Goal: Task Accomplishment & Management: Complete application form

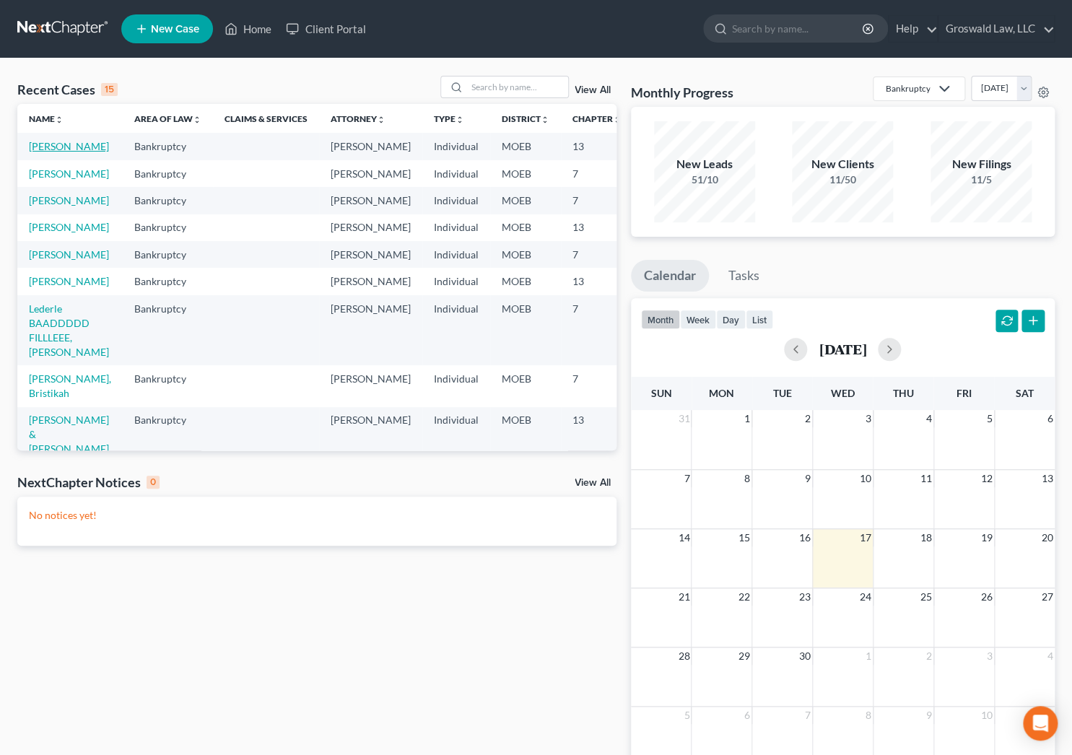
click at [45, 152] on link "[PERSON_NAME]" at bounding box center [69, 146] width 80 height 12
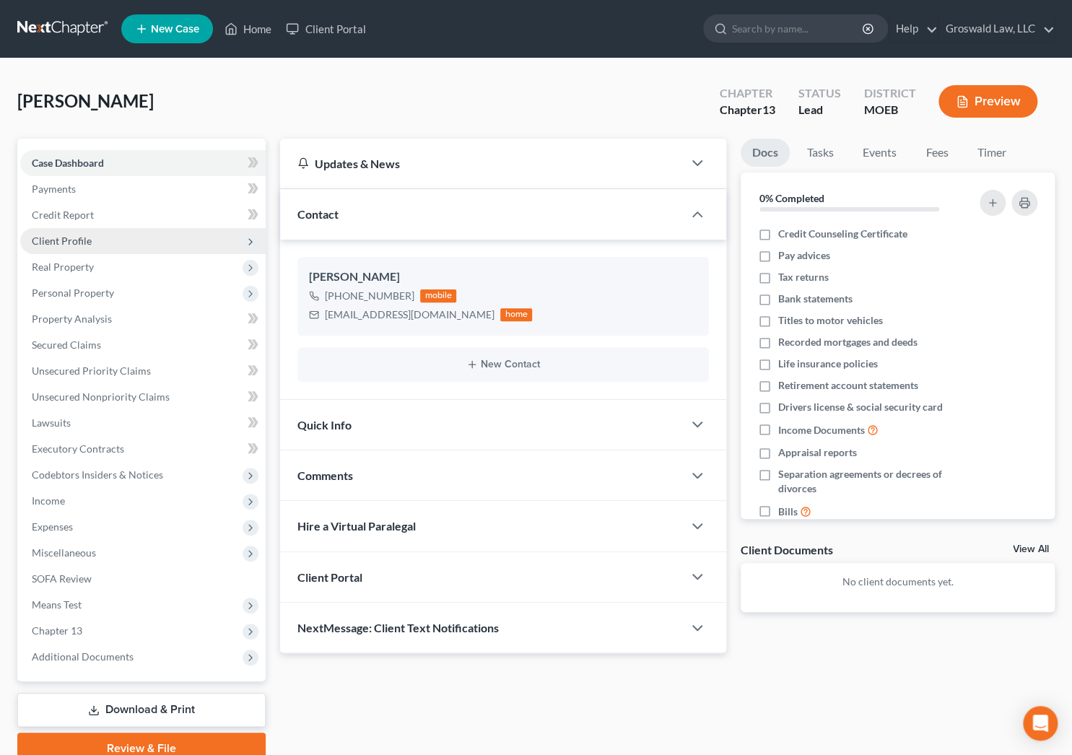
click at [65, 237] on span "Client Profile" at bounding box center [62, 241] width 60 height 12
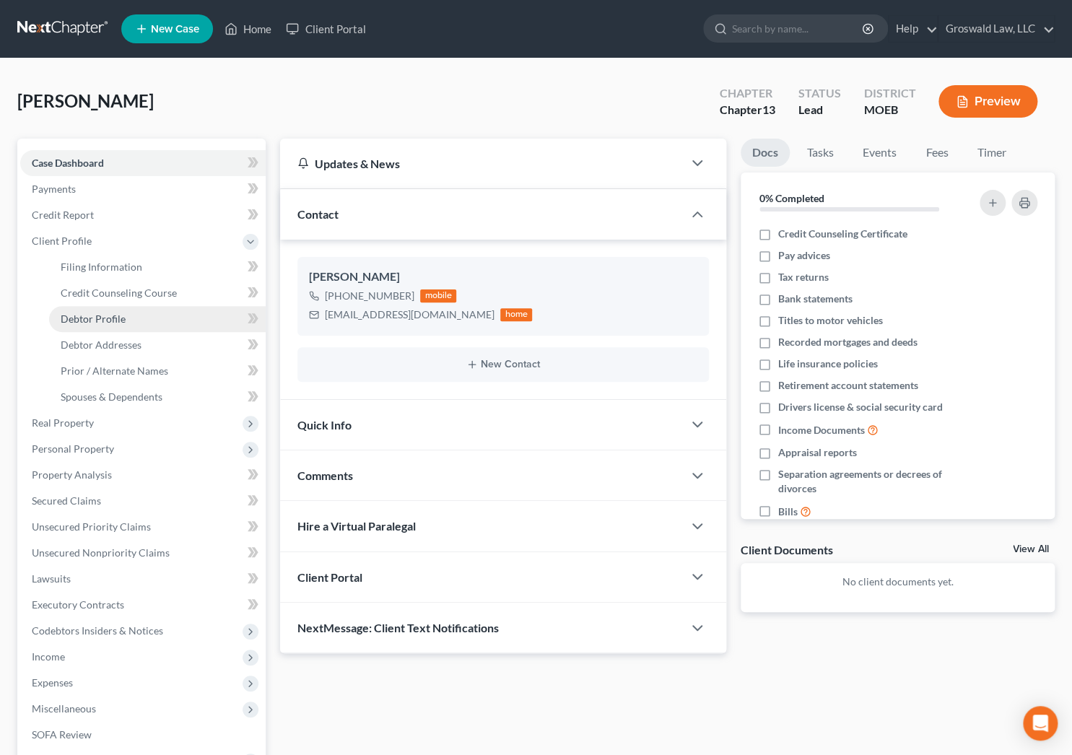
click at [108, 310] on link "Debtor Profile" at bounding box center [157, 319] width 217 height 26
select select "0"
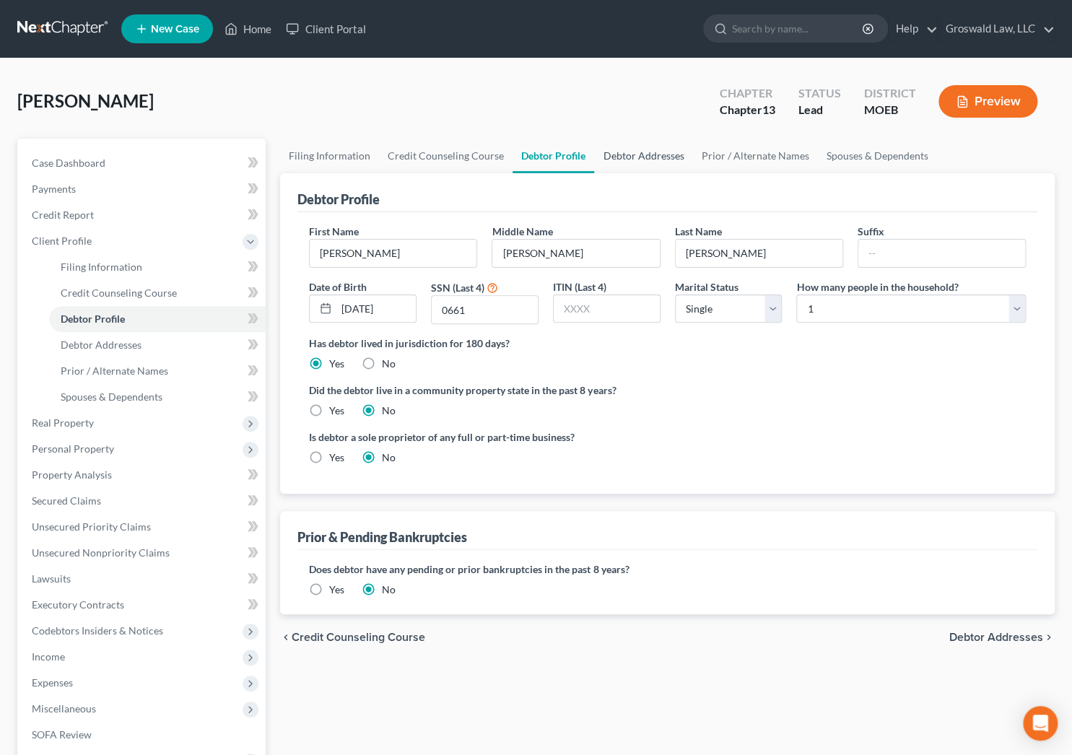
click at [656, 154] on link "Debtor Addresses" at bounding box center [643, 156] width 98 height 35
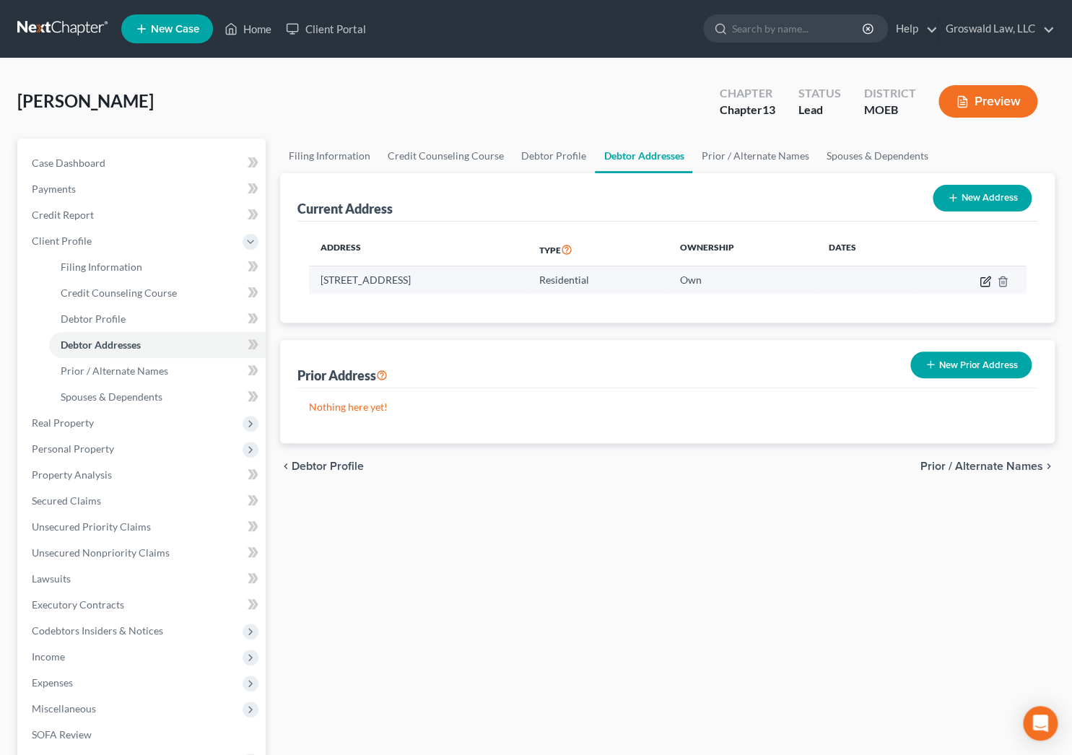
click at [982, 280] on icon "button" at bounding box center [986, 282] width 12 height 12
select select "26"
select select "60"
select select "0"
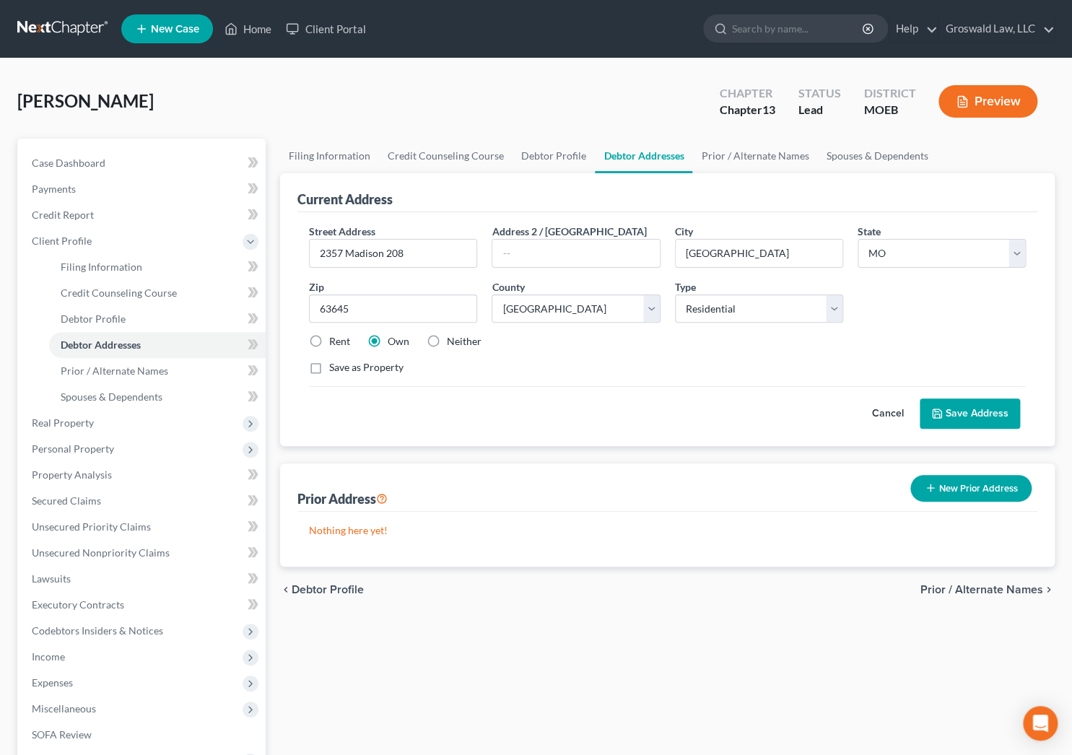
click at [953, 409] on button "Save Address" at bounding box center [970, 414] width 100 height 30
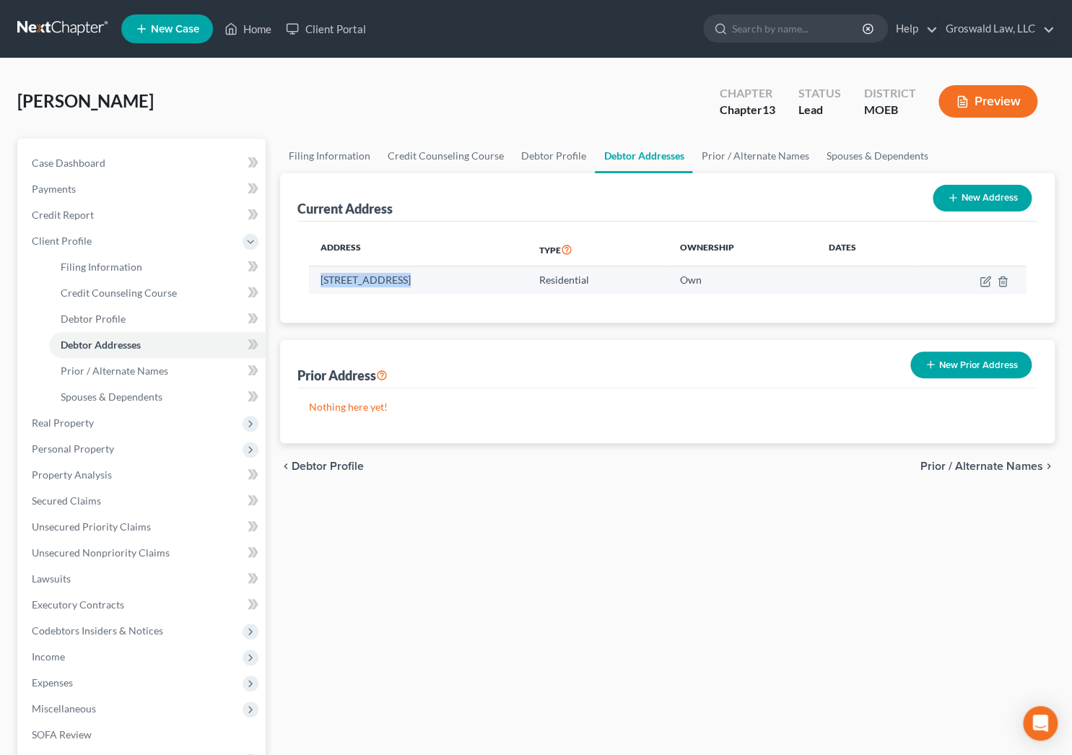
drag, startPoint x: 404, startPoint y: 283, endPoint x: 318, endPoint y: 279, distance: 86.0
click at [318, 280] on td "[STREET_ADDRESS]" at bounding box center [418, 279] width 219 height 27
copy td "2357 Madison 208"
drag, startPoint x: 871, startPoint y: 632, endPoint x: 866, endPoint y: 614, distance: 18.6
click at [871, 630] on div "Filing Information Credit Counseling Course Debtor Profile Debtor Addresses Pri…" at bounding box center [667, 530] width 789 height 782
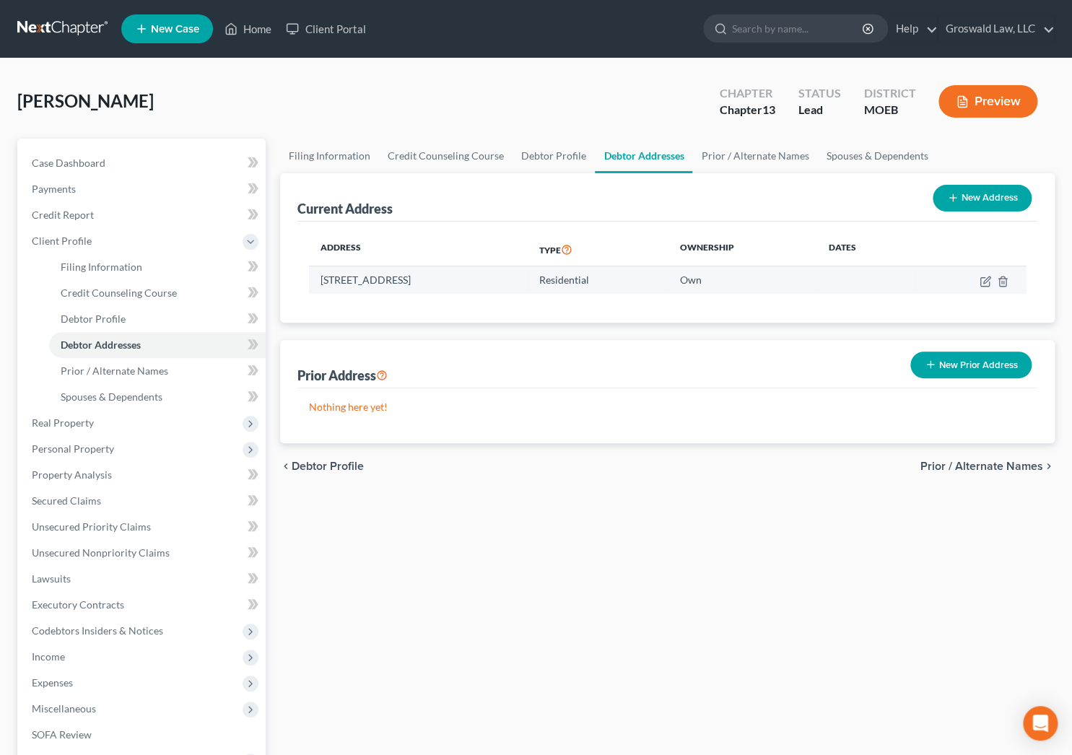
click at [449, 269] on td "[STREET_ADDRESS]" at bounding box center [418, 279] width 219 height 27
click at [450, 275] on td "[STREET_ADDRESS]" at bounding box center [418, 279] width 219 height 27
copy td "[GEOGRAPHIC_DATA]"
drag, startPoint x: 959, startPoint y: 564, endPoint x: 952, endPoint y: 563, distance: 7.3
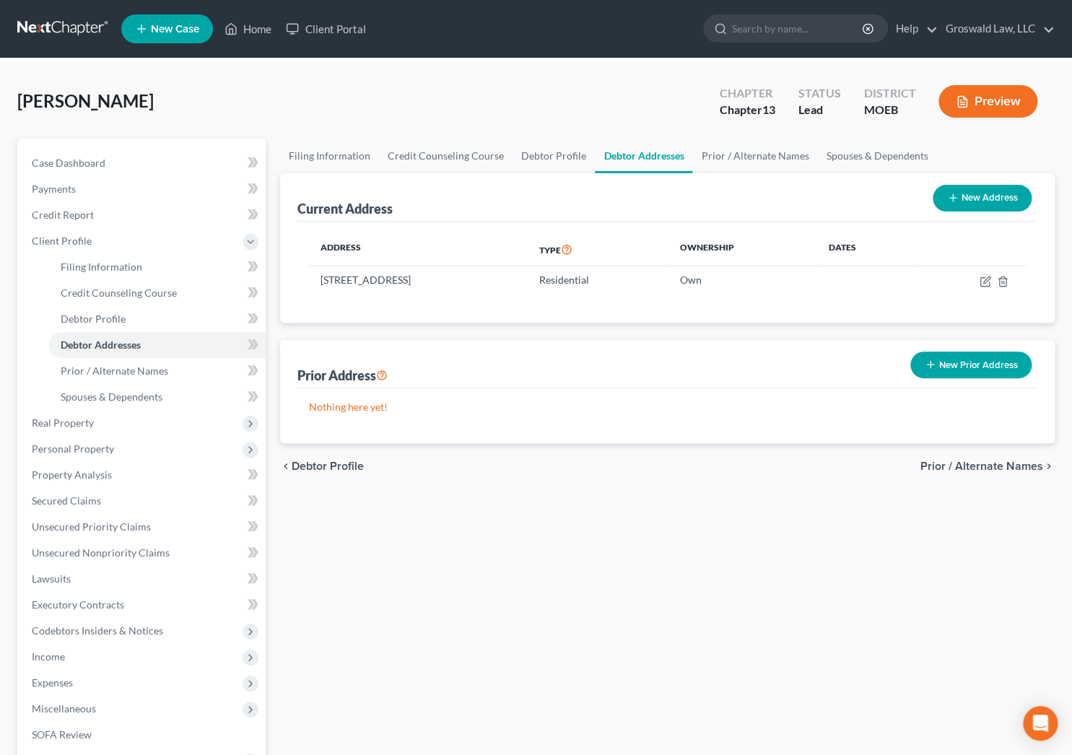
click at [957, 564] on div "Filing Information Credit Counseling Course Debtor Profile Debtor Addresses Pri…" at bounding box center [667, 530] width 789 height 782
drag, startPoint x: 556, startPoint y: 277, endPoint x: 497, endPoint y: 278, distance: 59.2
click at [497, 278] on td "[STREET_ADDRESS]" at bounding box center [418, 279] width 219 height 27
copy td "63645"
click at [931, 565] on div "Filing Information Credit Counseling Course Debtor Profile Debtor Addresses Pri…" at bounding box center [667, 530] width 789 height 782
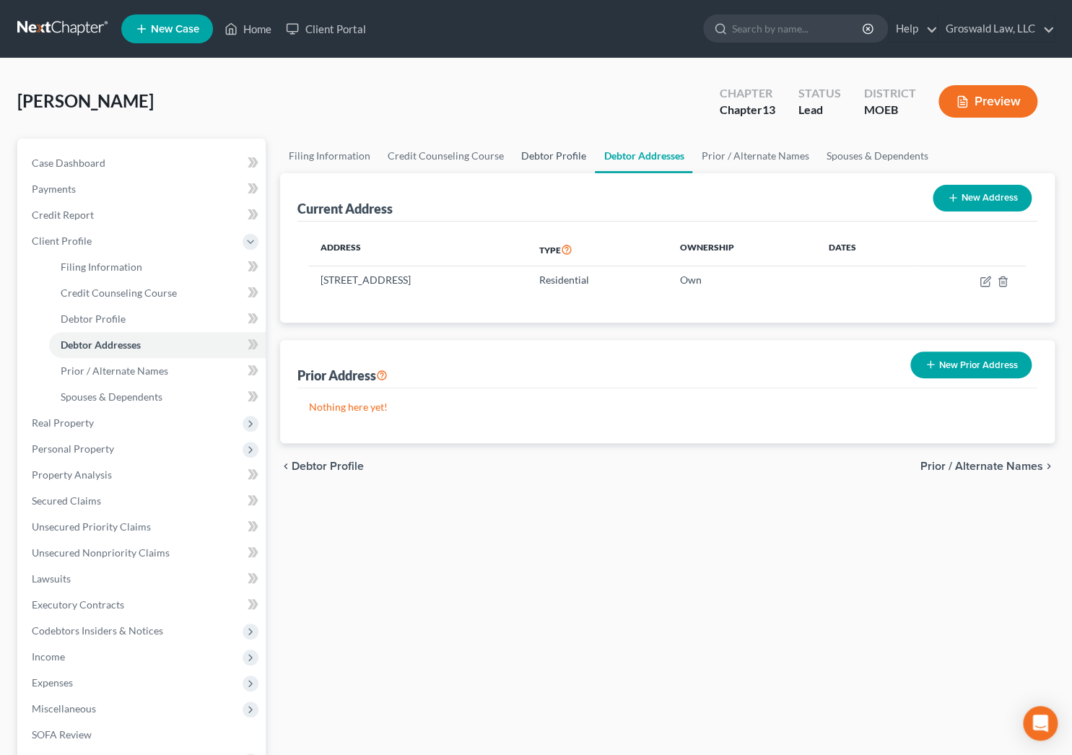
click at [557, 151] on link "Debtor Profile" at bounding box center [554, 156] width 82 height 35
select select "0"
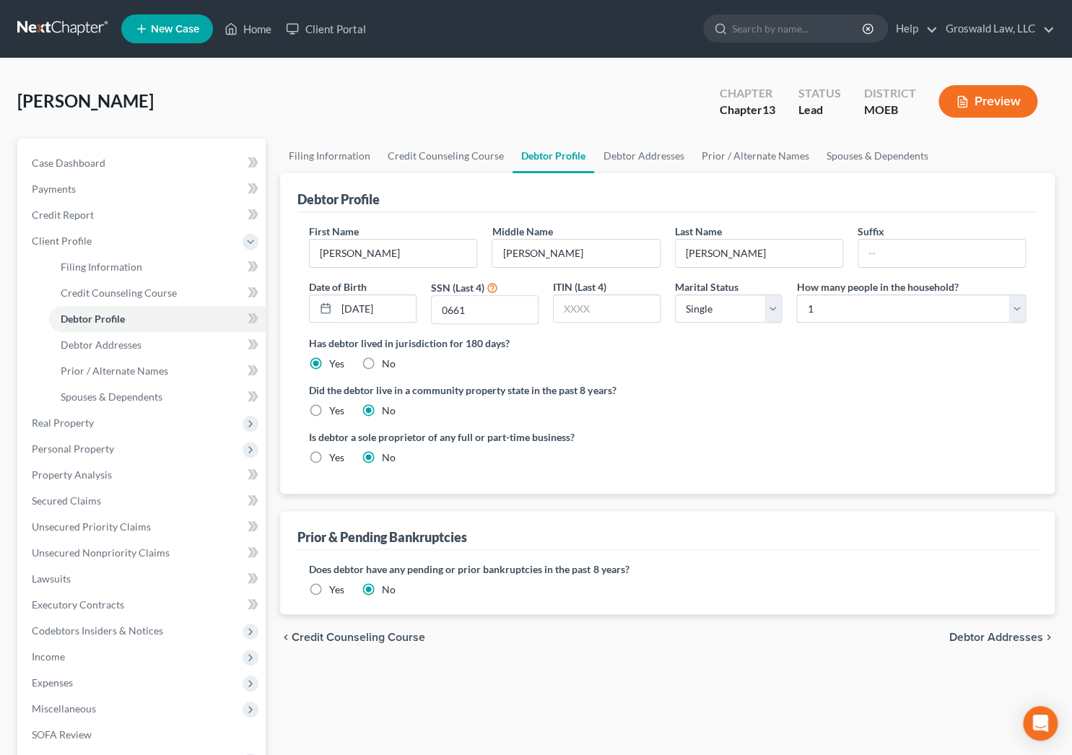
drag, startPoint x: 877, startPoint y: 445, endPoint x: 893, endPoint y: 440, distance: 16.7
click at [893, 446] on div "Is debtor a sole proprietor of any full or part-time business? Yes No" at bounding box center [667, 453] width 731 height 47
click at [1030, 430] on div "Is debtor a sole proprietor of any full or part-time business? Yes No" at bounding box center [667, 453] width 731 height 47
click at [649, 152] on link "Debtor Addresses" at bounding box center [643, 156] width 98 height 35
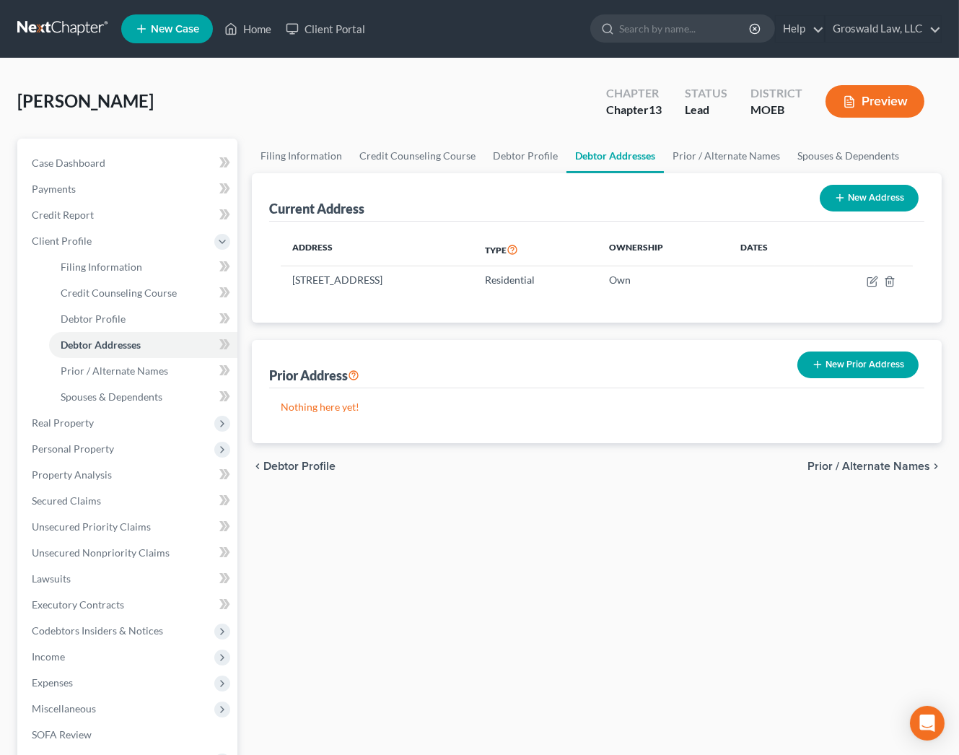
click at [612, 541] on div "Filing Information Credit Counseling Course Debtor Profile Debtor Addresses Pri…" at bounding box center [597, 530] width 705 height 782
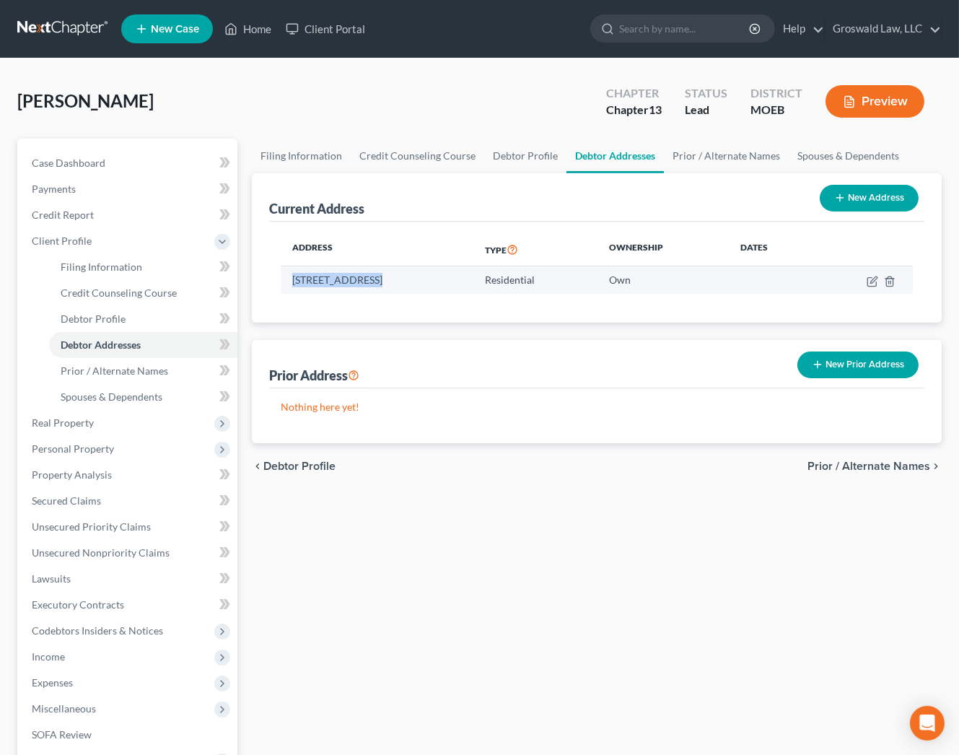
drag, startPoint x: 375, startPoint y: 281, endPoint x: 287, endPoint y: 279, distance: 88.1
click at [287, 279] on td "[STREET_ADDRESS]" at bounding box center [377, 279] width 193 height 27
copy td "2357 Madison 208"
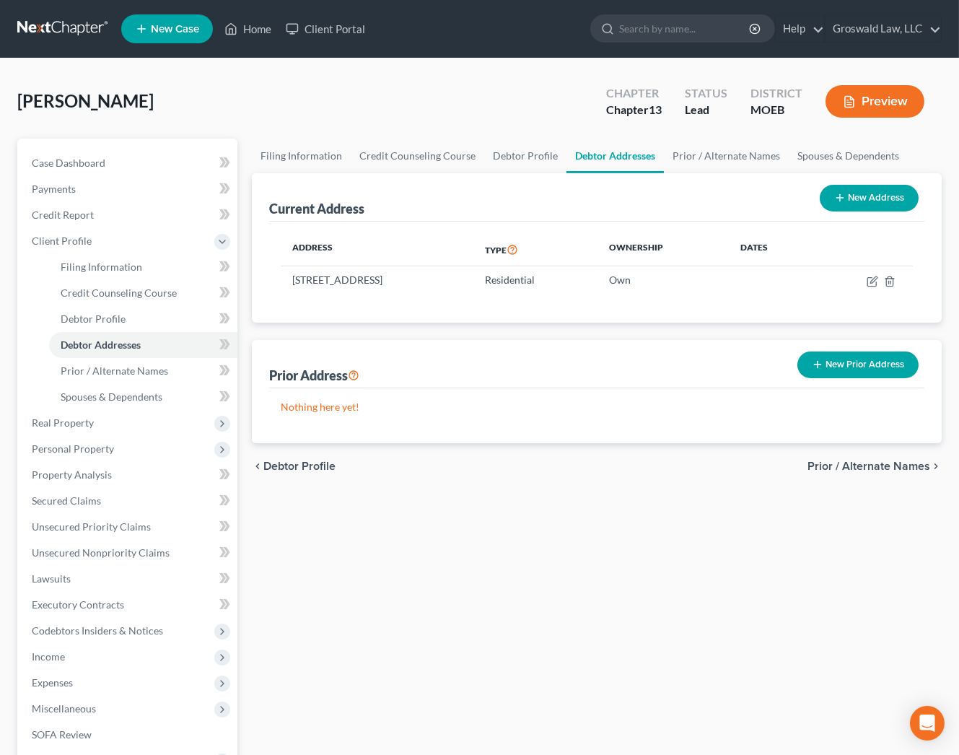
click at [593, 534] on div "Filing Information Credit Counseling Course Debtor Profile Debtor Addresses Pri…" at bounding box center [597, 530] width 705 height 782
click at [559, 573] on div "Filing Information Credit Counseling Course Debtor Profile Debtor Addresses Pri…" at bounding box center [597, 530] width 705 height 782
click at [70, 426] on span "Real Property" at bounding box center [63, 423] width 62 height 12
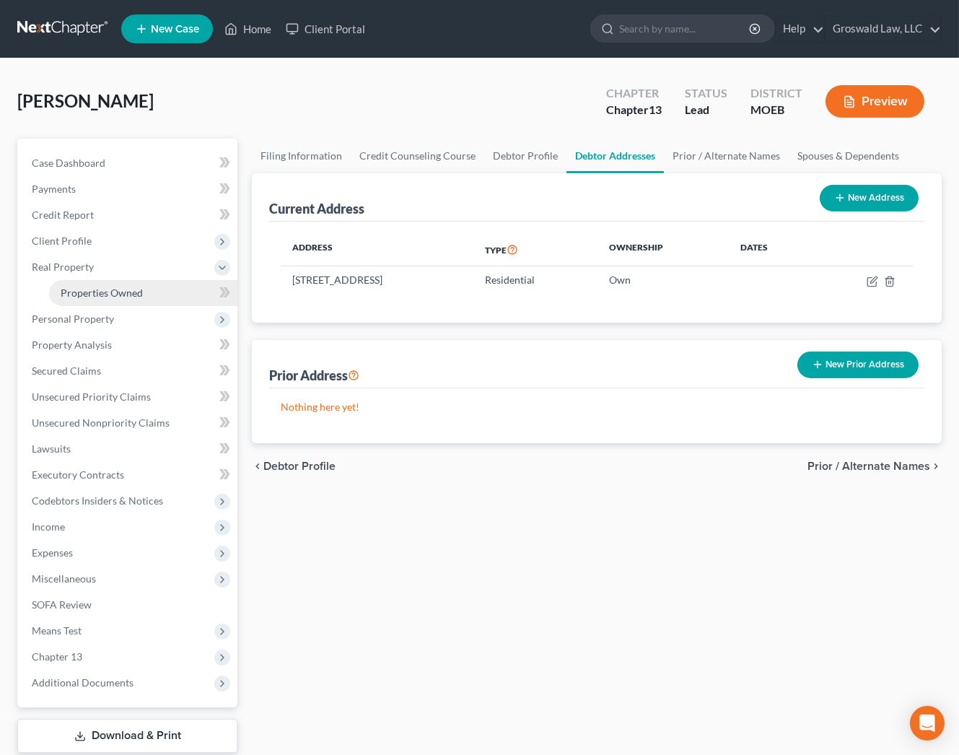
click at [105, 300] on link "Properties Owned" at bounding box center [143, 293] width 188 height 26
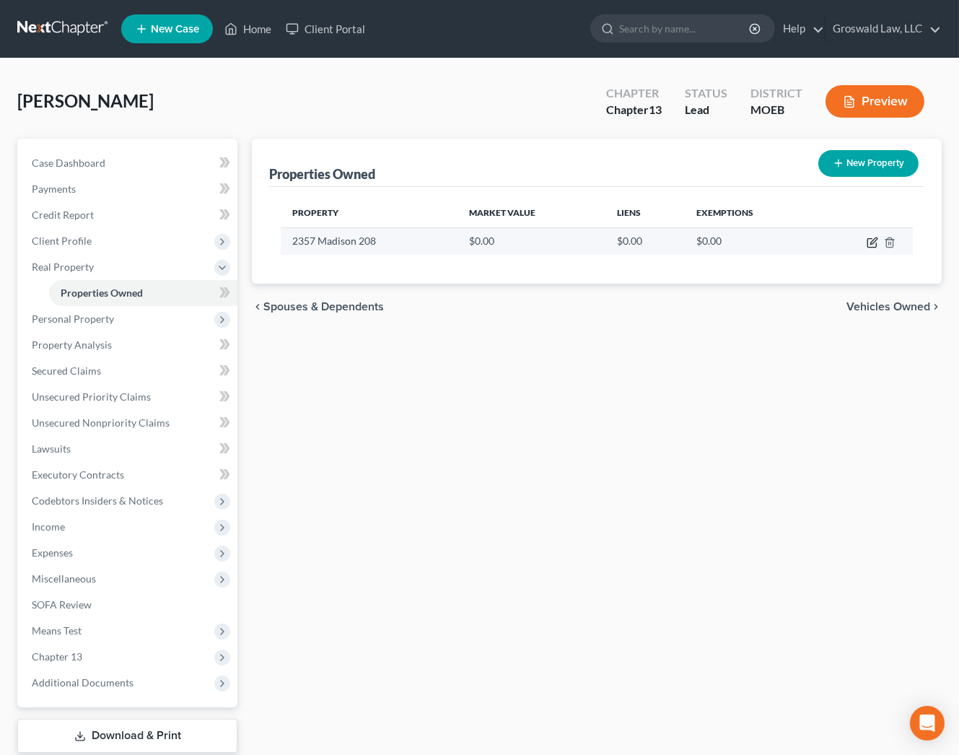
click at [875, 238] on icon "button" at bounding box center [874, 241] width 6 height 6
select select "26"
select select "60"
select select "0"
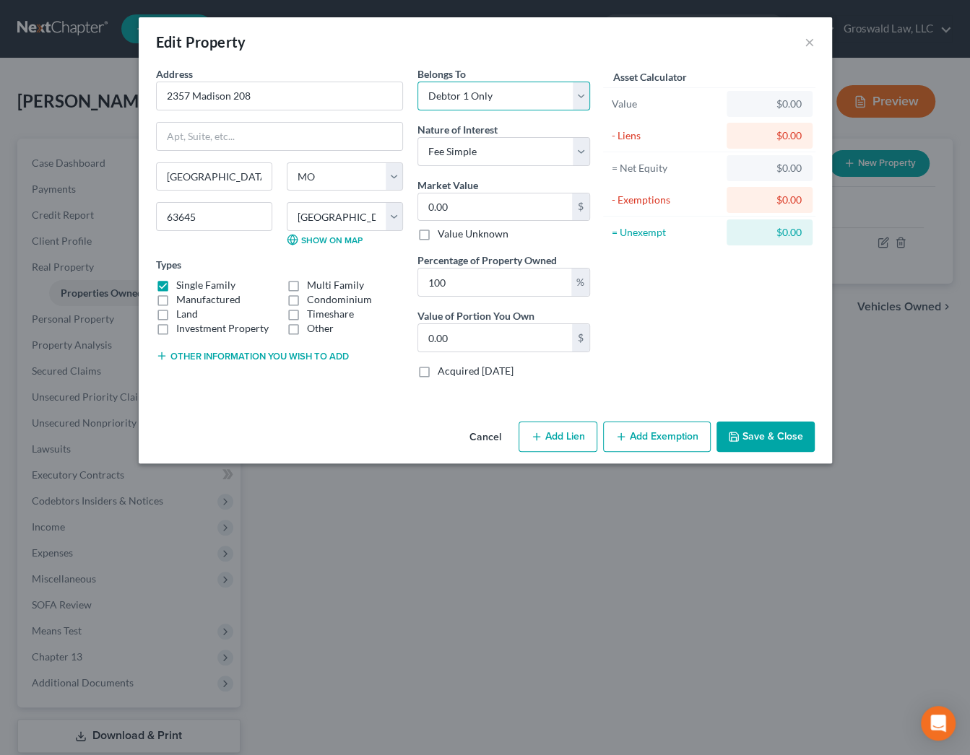
click at [495, 94] on select "Select Debtor 1 Only Debtor 2 Only Debtor 1 And Debtor 2 Only At Least One Of T…" at bounding box center [503, 96] width 173 height 29
click at [482, 202] on input "0.00" at bounding box center [495, 206] width 154 height 27
type input "8"
type input "8.00"
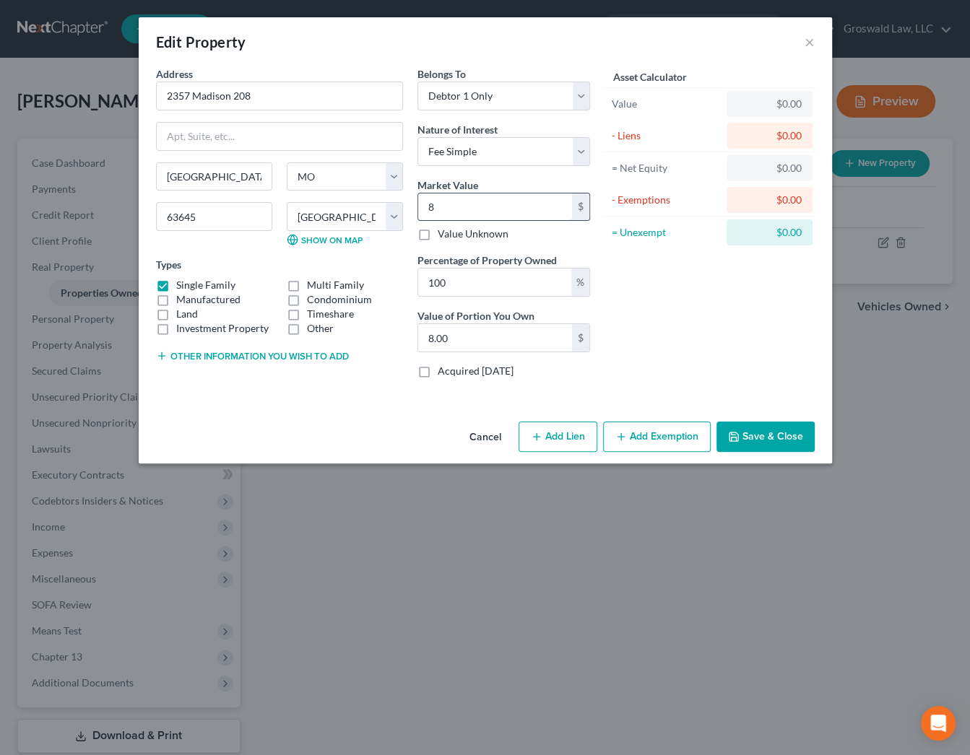
type input "88"
type input "88.00"
type input "880"
type input "880.00"
type input "8800"
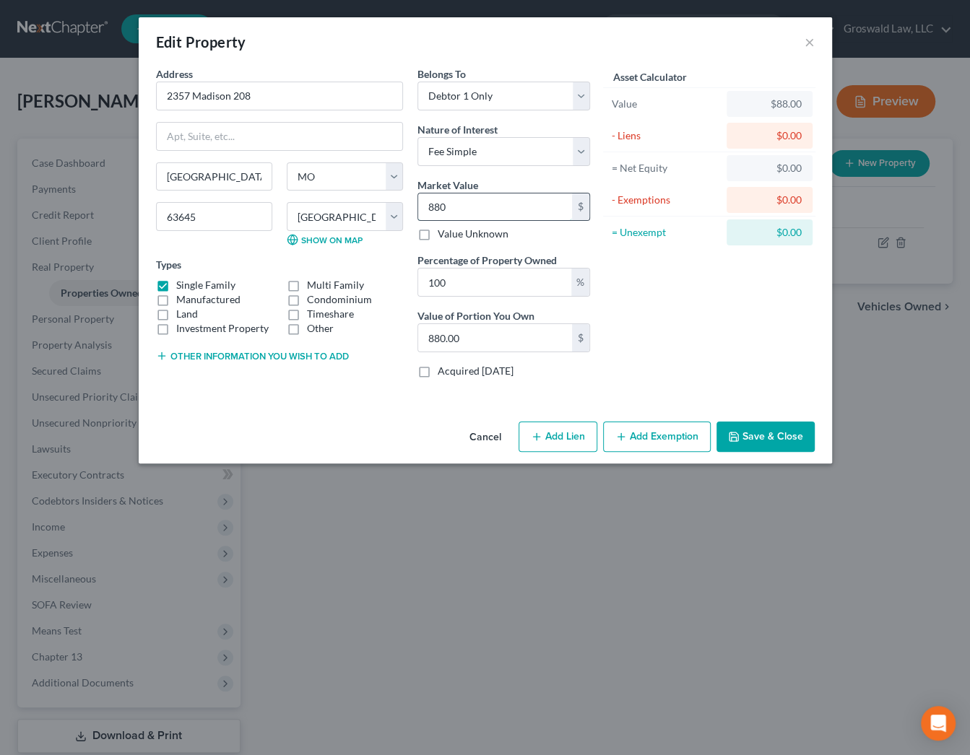
type input "8,800.00"
type input "8,8000"
type input "88,000.00"
type input "88,000"
click at [780, 425] on button "Save & Close" at bounding box center [765, 437] width 98 height 30
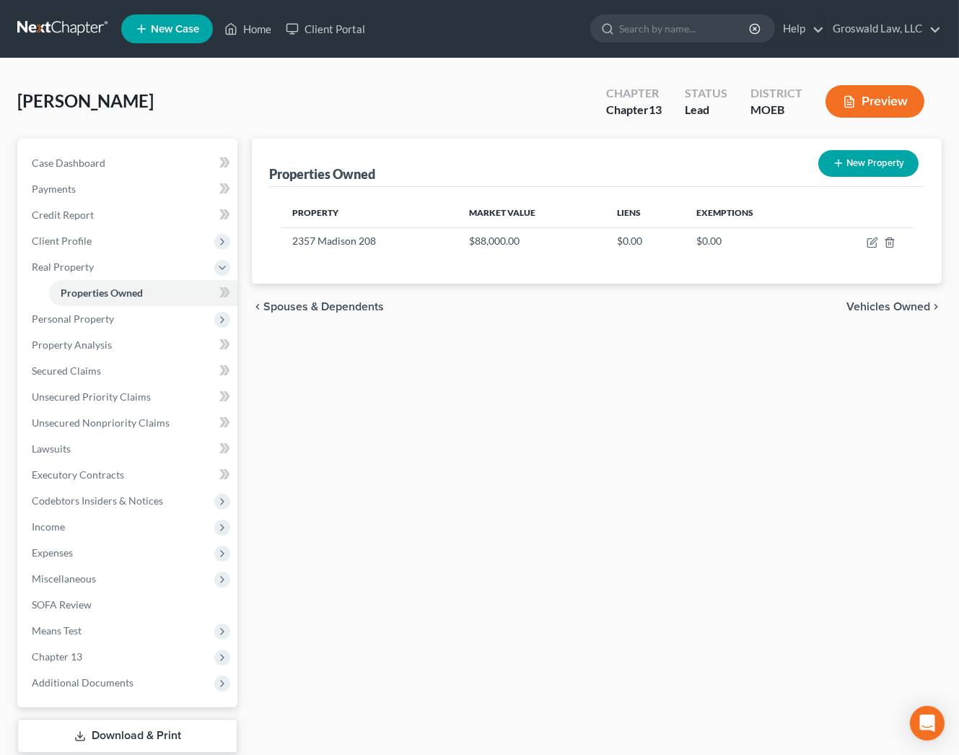
drag, startPoint x: 892, startPoint y: 322, endPoint x: 744, endPoint y: 294, distance: 149.9
click at [889, 322] on div "chevron_left Spouses & Dependents Vehicles Owned chevron_right" at bounding box center [597, 307] width 690 height 46
click at [110, 157] on link "Case Dashboard" at bounding box center [128, 163] width 217 height 26
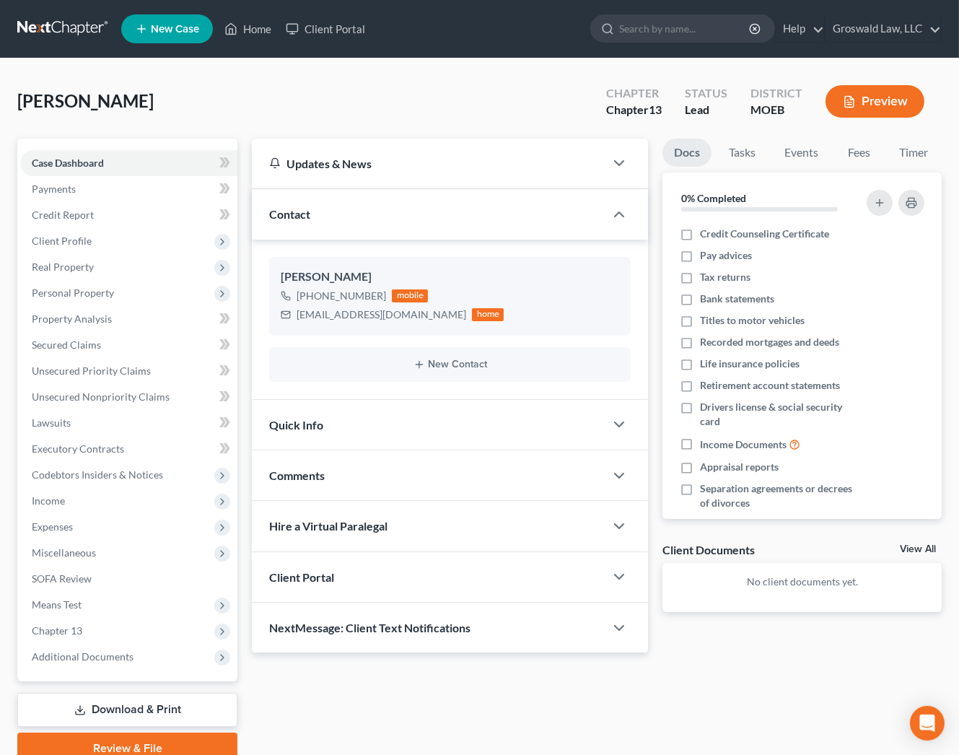
drag, startPoint x: 841, startPoint y: 687, endPoint x: 744, endPoint y: 626, distance: 115.2
click at [840, 687] on div "Updates & News × [US_STATE] [GEOGRAPHIC_DATA] Notes: Take a look at NextChapter…" at bounding box center [597, 452] width 705 height 626
click at [65, 240] on span "Client Profile" at bounding box center [62, 241] width 60 height 12
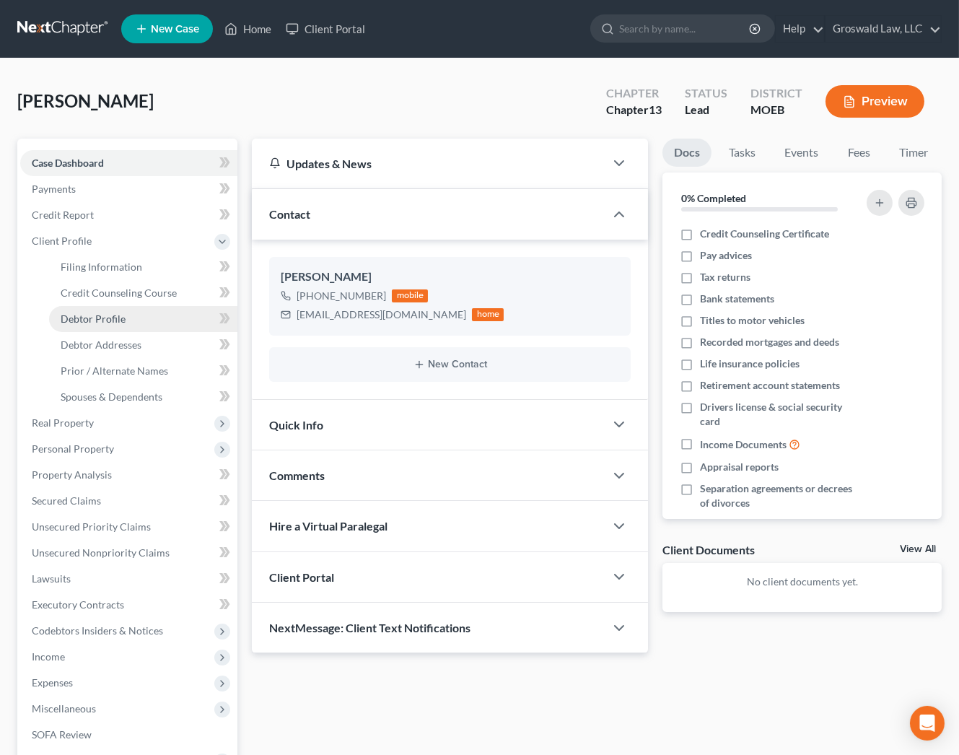
click at [92, 319] on span "Debtor Profile" at bounding box center [93, 319] width 65 height 12
select select "0"
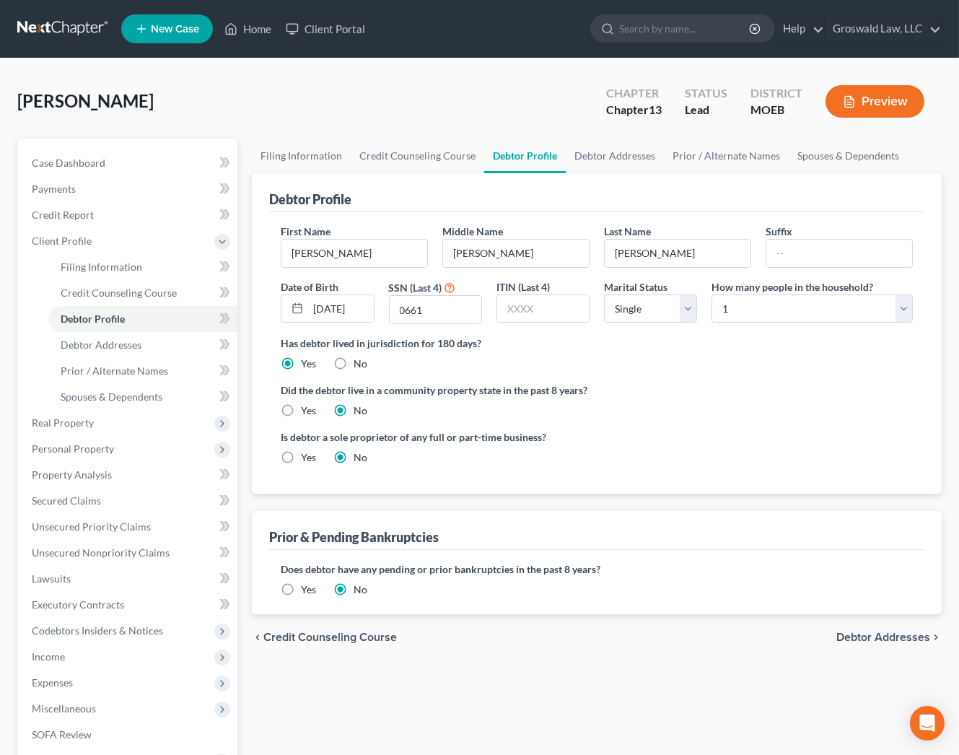
click at [775, 500] on div "Debtor Profile First Name [PERSON_NAME] Middle Name [PERSON_NAME] Last Name [PE…" at bounding box center [597, 393] width 690 height 441
click at [107, 164] on link "Case Dashboard" at bounding box center [128, 163] width 217 height 26
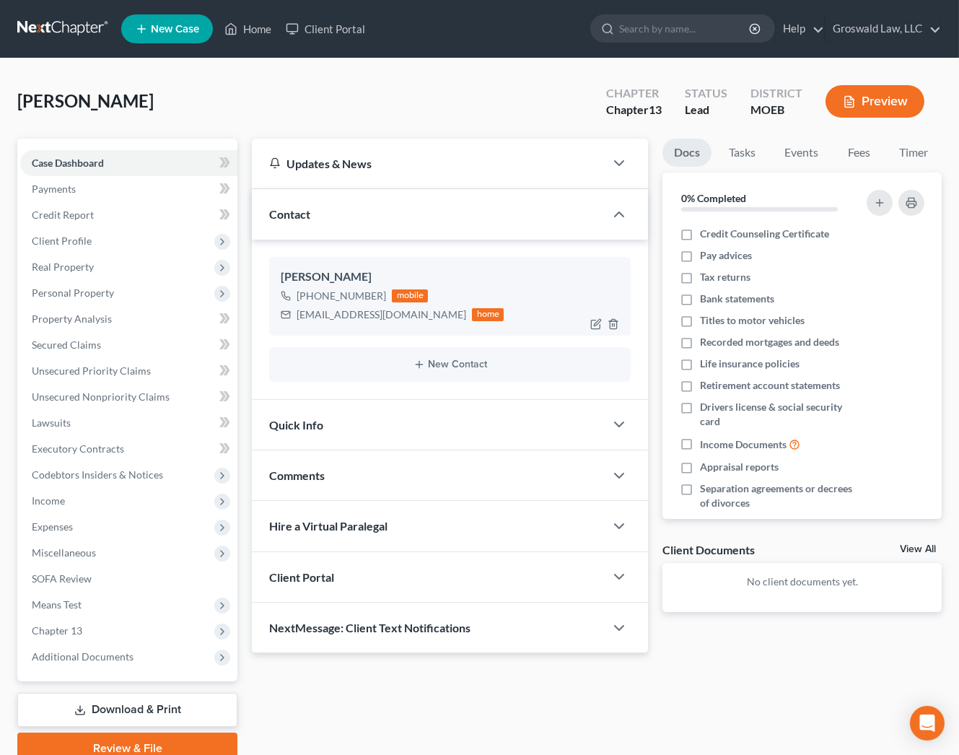
drag, startPoint x: 382, startPoint y: 294, endPoint x: 339, endPoint y: 301, distance: 43.9
click at [339, 301] on div "[PHONE_NUMBER] mobile" at bounding box center [392, 296] width 223 height 19
copy div "366-9239"
drag, startPoint x: 819, startPoint y: 716, endPoint x: 662, endPoint y: 527, distance: 245.6
click at [815, 714] on div "Updates & News × [US_STATE] [GEOGRAPHIC_DATA] Notes: Take a look at NextChapter…" at bounding box center [597, 452] width 705 height 626
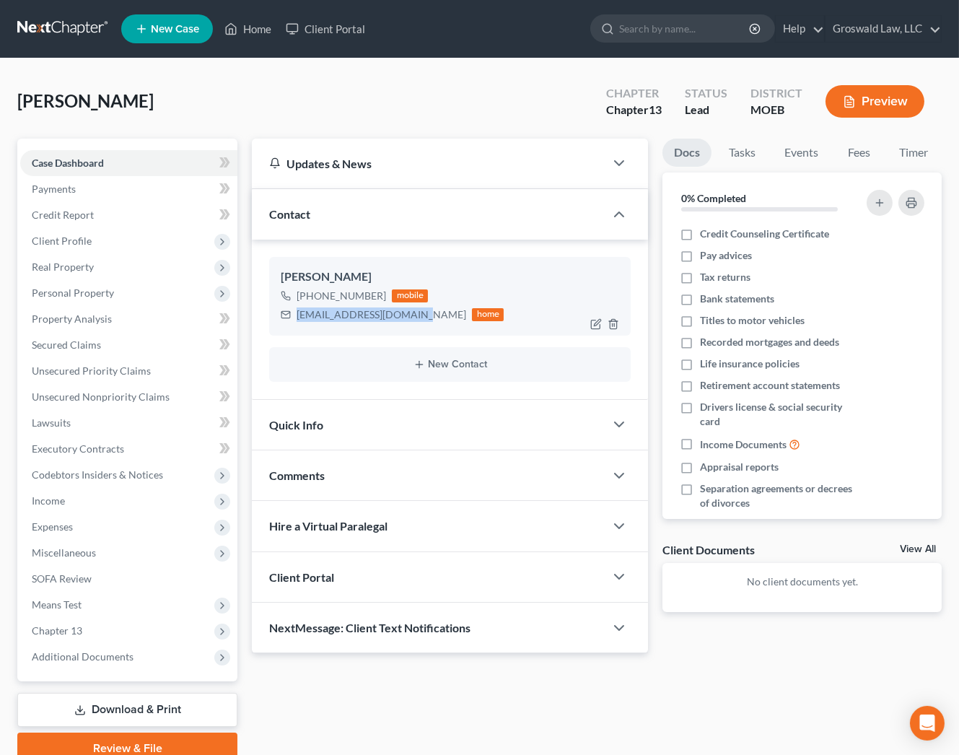
drag, startPoint x: 419, startPoint y: 315, endPoint x: 295, endPoint y: 314, distance: 124.2
click at [295, 314] on div "[EMAIL_ADDRESS][DOMAIN_NAME] home" at bounding box center [392, 314] width 223 height 19
copy div "[EMAIL_ADDRESS][DOMAIN_NAME]"
drag, startPoint x: 79, startPoint y: 656, endPoint x: 79, endPoint y: 643, distance: 13.0
click at [79, 656] on span "Additional Documents" at bounding box center [83, 656] width 102 height 12
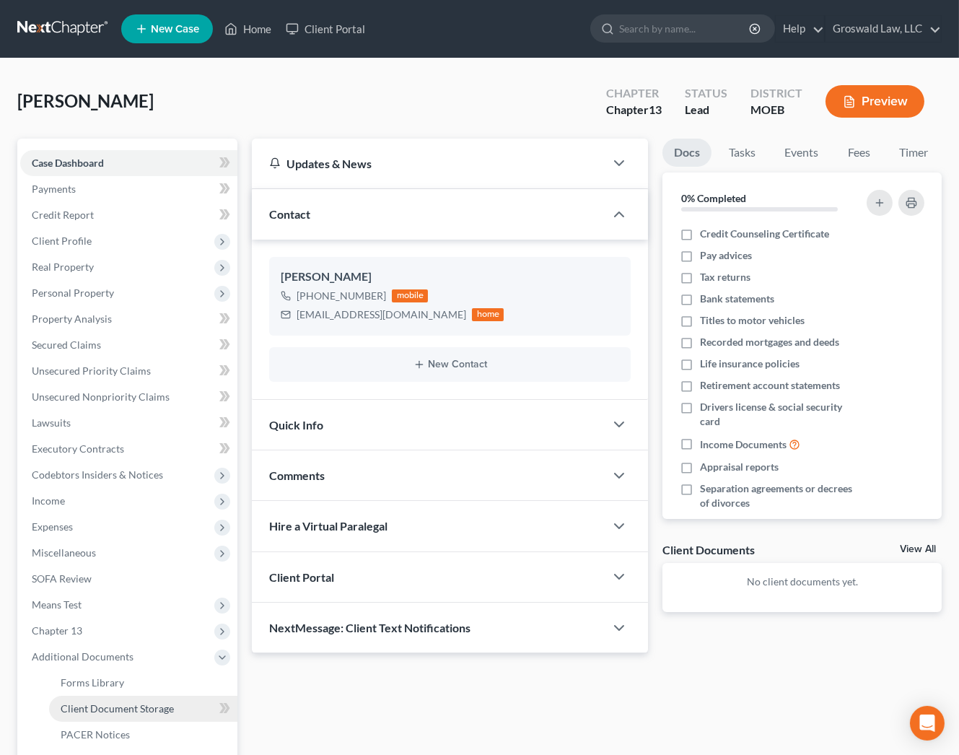
click at [108, 707] on span "Client Document Storage" at bounding box center [117, 708] width 113 height 12
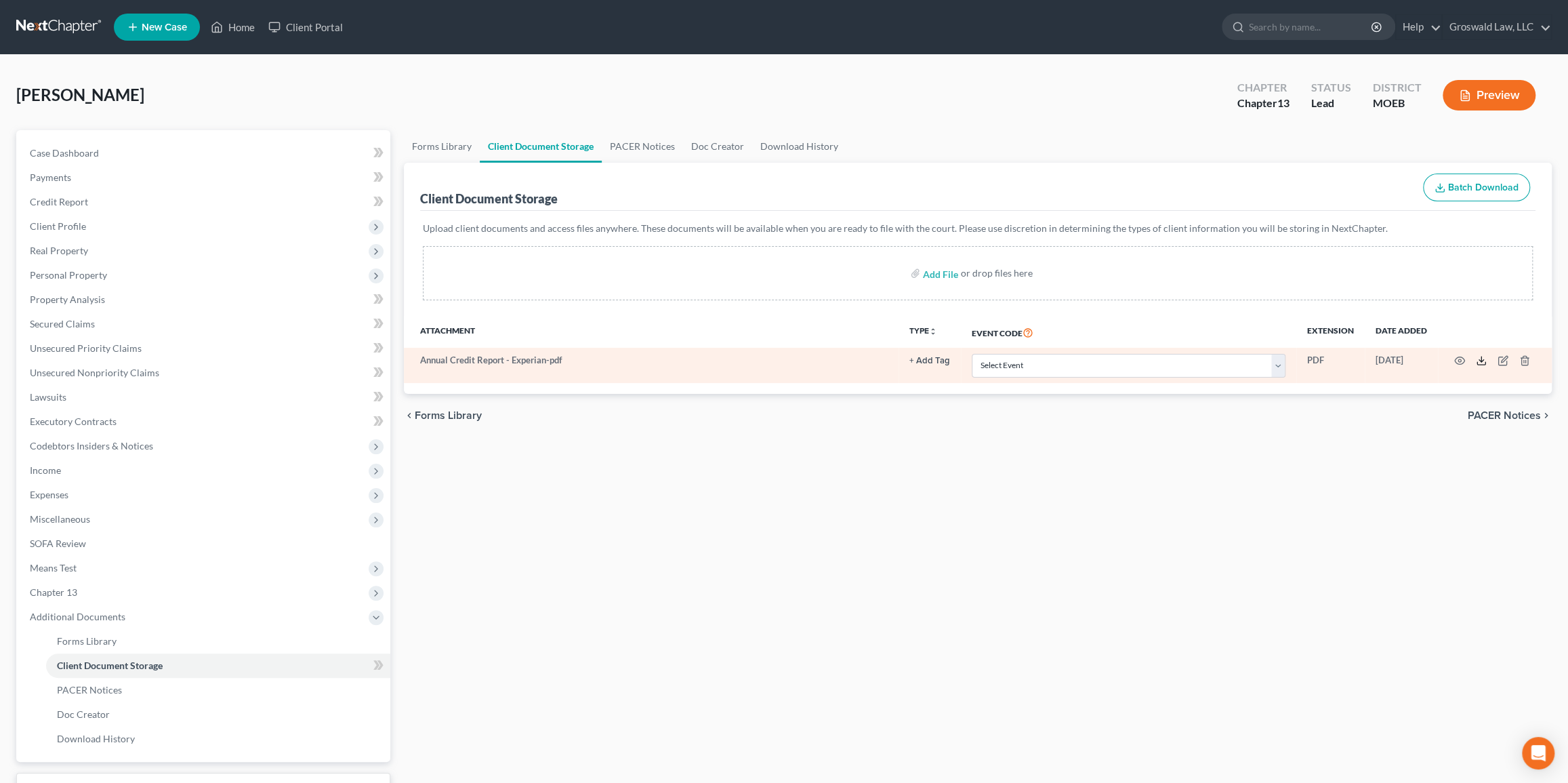
click at [1014, 356] on icon at bounding box center [1481, 361] width 11 height 11
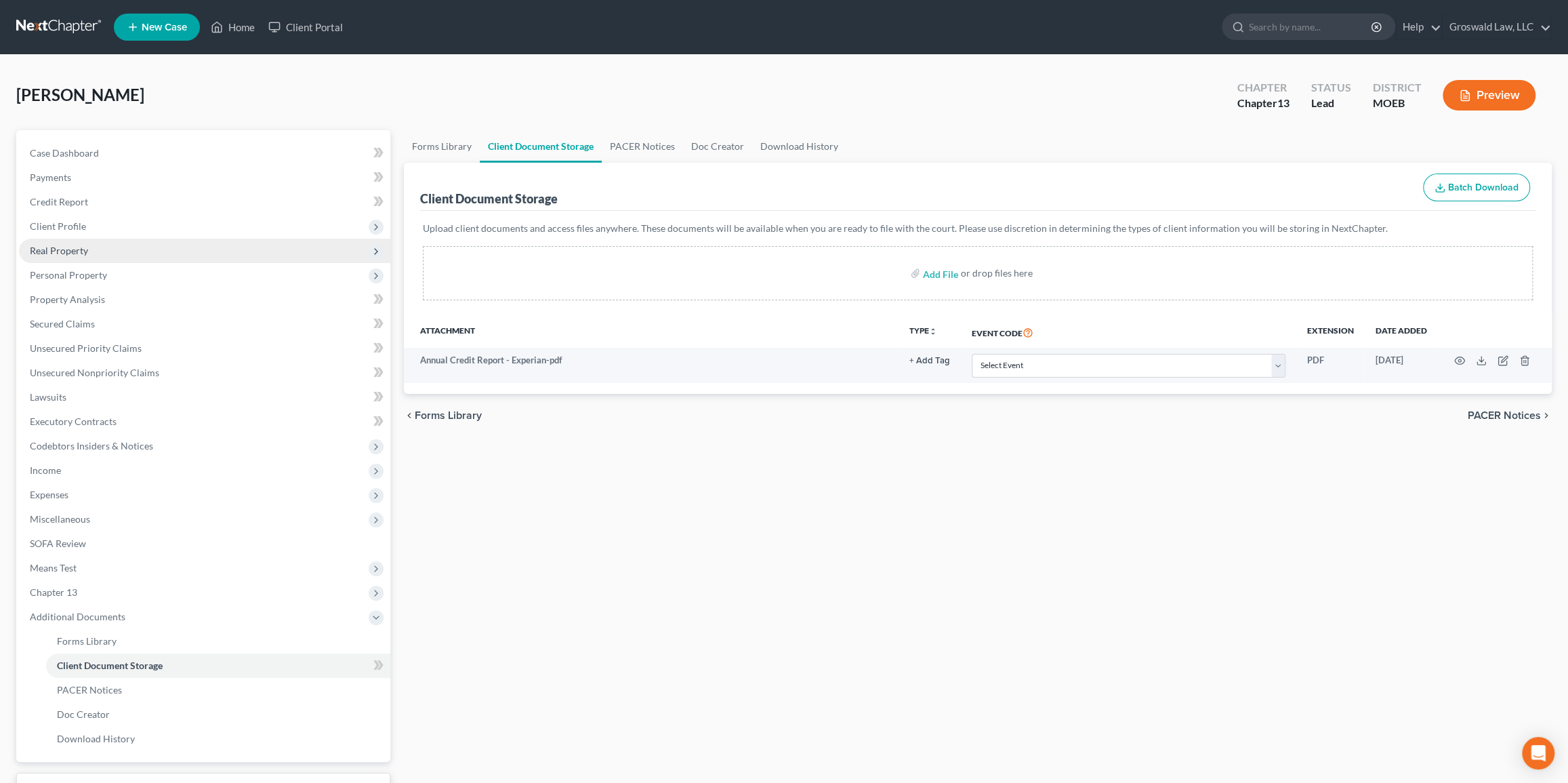
click at [65, 253] on span "Real Property" at bounding box center [59, 251] width 58 height 11
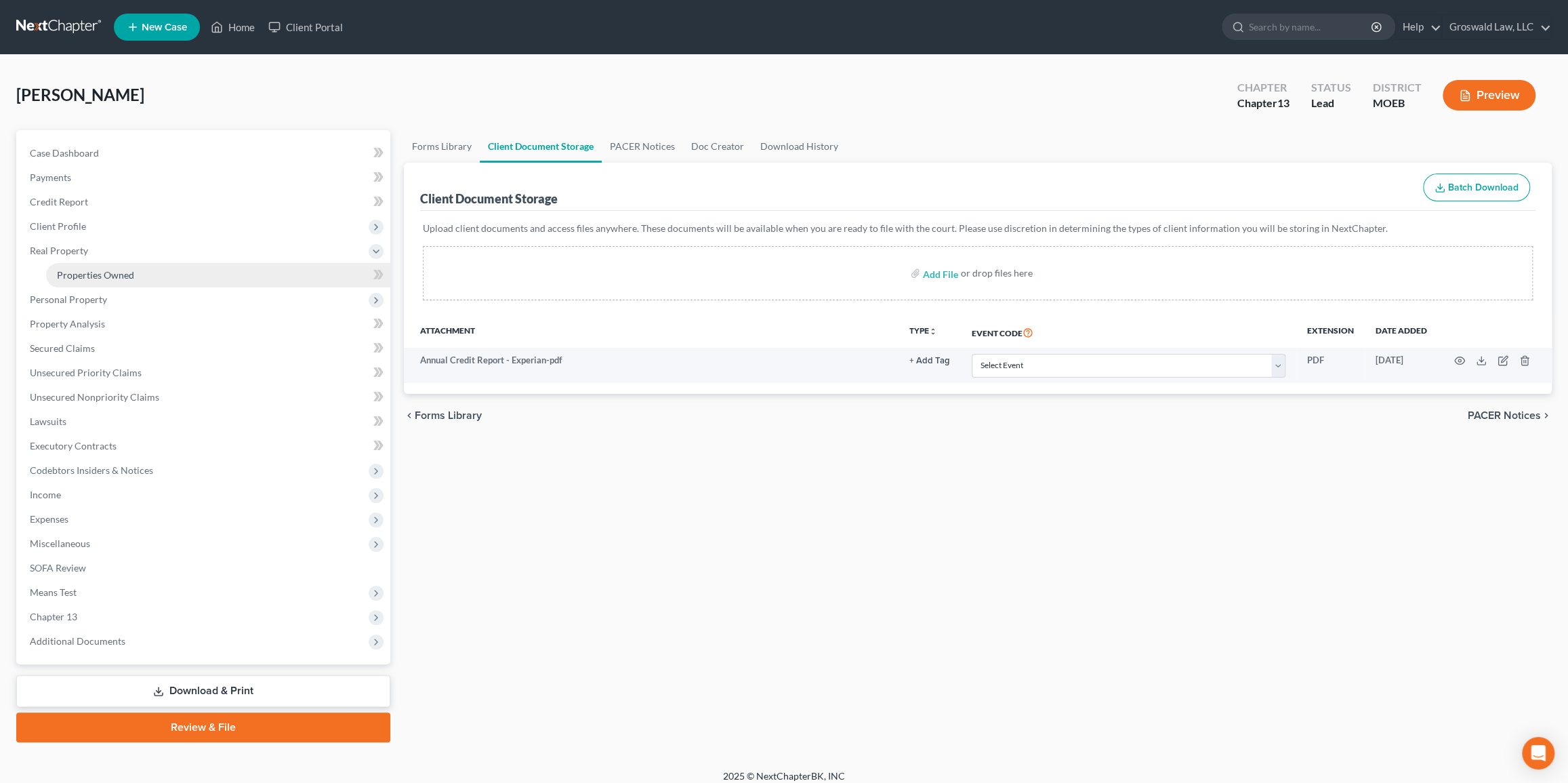
click at [114, 276] on span "Properties Owned" at bounding box center [96, 275] width 77 height 11
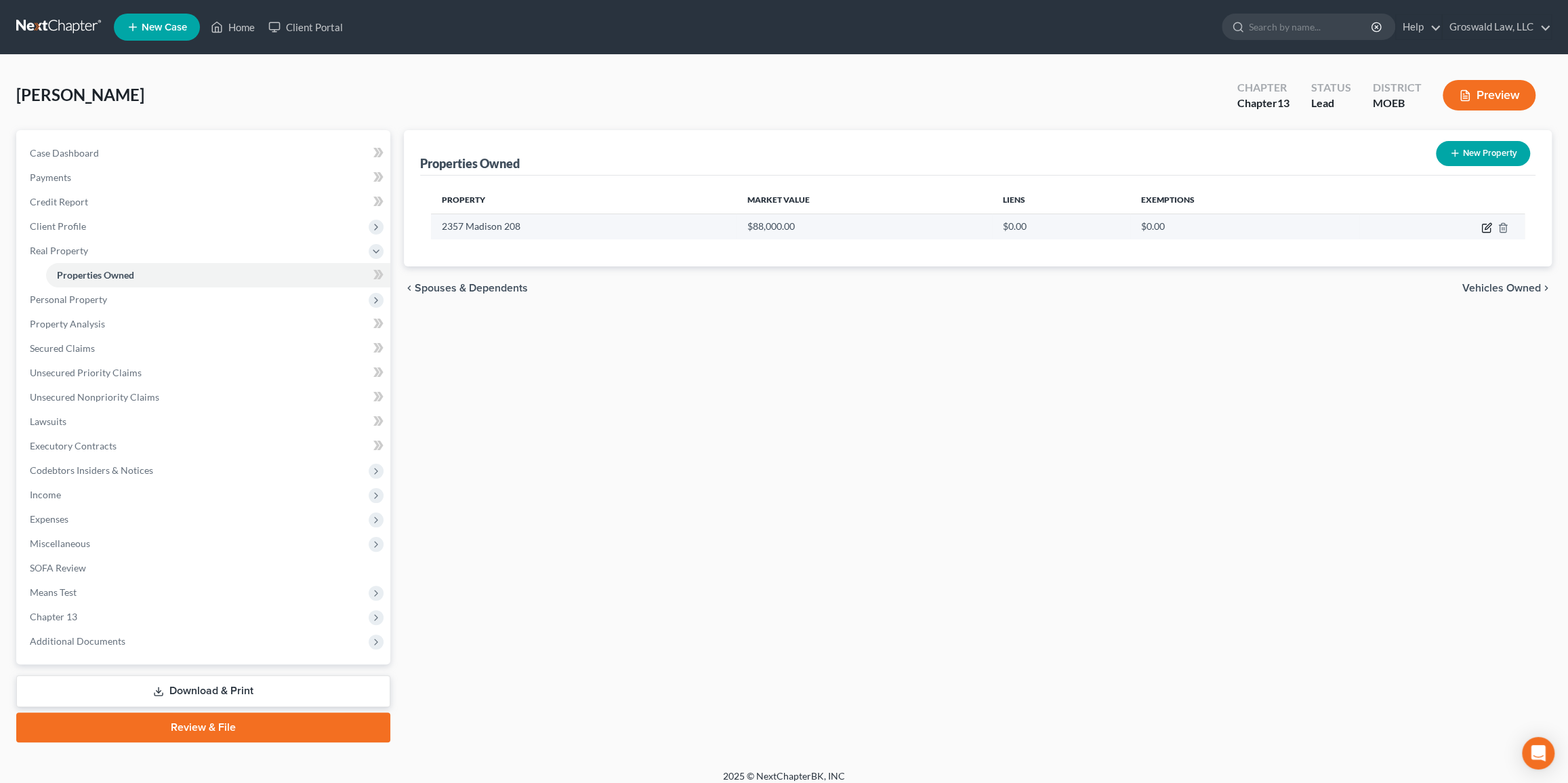
click at [1014, 225] on icon "button" at bounding box center [1487, 226] width 6 height 6
select select "26"
select select "60"
select select "0"
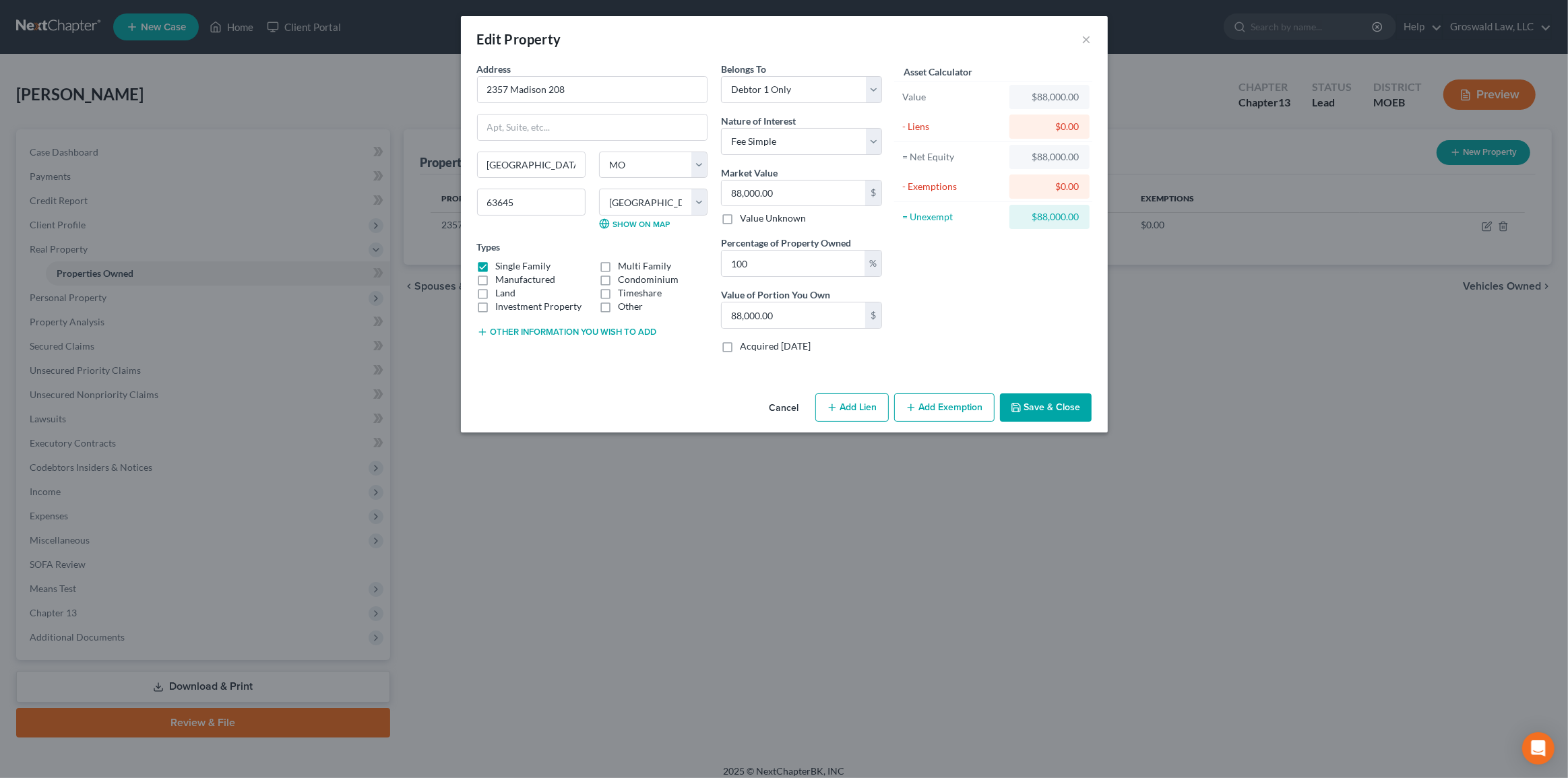
click at [781, 409] on button "Cancel" at bounding box center [784, 408] width 51 height 27
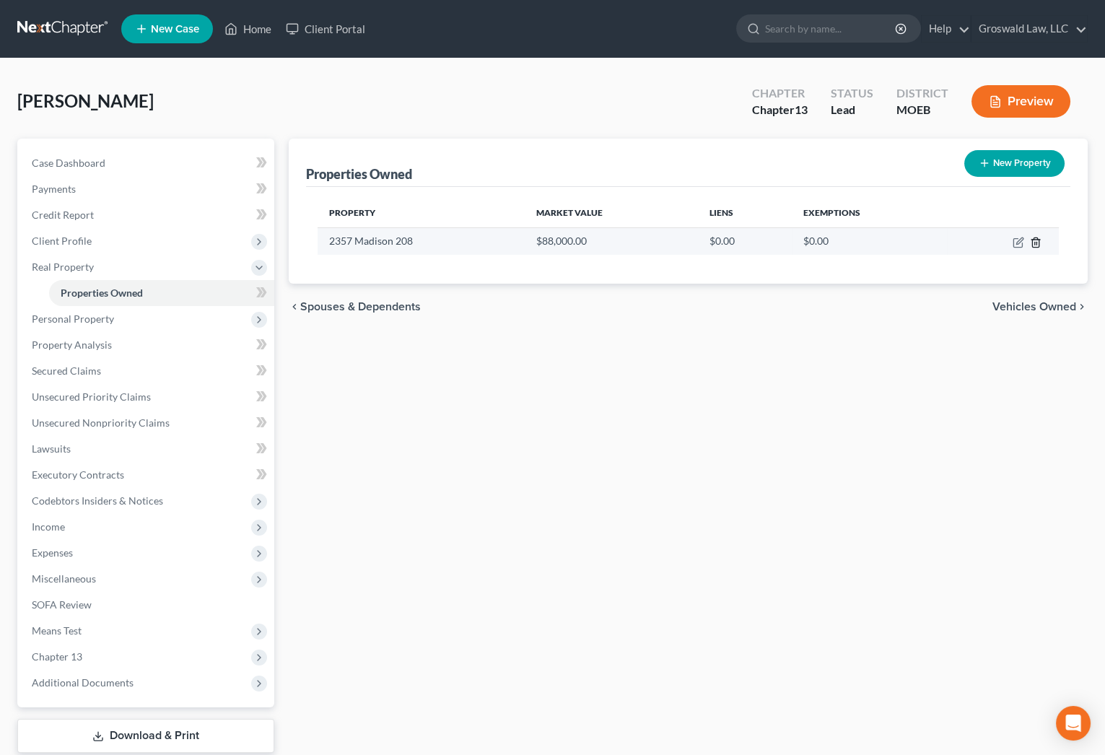
click at [1036, 240] on icon "button" at bounding box center [1036, 243] width 12 height 12
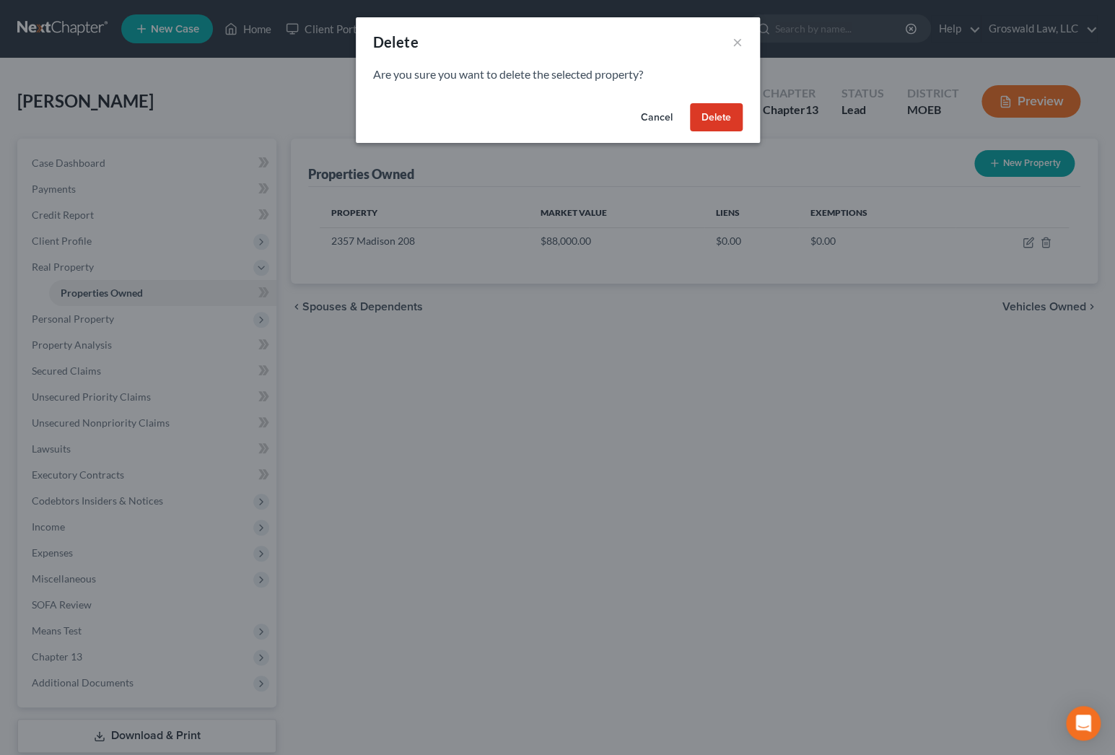
click at [708, 124] on button "Delete" at bounding box center [716, 117] width 53 height 29
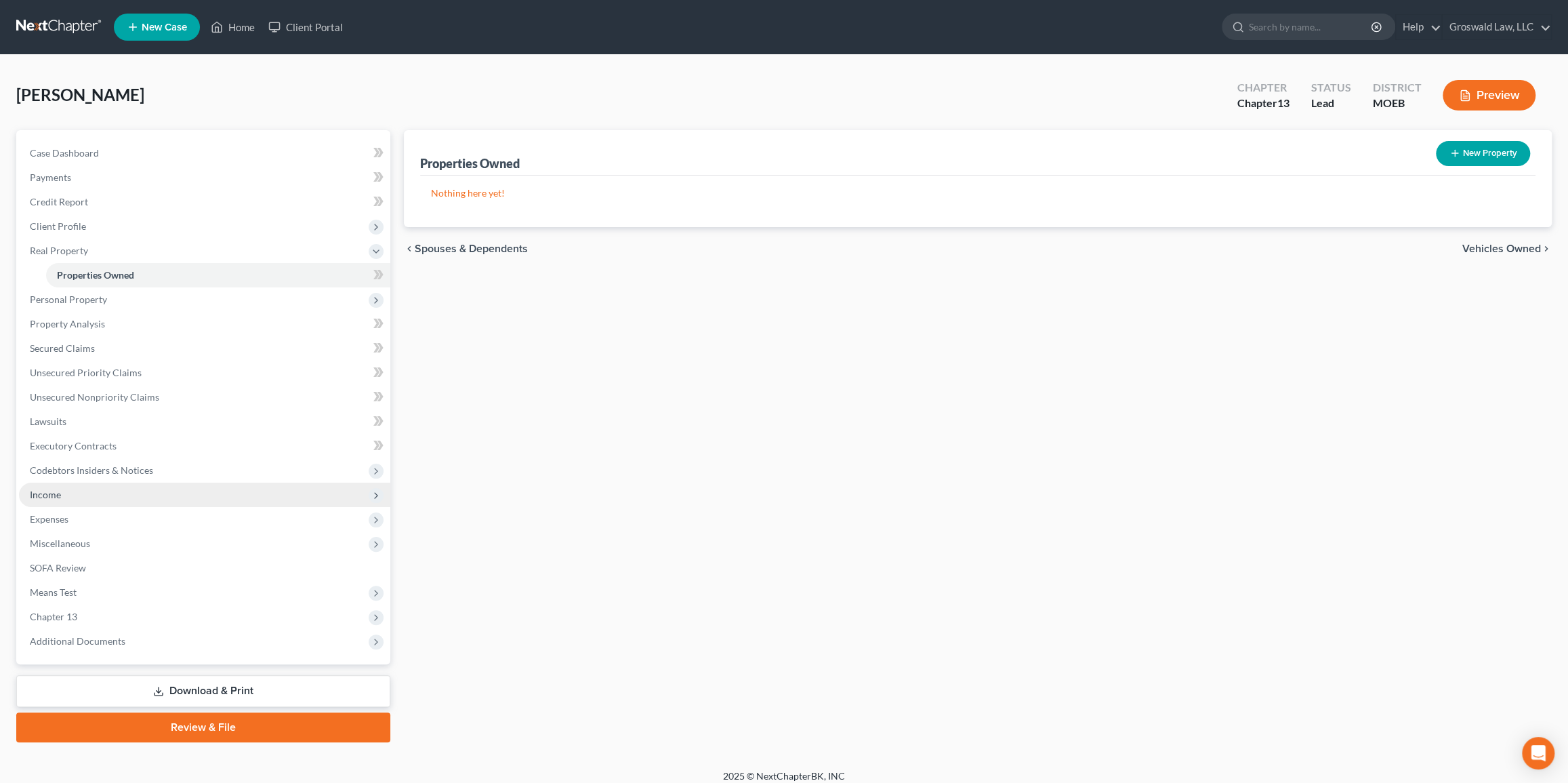
click at [115, 489] on span "Income" at bounding box center [205, 495] width 372 height 24
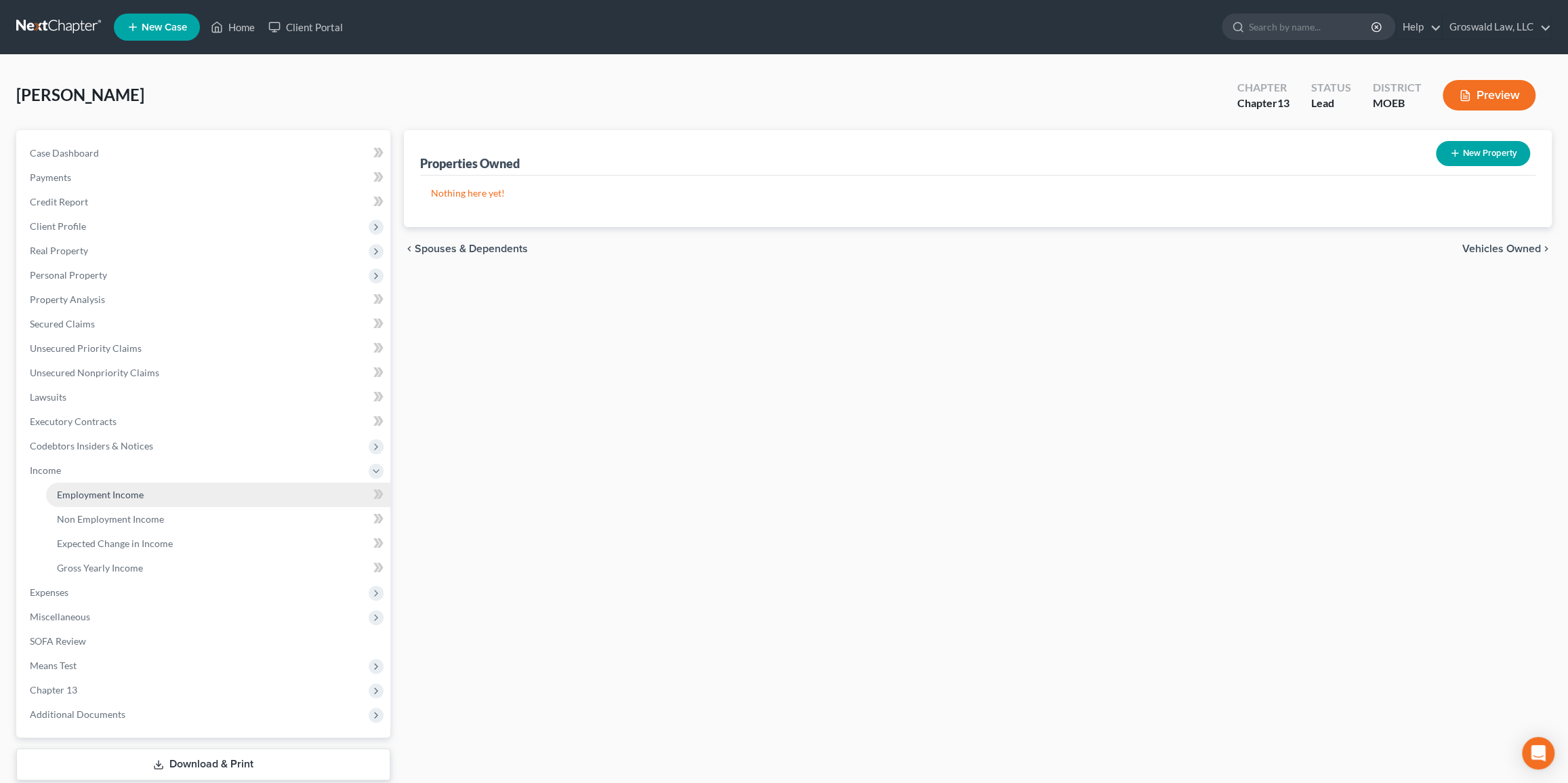
click at [109, 484] on link "Employment Income" at bounding box center [218, 495] width 344 height 24
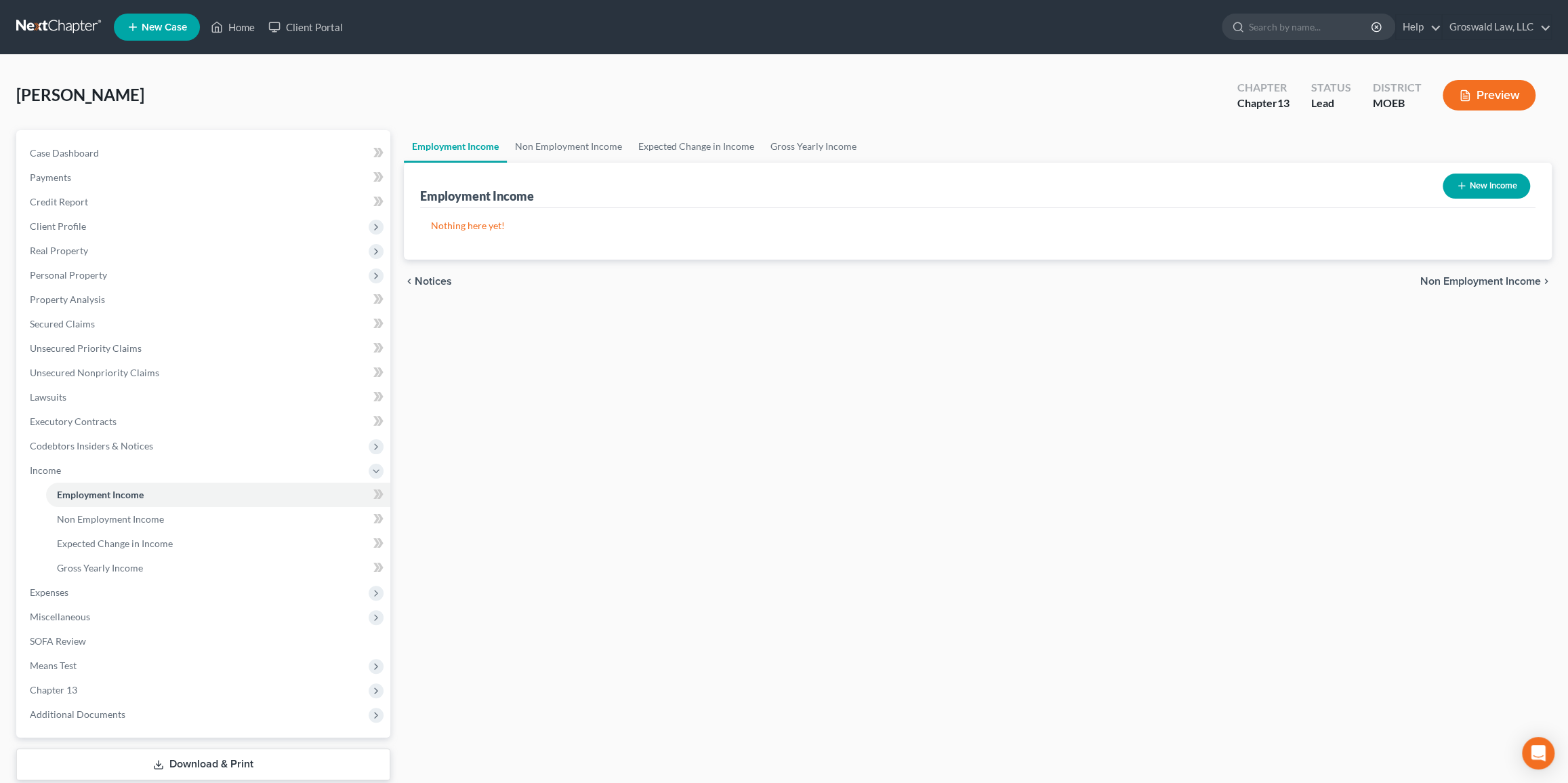
click at [1014, 180] on icon "button" at bounding box center [1461, 186] width 11 height 11
select select "0"
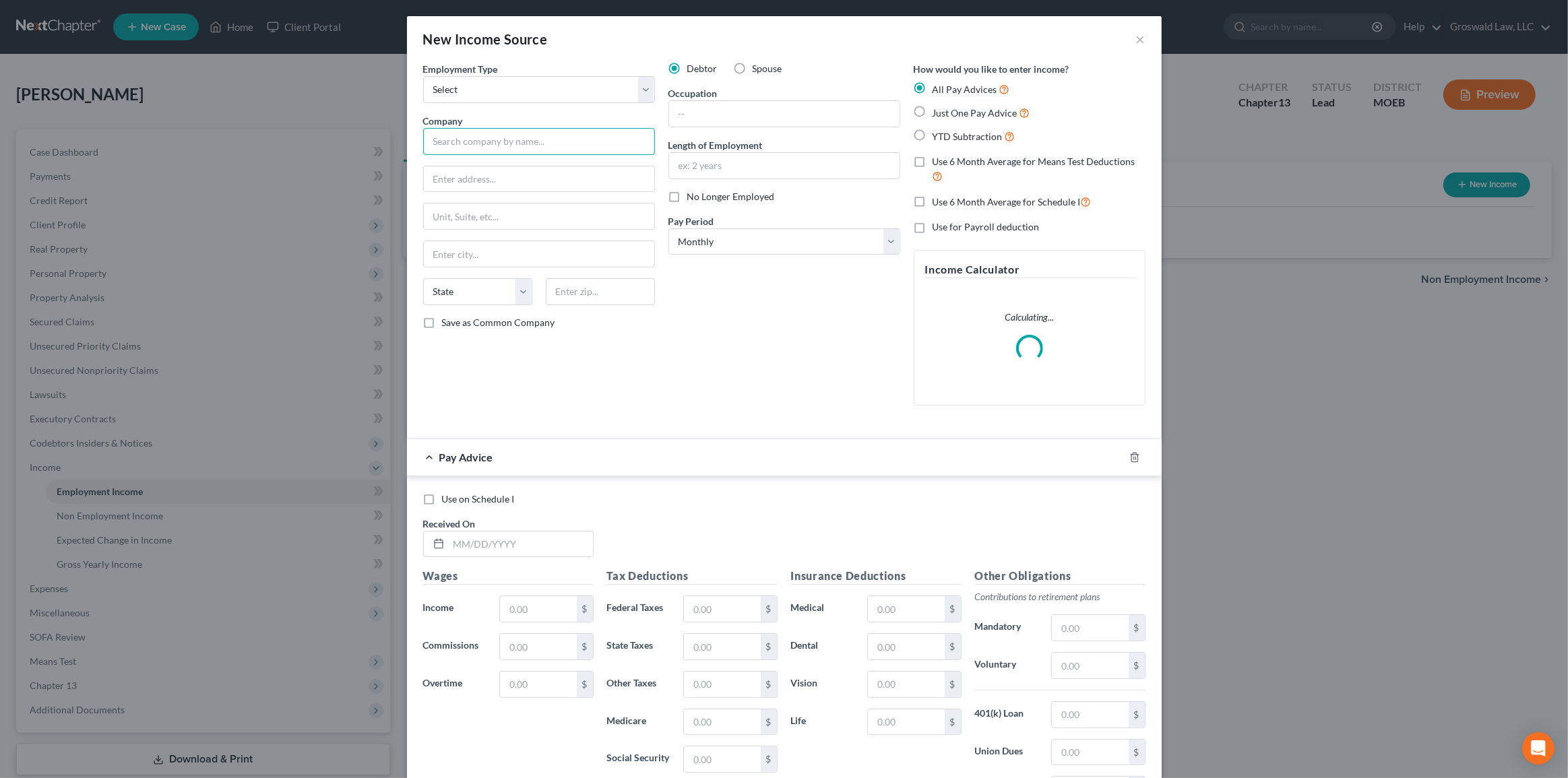
drag, startPoint x: 505, startPoint y: 143, endPoint x: 513, endPoint y: 110, distance: 34.0
click at [505, 141] on input "text" at bounding box center [539, 141] width 231 height 27
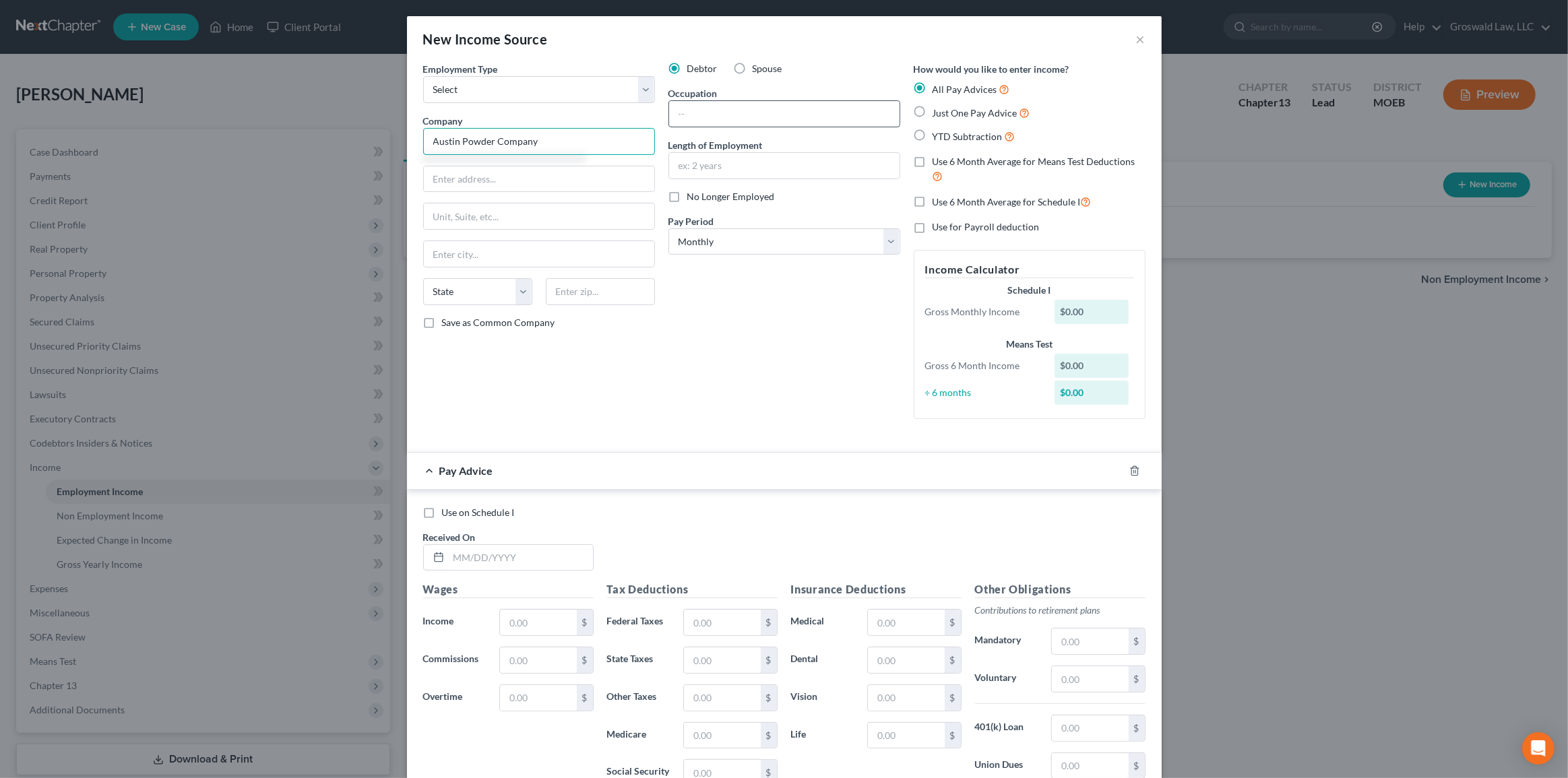
type input "Austin Powder Company"
click at [752, 110] on input "text" at bounding box center [784, 113] width 231 height 25
type input "Driver"
type input "06/2024 to present"
click at [467, 95] on select "Select Full or [DEMOGRAPHIC_DATA] Employment Self Employment" at bounding box center [539, 90] width 231 height 27
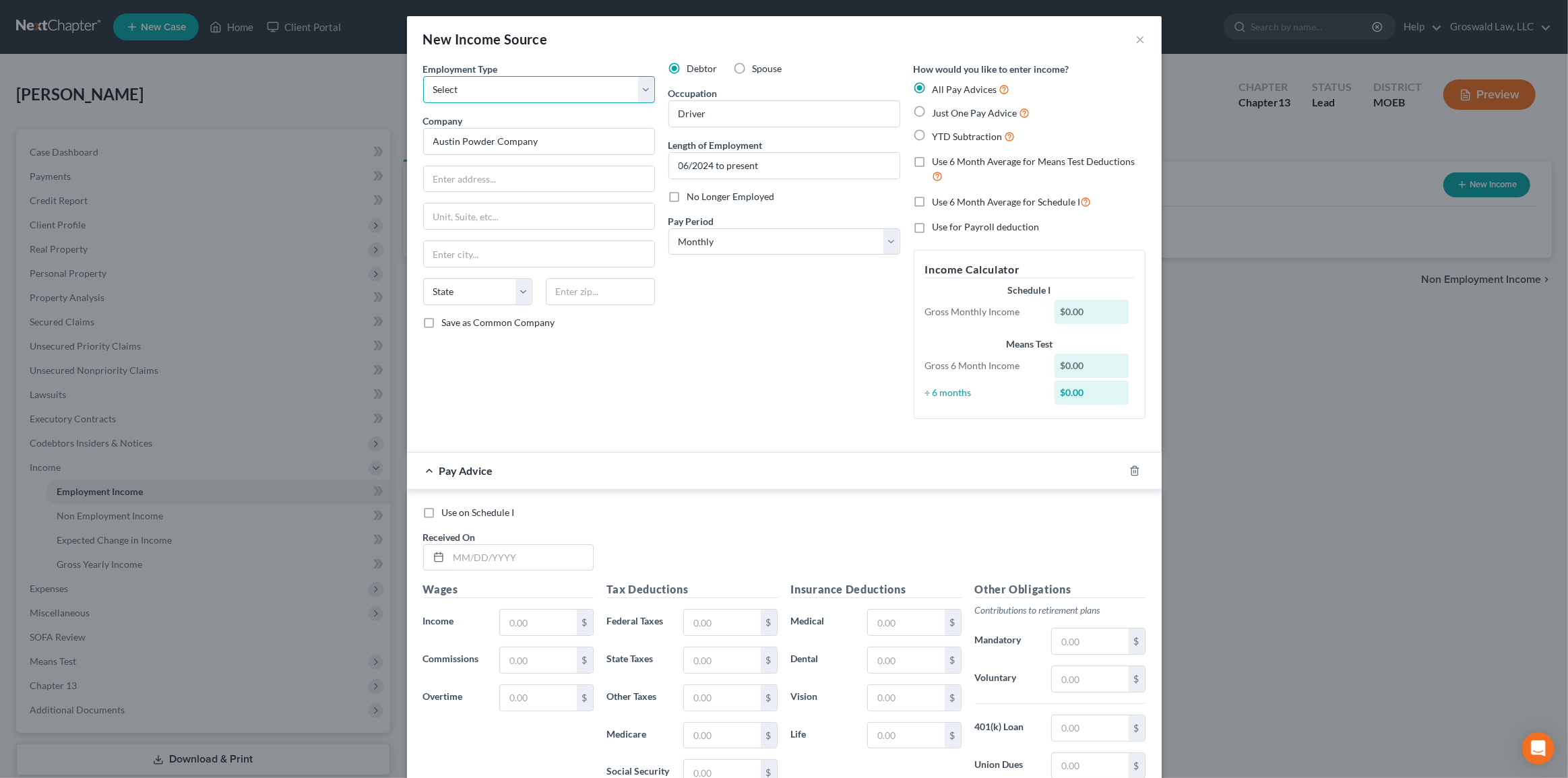
select select "0"
click at [423, 76] on select "Select Full or [DEMOGRAPHIC_DATA] Employment Self Employment" at bounding box center [539, 90] width 231 height 27
click at [1009, 471] on icon "button" at bounding box center [1135, 471] width 11 height 11
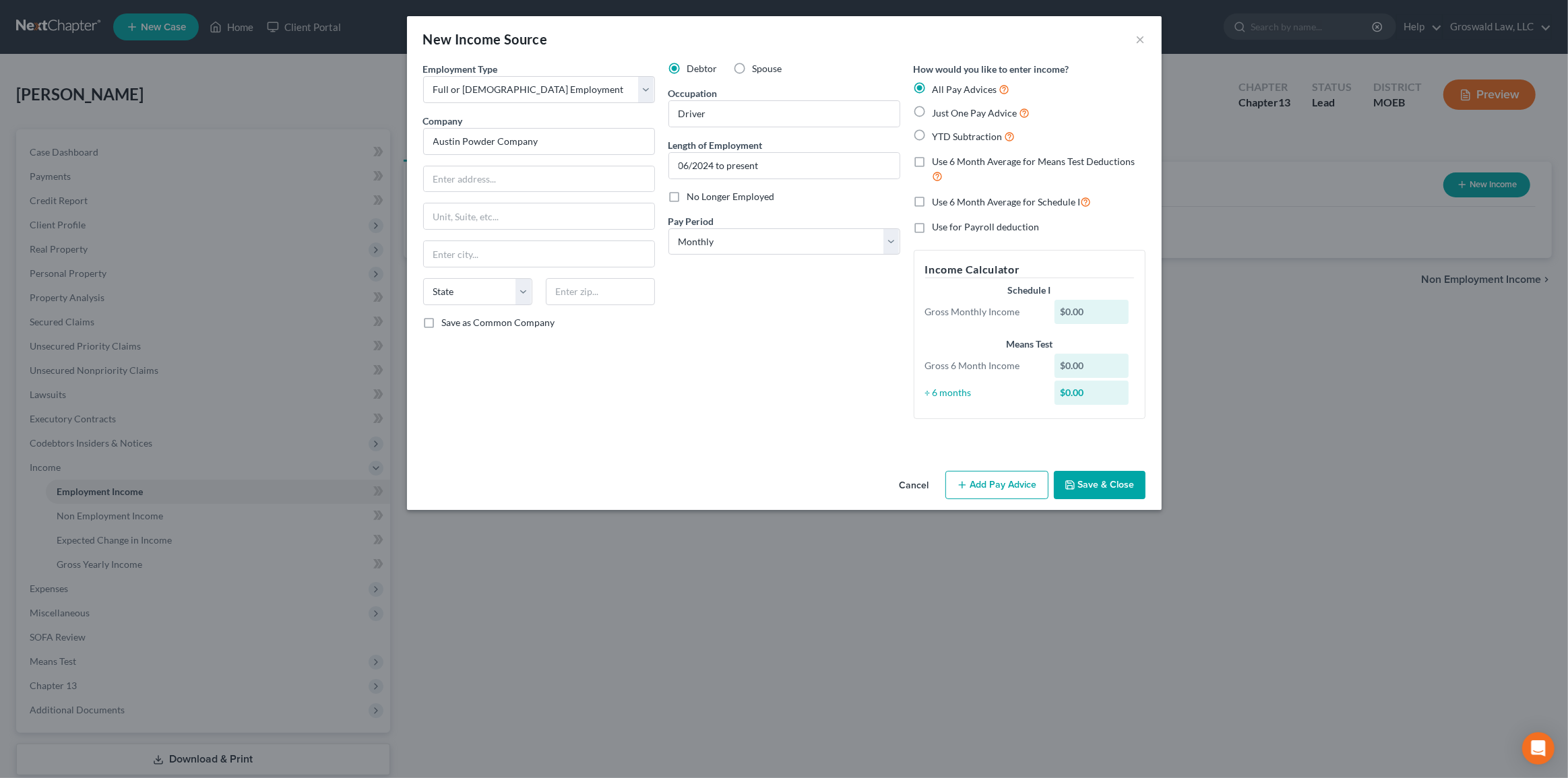
click at [1009, 484] on button "Save & Close" at bounding box center [1099, 485] width 91 height 28
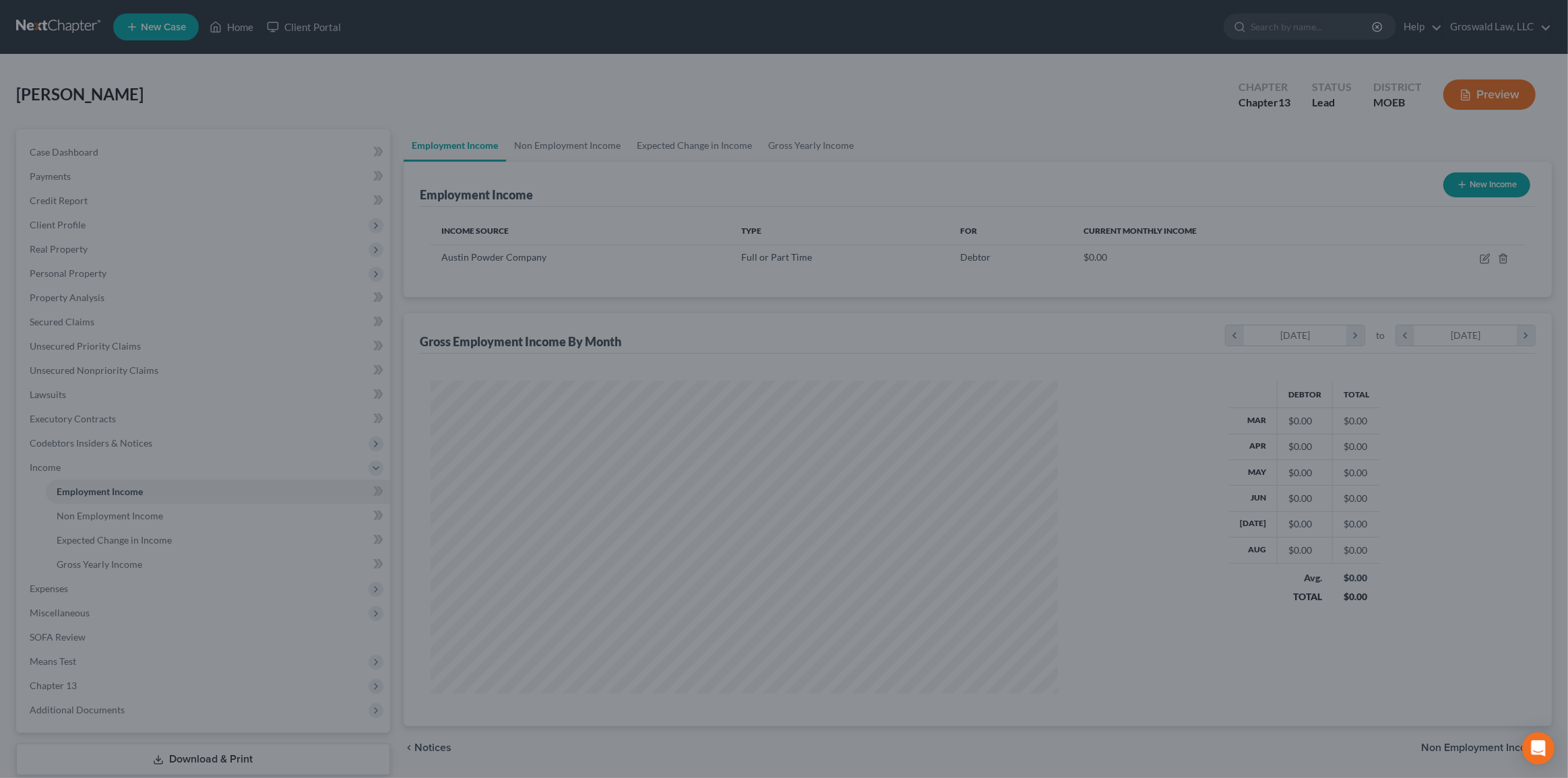
scroll to position [311, 651]
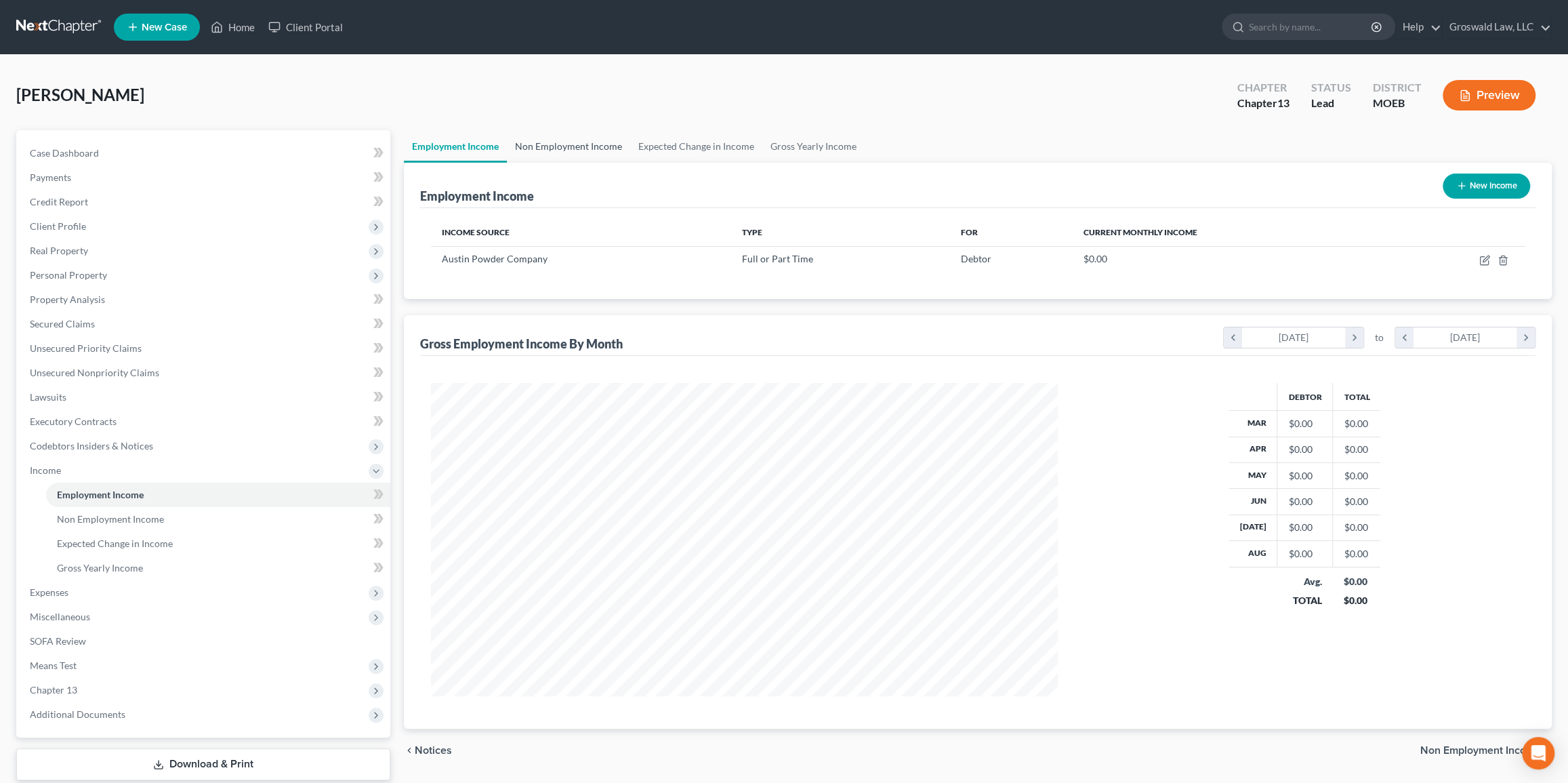
drag, startPoint x: 585, startPoint y: 143, endPoint x: 611, endPoint y: 152, distance: 27.5
click at [585, 143] on link "Non Employment Income" at bounding box center [568, 146] width 123 height 33
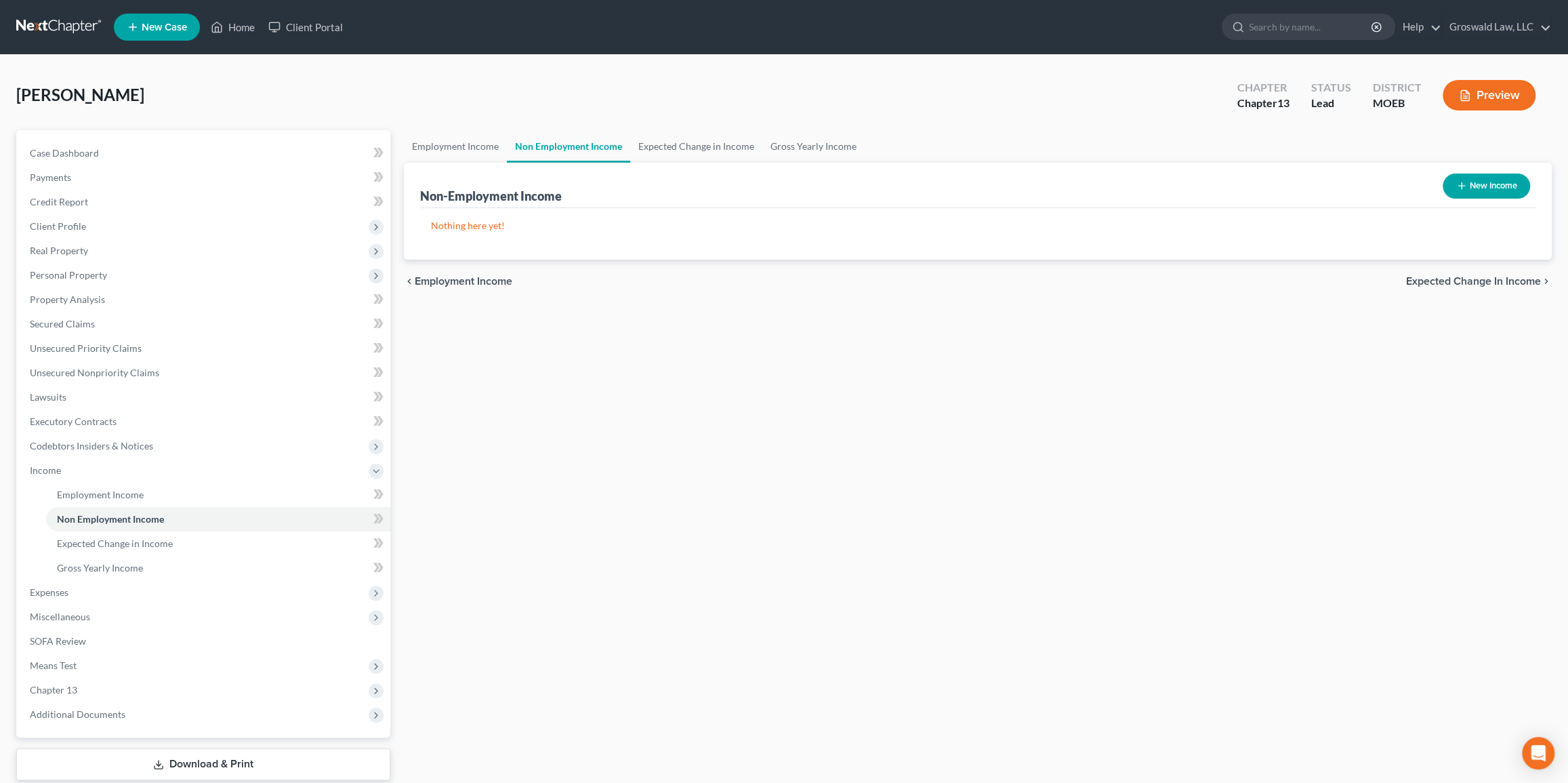
click at [1014, 189] on icon "button" at bounding box center [1461, 186] width 11 height 11
select select "0"
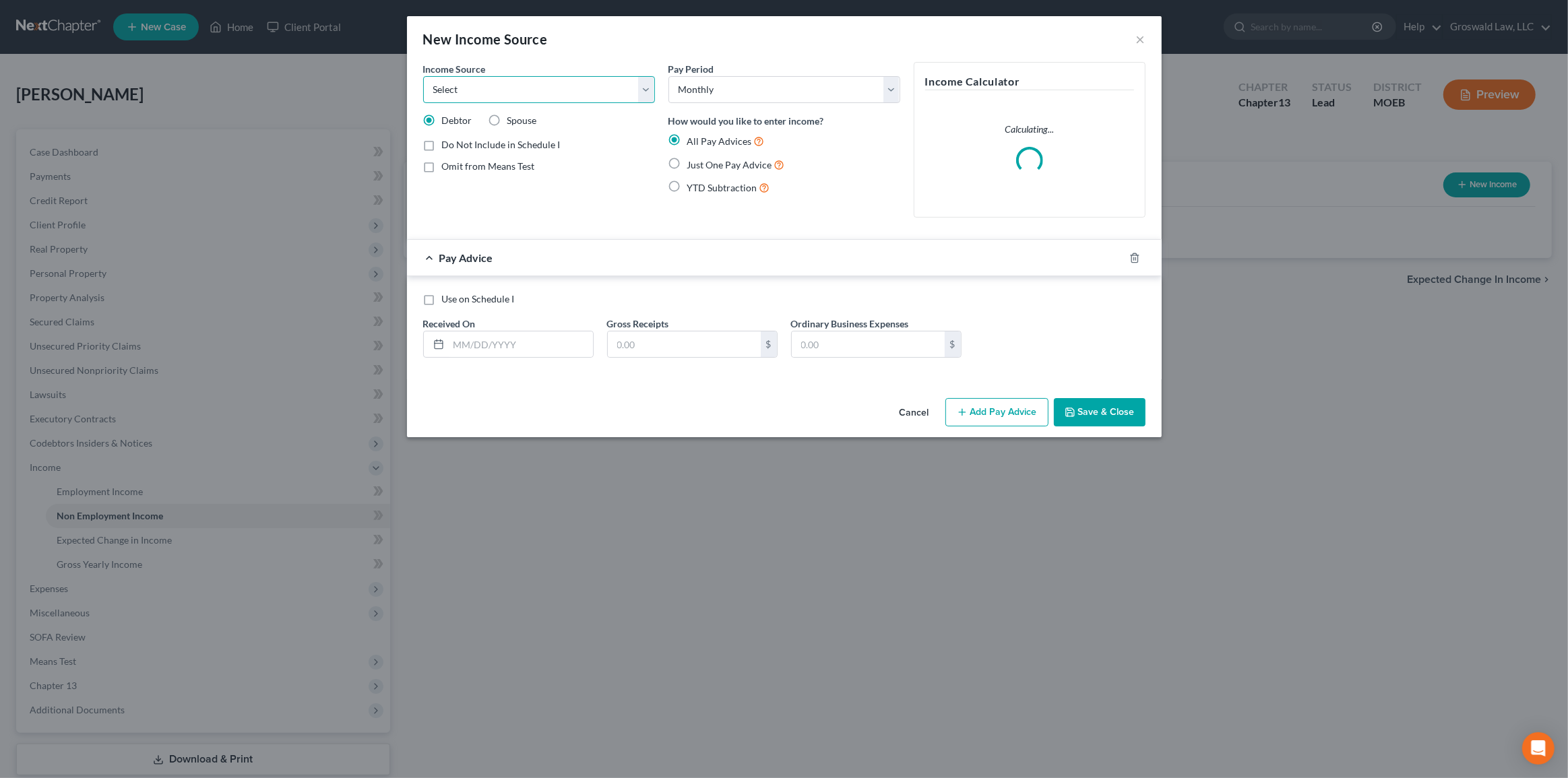
click at [549, 88] on select "Select Unemployment Disability (from employer) Pension Retirement Social Securi…" at bounding box center [539, 90] width 231 height 27
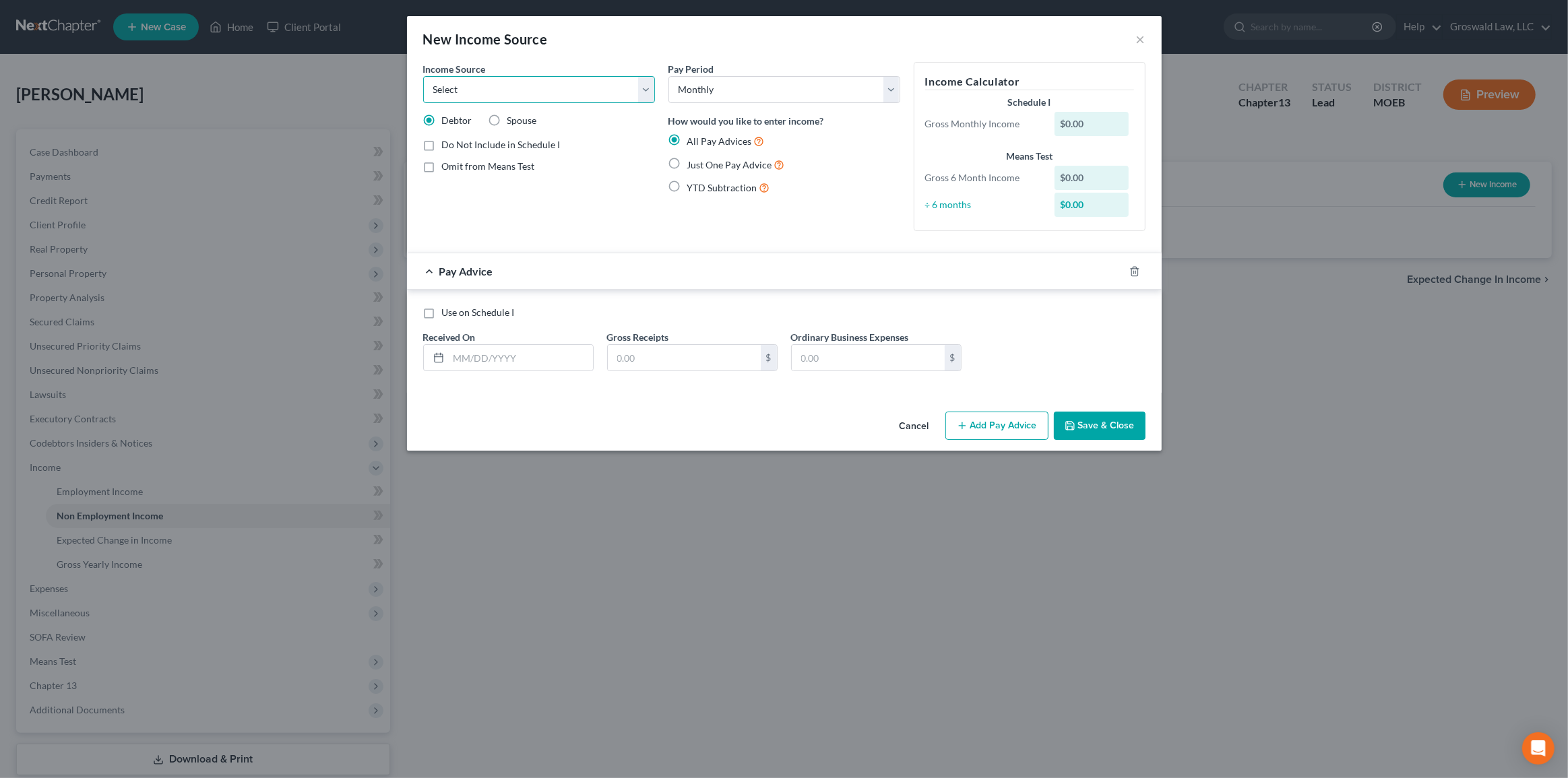
select select "12"
click at [423, 76] on select "Select Unemployment Disability (from employer) Pension Retirement Social Securi…" at bounding box center [539, 90] width 231 height 27
click at [700, 161] on span "Just One Pay Advice" at bounding box center [729, 164] width 85 height 11
click at [700, 161] on input "Just One Pay Advice" at bounding box center [696, 160] width 8 height 8
radio input "true"
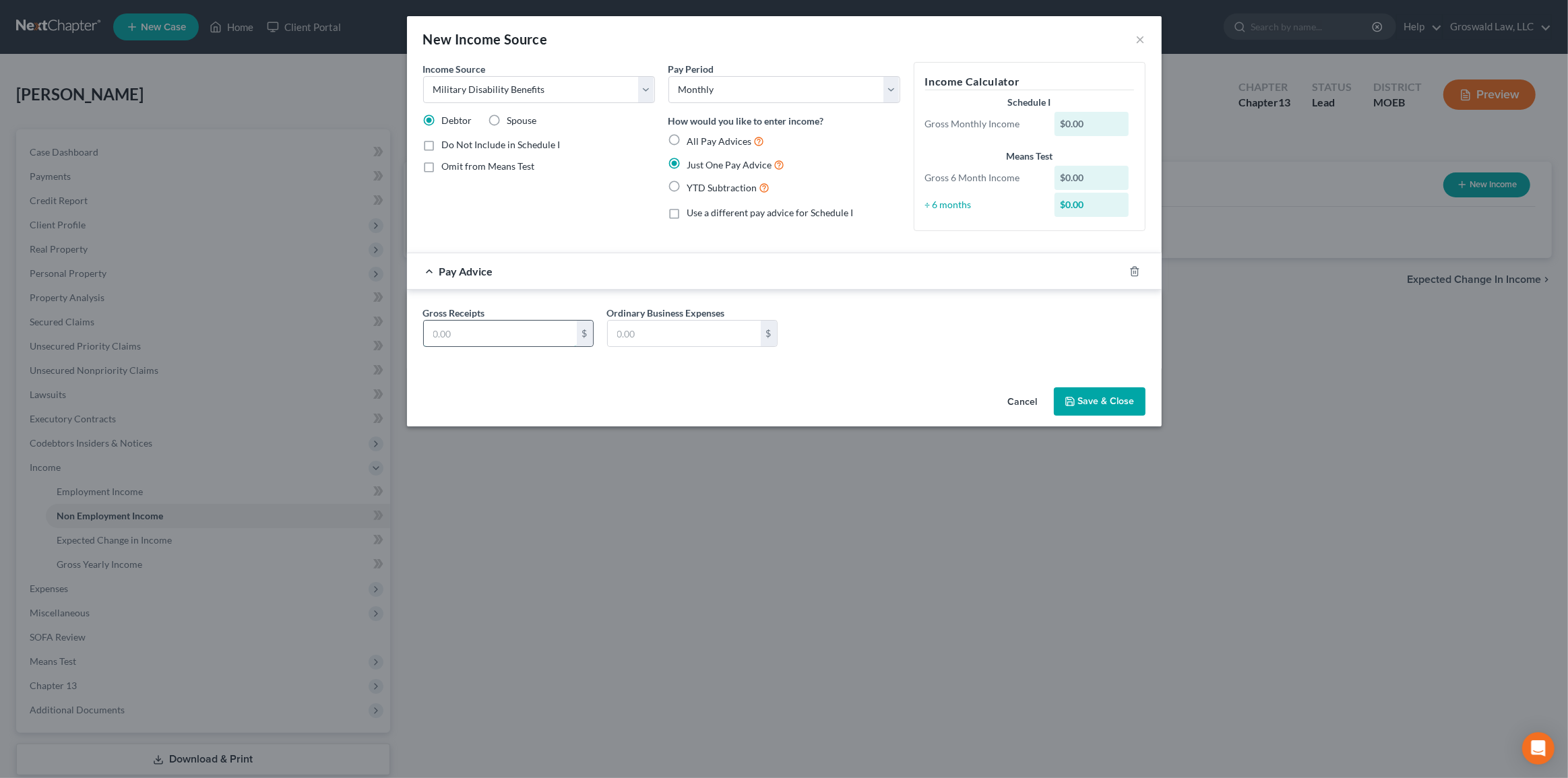
click at [483, 333] on input "text" at bounding box center [500, 333] width 153 height 25
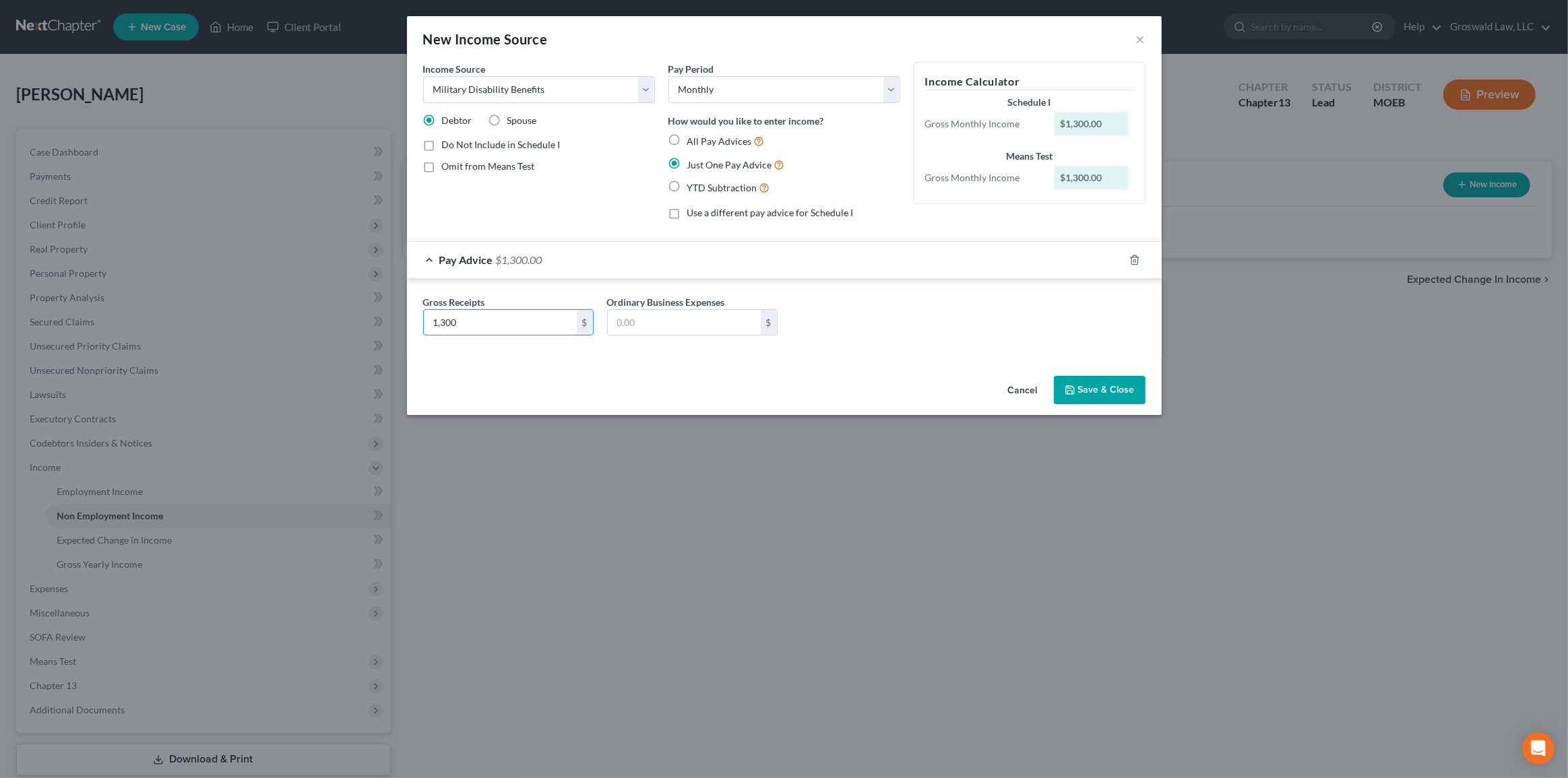
type input "1,300"
click at [1009, 394] on button "Save & Close" at bounding box center [1099, 390] width 91 height 28
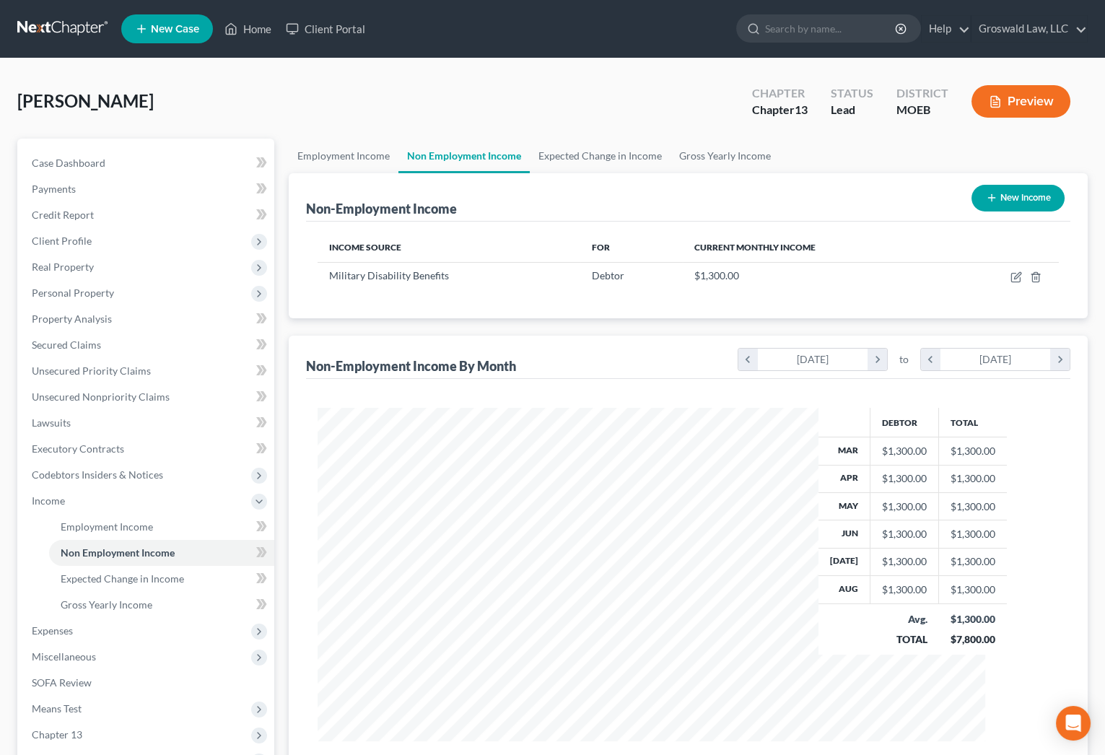
scroll to position [721702, 721511]
click at [90, 217] on span "Credit Report" at bounding box center [63, 215] width 62 height 12
click at [86, 238] on span "Client Profile" at bounding box center [62, 241] width 60 height 12
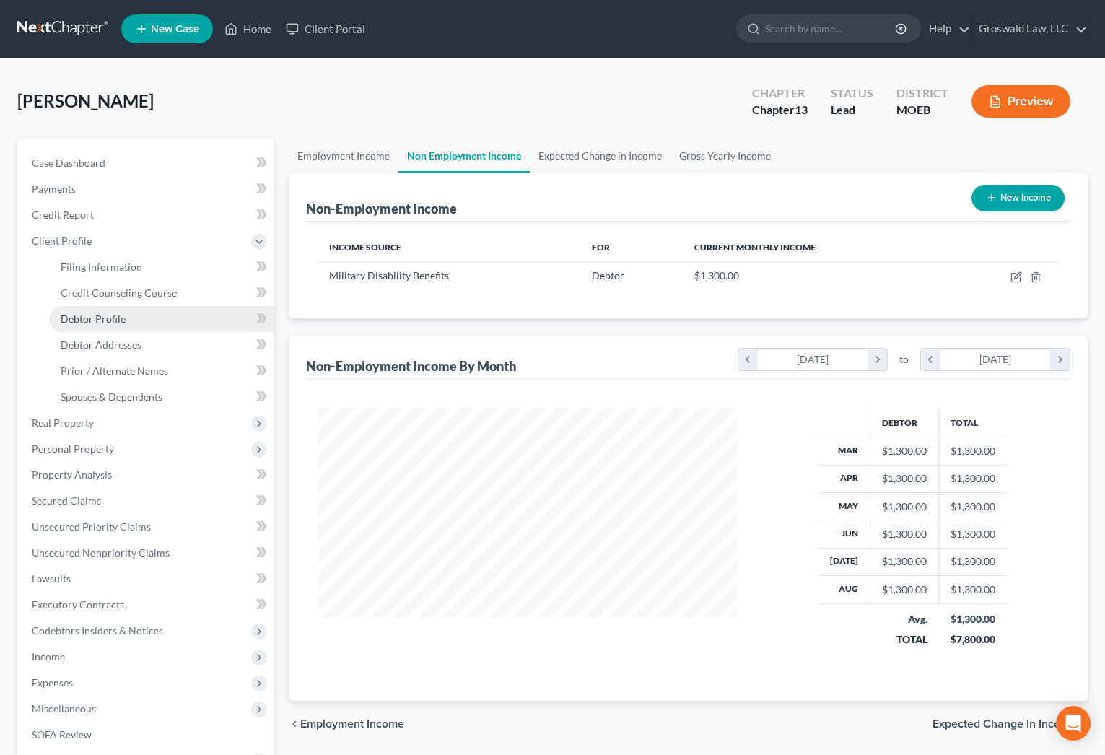
click at [96, 318] on span "Debtor Profile" at bounding box center [93, 319] width 65 height 12
select select "0"
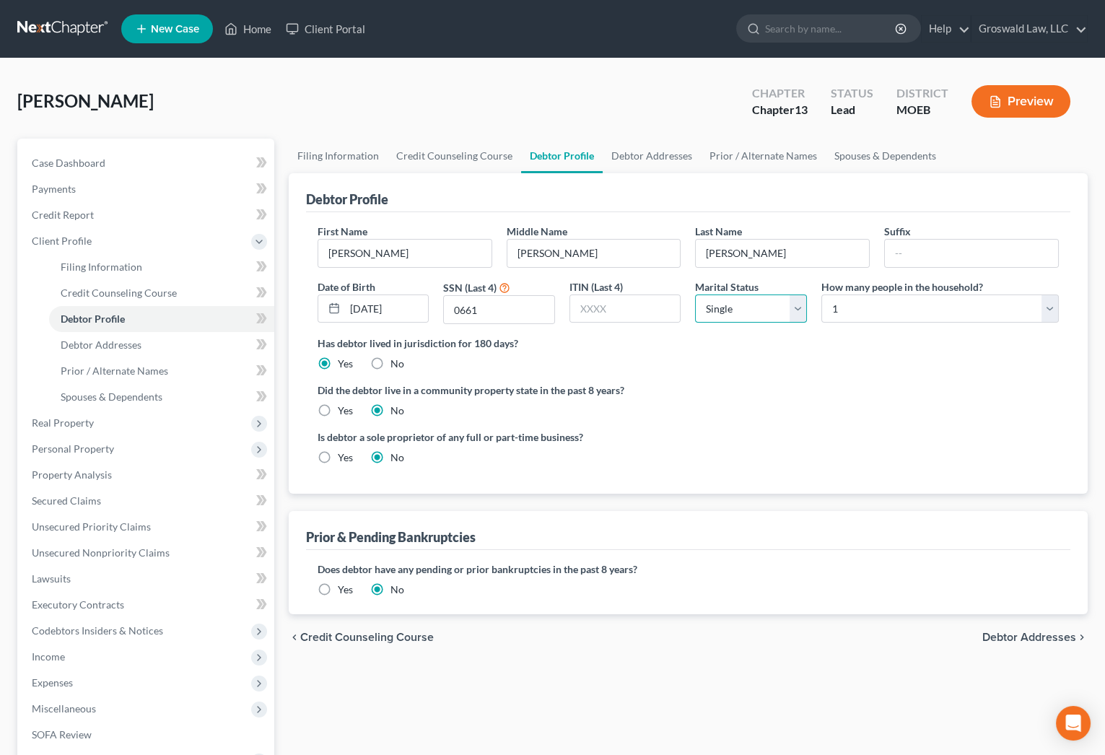
drag, startPoint x: 754, startPoint y: 313, endPoint x: 744, endPoint y: 320, distance: 11.8
click at [754, 313] on select "Select Single Married Separated Divorced Widowed" at bounding box center [751, 309] width 112 height 29
select select "2"
click at [695, 295] on select "Select Single Married Separated Divorced Widowed" at bounding box center [751, 309] width 112 height 29
drag, startPoint x: 817, startPoint y: 383, endPoint x: 793, endPoint y: 201, distance: 183.5
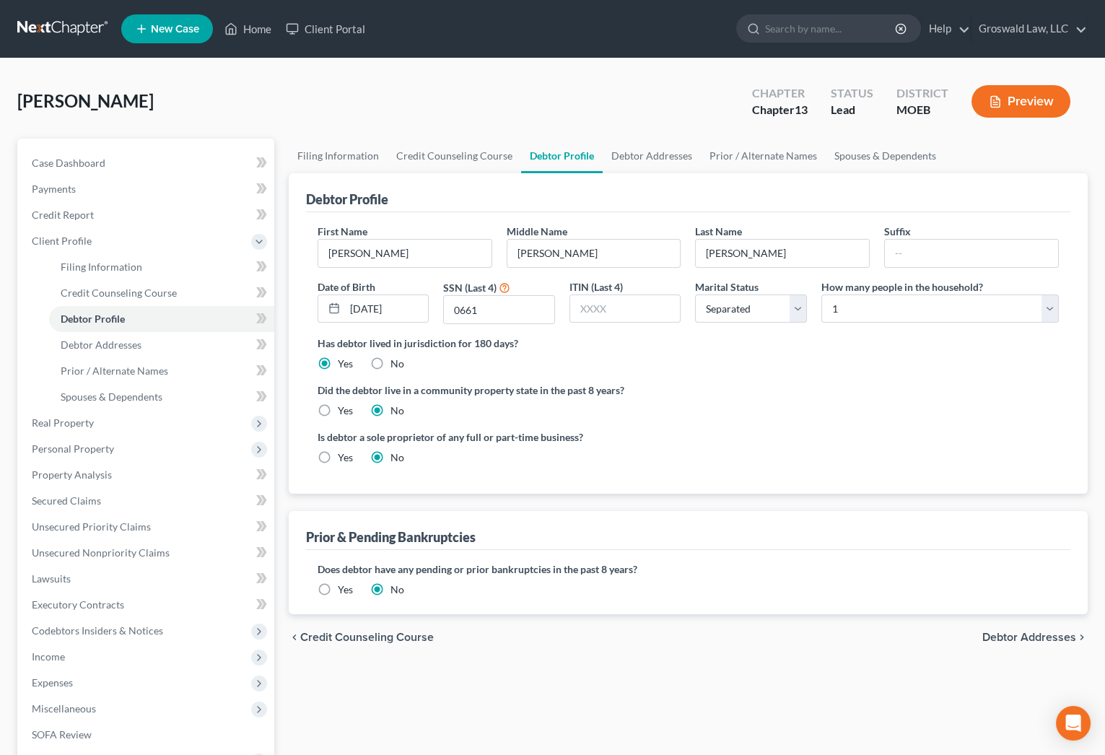
click at [817, 372] on ng-include "First Name [PERSON_NAME] Middle Name [PERSON_NAME] Last Name [PERSON_NAME] Suff…" at bounding box center [688, 350] width 741 height 253
click at [754, 158] on link "Prior / Alternate Names" at bounding box center [763, 156] width 125 height 35
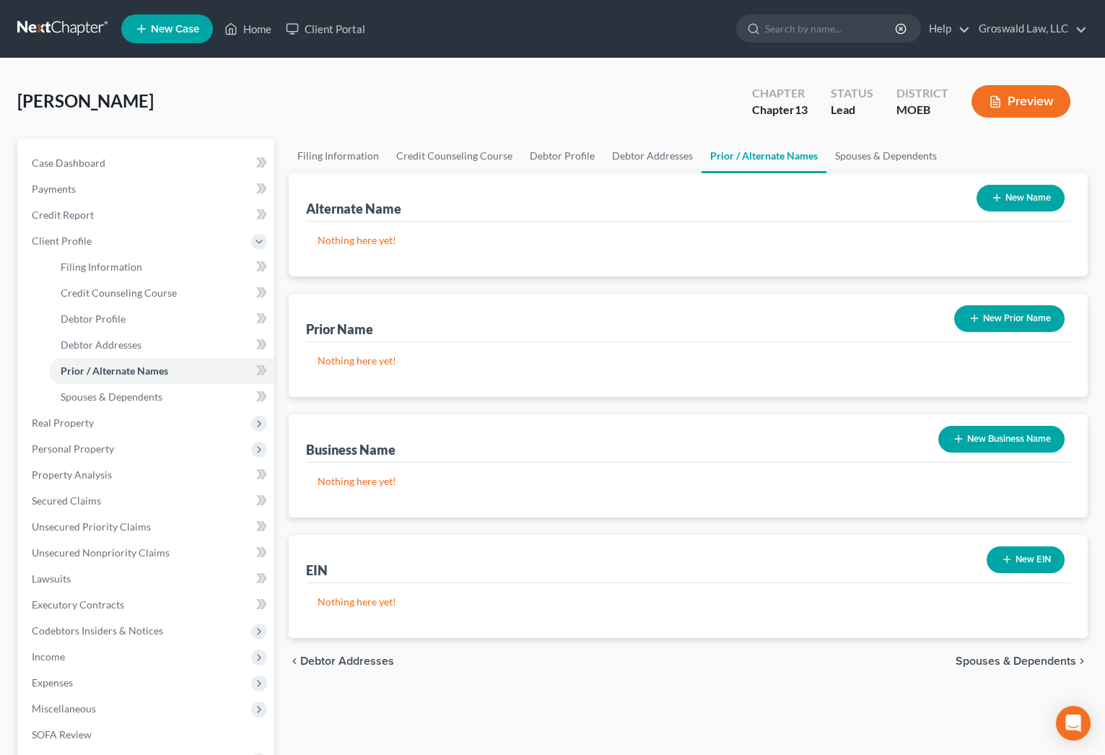
click at [989, 315] on button "New Prior Name" at bounding box center [1009, 318] width 110 height 27
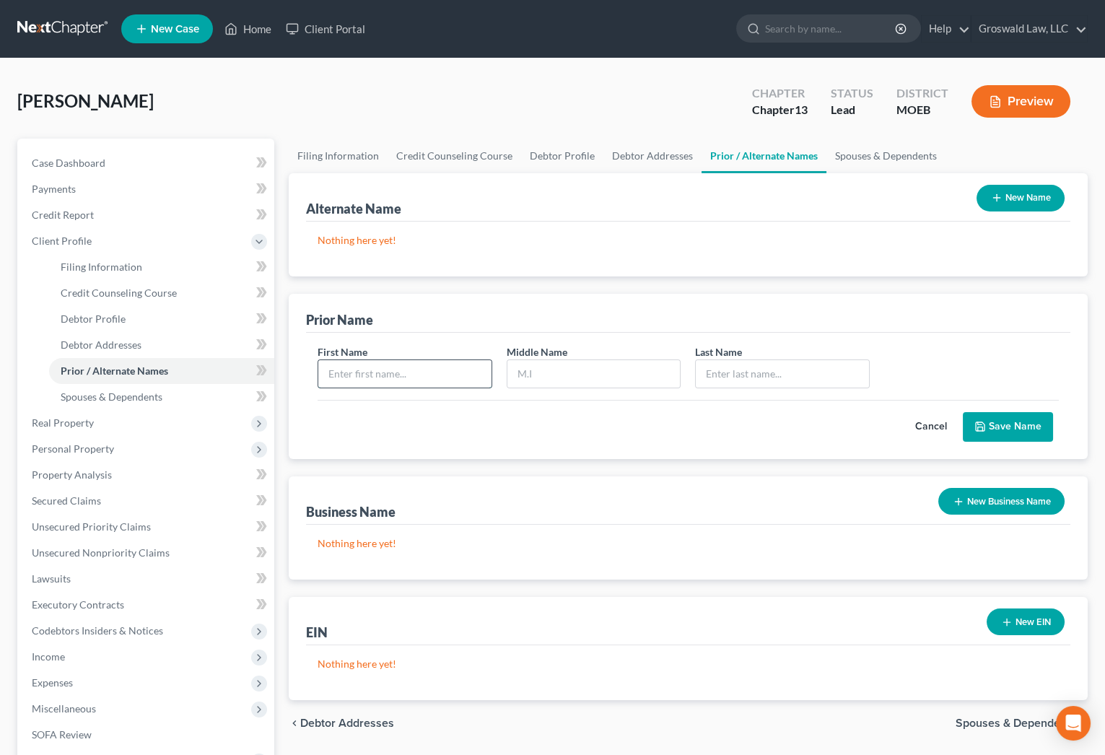
click at [344, 371] on input "text" at bounding box center [404, 373] width 173 height 27
type input "[PERSON_NAME]"
type input "Goesmann"
click at [988, 430] on button "Save Name" at bounding box center [1008, 427] width 90 height 30
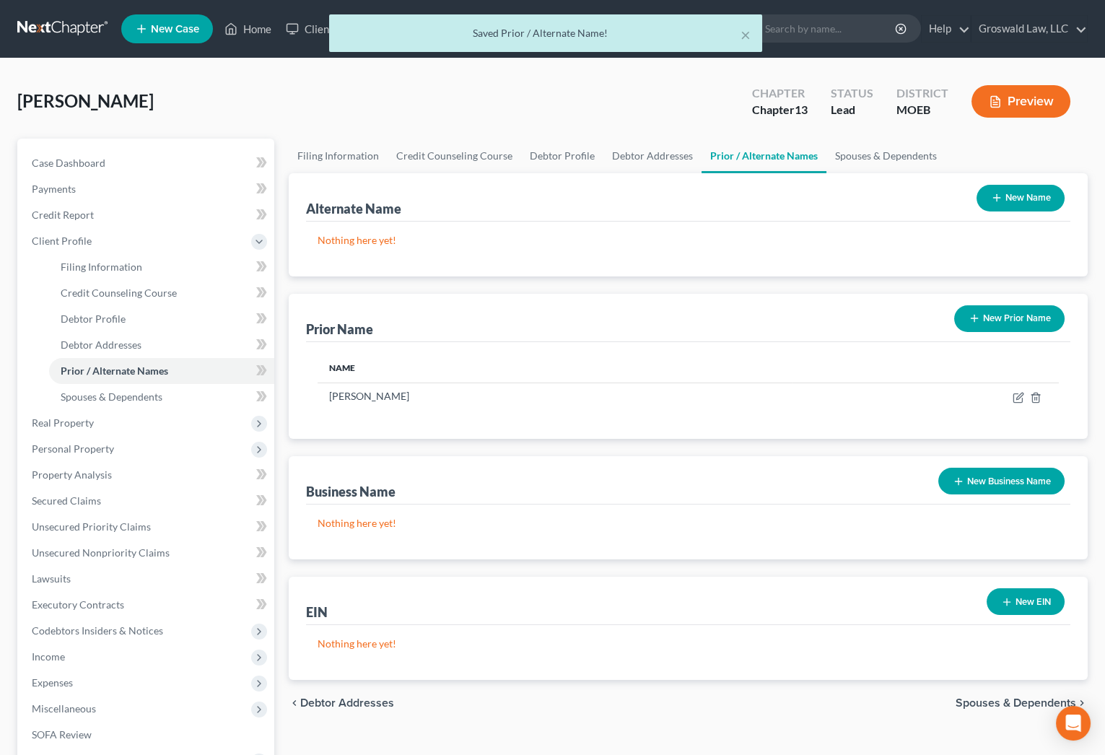
click at [1009, 321] on button "New Prior Name" at bounding box center [1009, 318] width 110 height 27
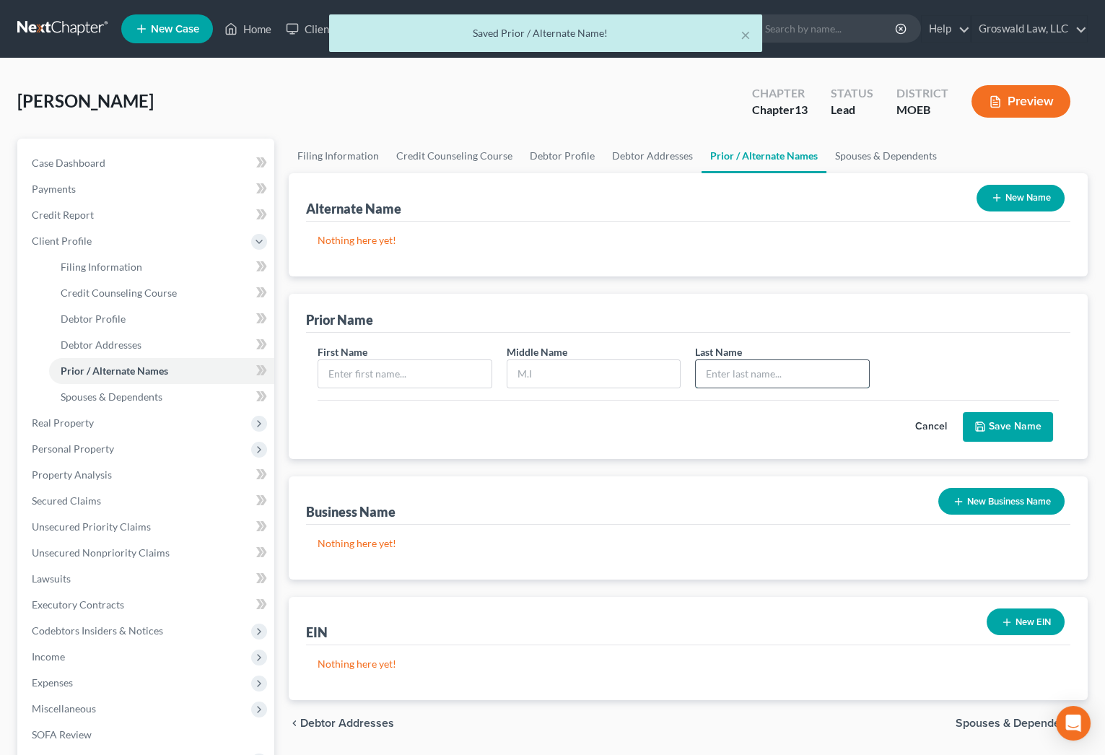
click at [708, 371] on input "text" at bounding box center [782, 373] width 173 height 27
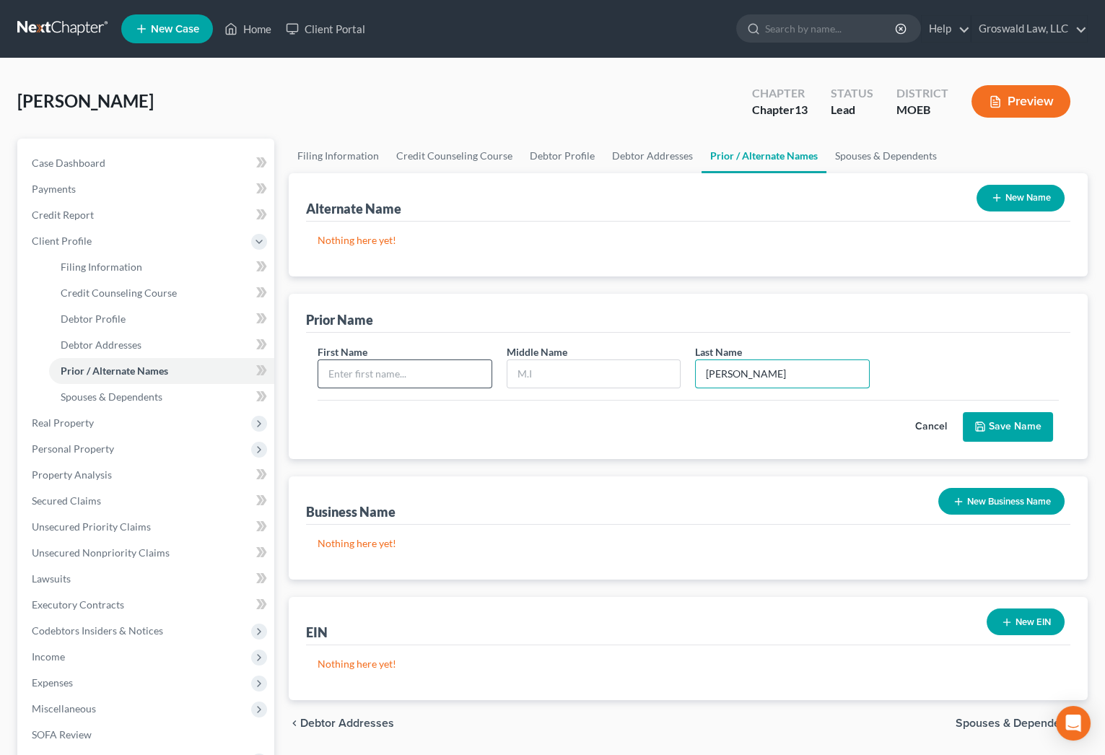
type input "[PERSON_NAME]"
click at [432, 376] on input "text" at bounding box center [404, 373] width 173 height 27
type input "[PERSON_NAME]"
click at [1022, 423] on button "Save Name" at bounding box center [1008, 427] width 90 height 30
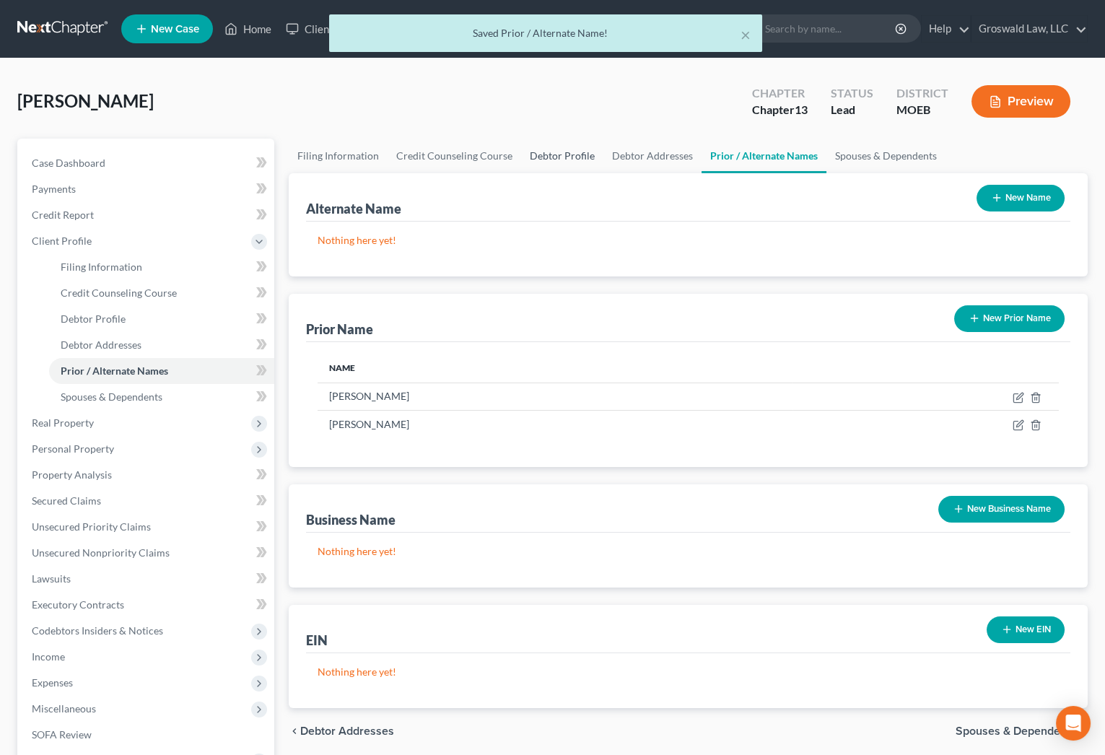
click at [554, 147] on link "Debtor Profile" at bounding box center [562, 156] width 82 height 35
select select "2"
select select "0"
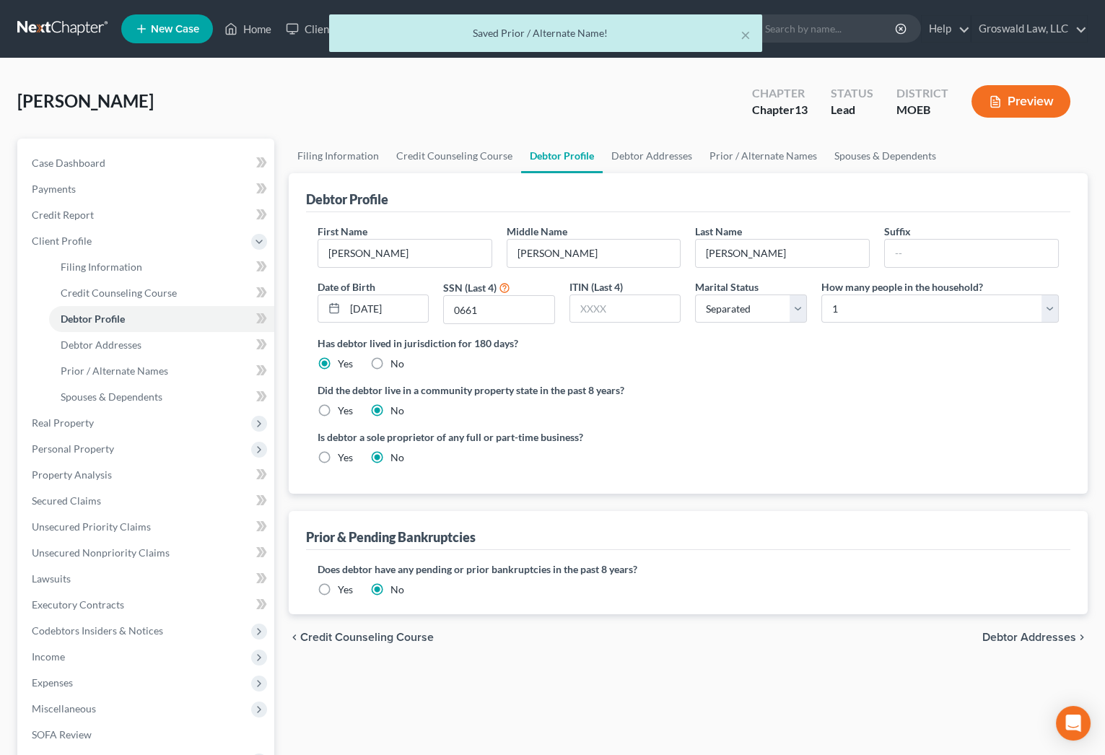
click at [605, 193] on div "Debtor Profile" at bounding box center [688, 192] width 765 height 39
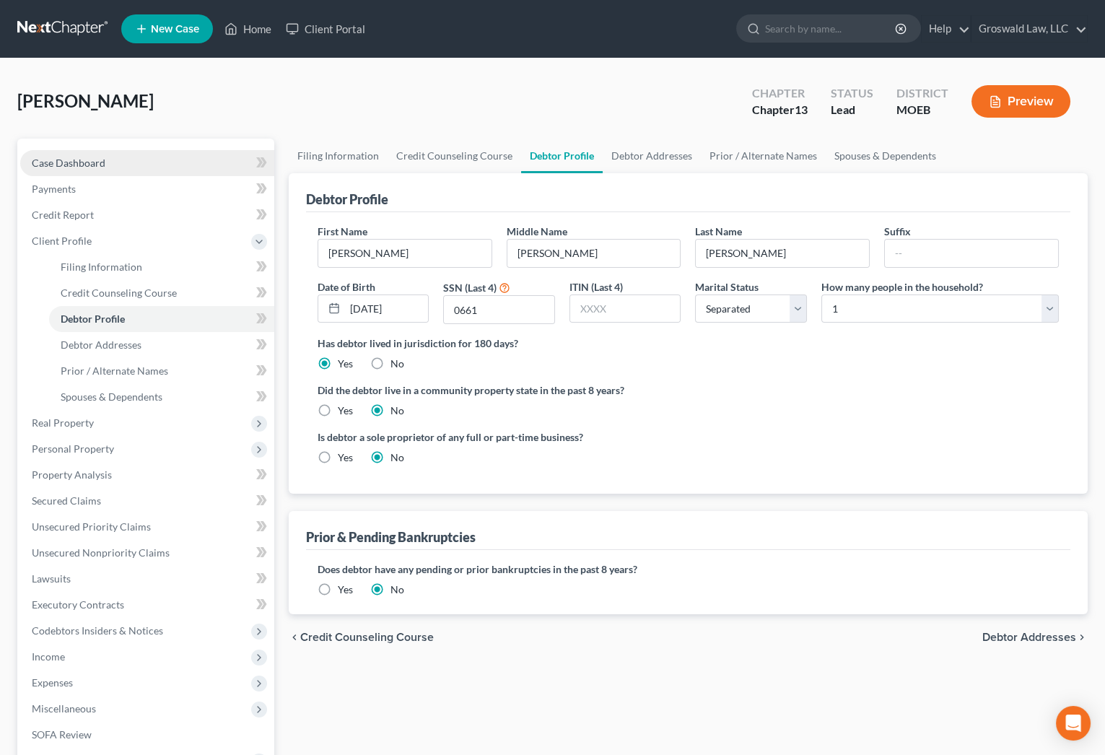
click at [80, 167] on span "Case Dashboard" at bounding box center [69, 163] width 74 height 12
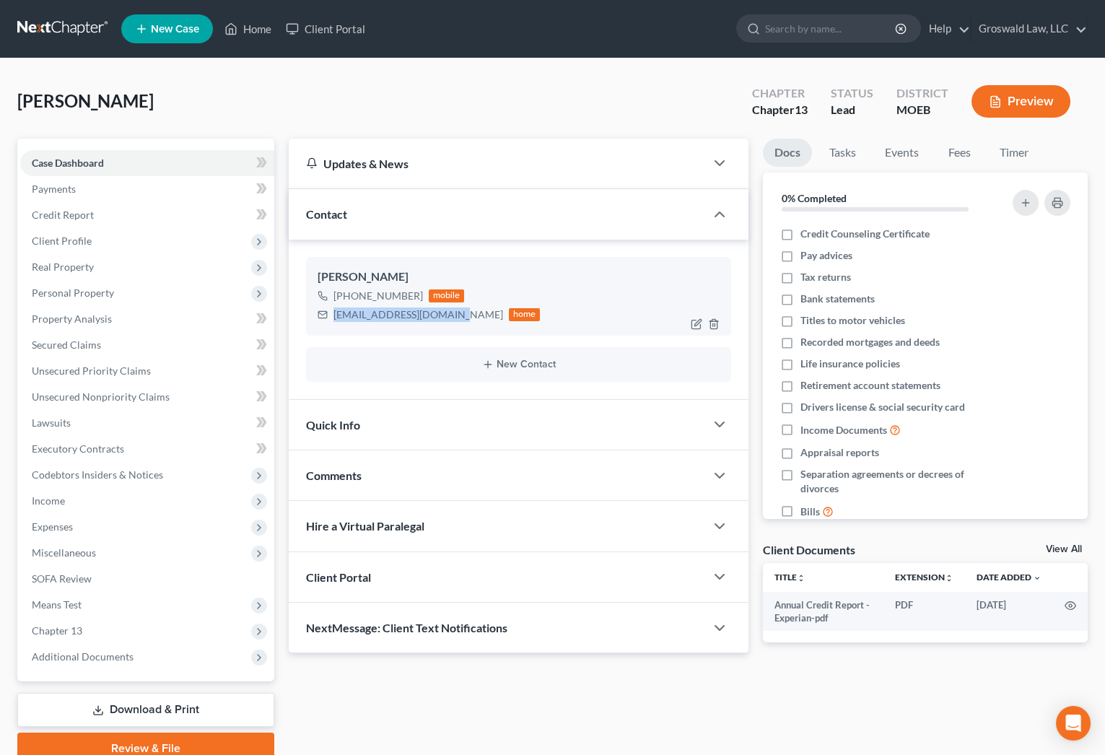
drag, startPoint x: 457, startPoint y: 315, endPoint x: 326, endPoint y: 314, distance: 130.7
click at [326, 314] on div "[EMAIL_ADDRESS][DOMAIN_NAME] home" at bounding box center [429, 314] width 223 height 19
copy div "[EMAIL_ADDRESS][DOMAIN_NAME]"
drag, startPoint x: 417, startPoint y: 298, endPoint x: 374, endPoint y: 293, distance: 43.6
click at [374, 293] on div "[PHONE_NUMBER] mobile" at bounding box center [429, 296] width 223 height 19
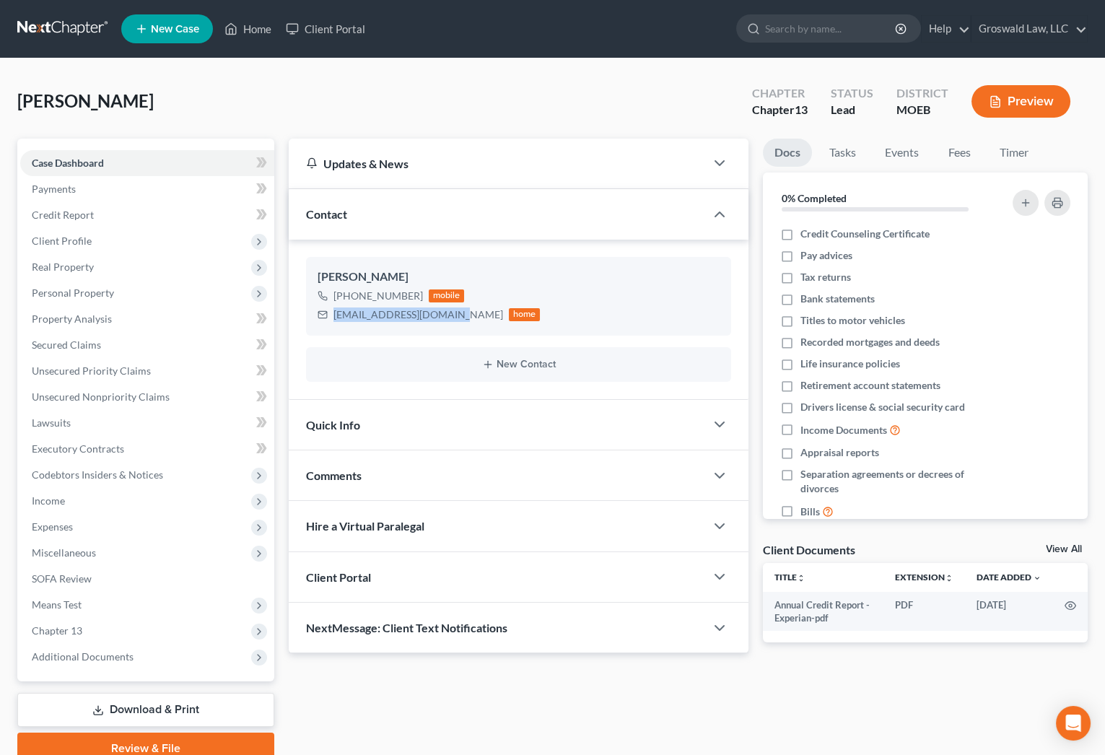
copy div "366-9239"
click at [960, 133] on div "[PERSON_NAME] Upgraded Chapter Chapter 13 Status Lead District MOEB Preview" at bounding box center [552, 107] width 1071 height 63
drag, startPoint x: 453, startPoint y: 319, endPoint x: 336, endPoint y: 315, distance: 117.0
click at [334, 319] on div "[EMAIL_ADDRESS][DOMAIN_NAME]" at bounding box center [419, 315] width 170 height 14
copy div "[EMAIL_ADDRESS][DOMAIN_NAME]"
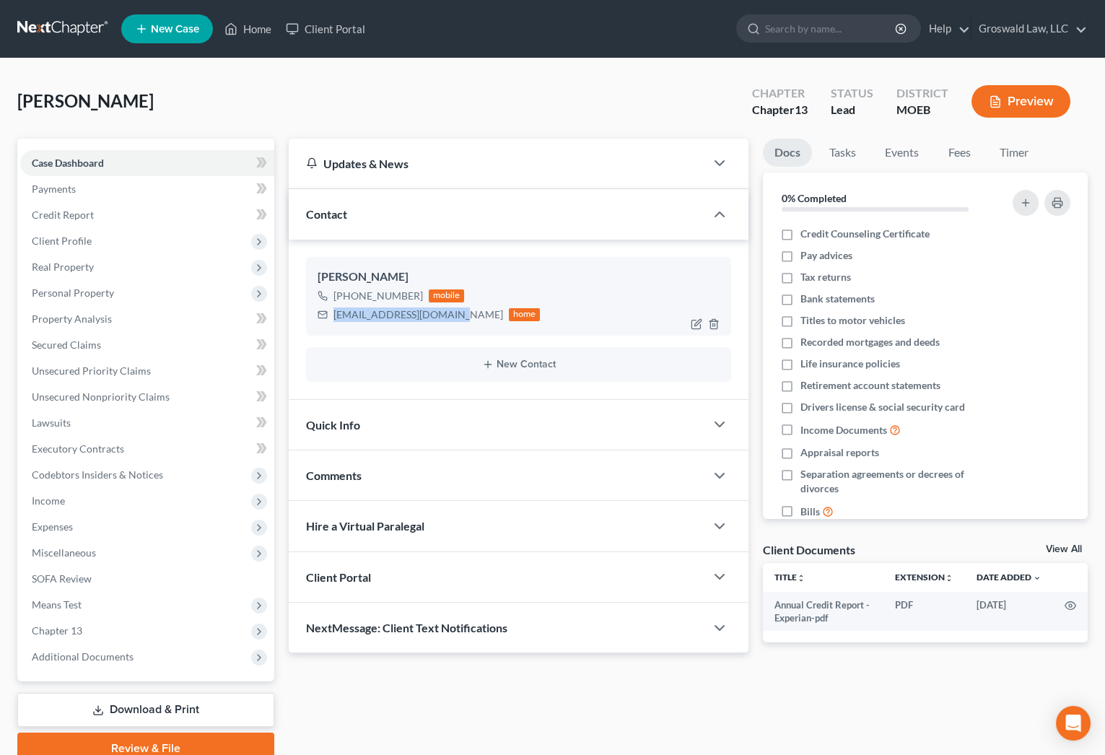
copy div "[EMAIL_ADDRESS][DOMAIN_NAME]"
click at [1079, 689] on div "Updates & News × [US_STATE] [GEOGRAPHIC_DATA] Notes: Take a look at NextChapter…" at bounding box center [689, 452] width 814 height 626
click at [419, 465] on div "Comments" at bounding box center [497, 476] width 417 height 50
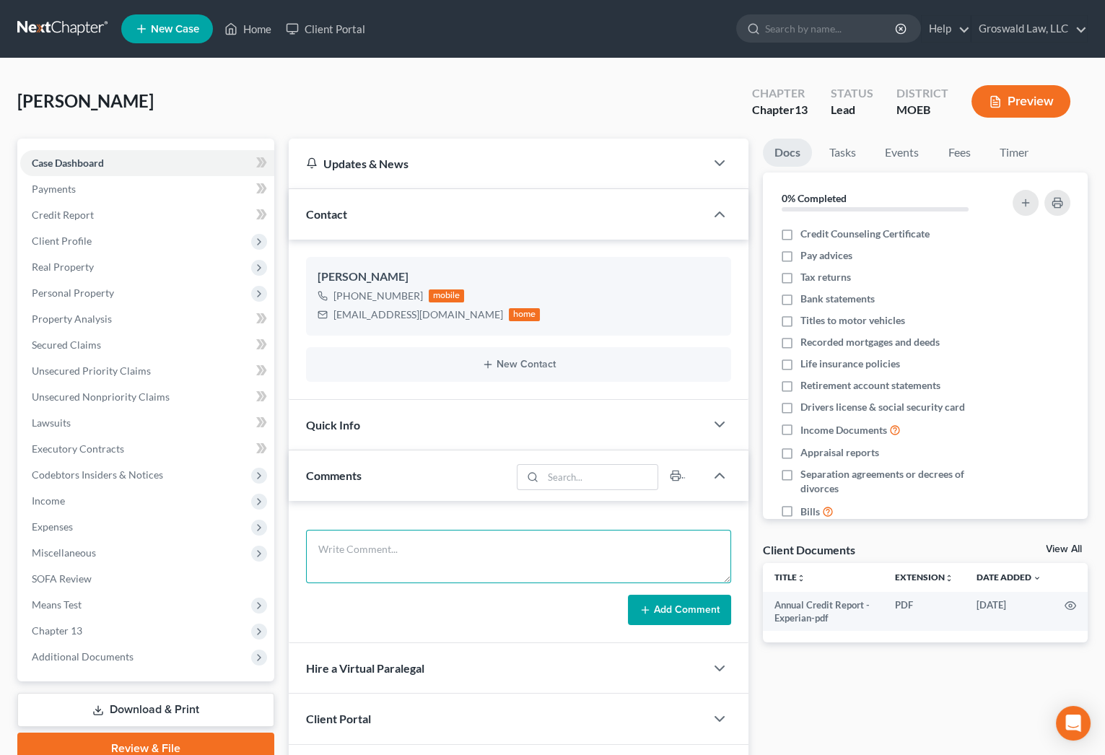
click at [425, 552] on textarea at bounding box center [519, 556] width 426 height 53
paste textarea "1. ID and SS Card2. Paystubs from [DATE] to present3. 2024 Tax returns (state a…"
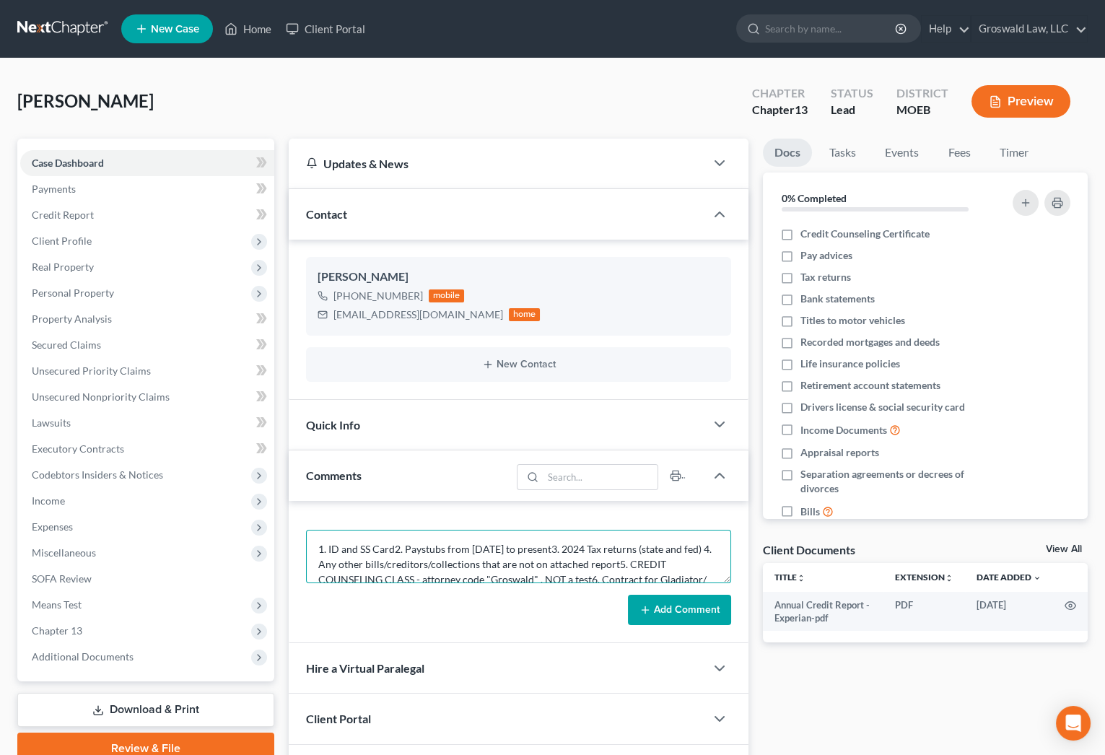
scroll to position [17, 0]
type textarea "1. ID and SS Card2. Paystubs from [DATE] to present3. 2024 Tax returns (state a…"
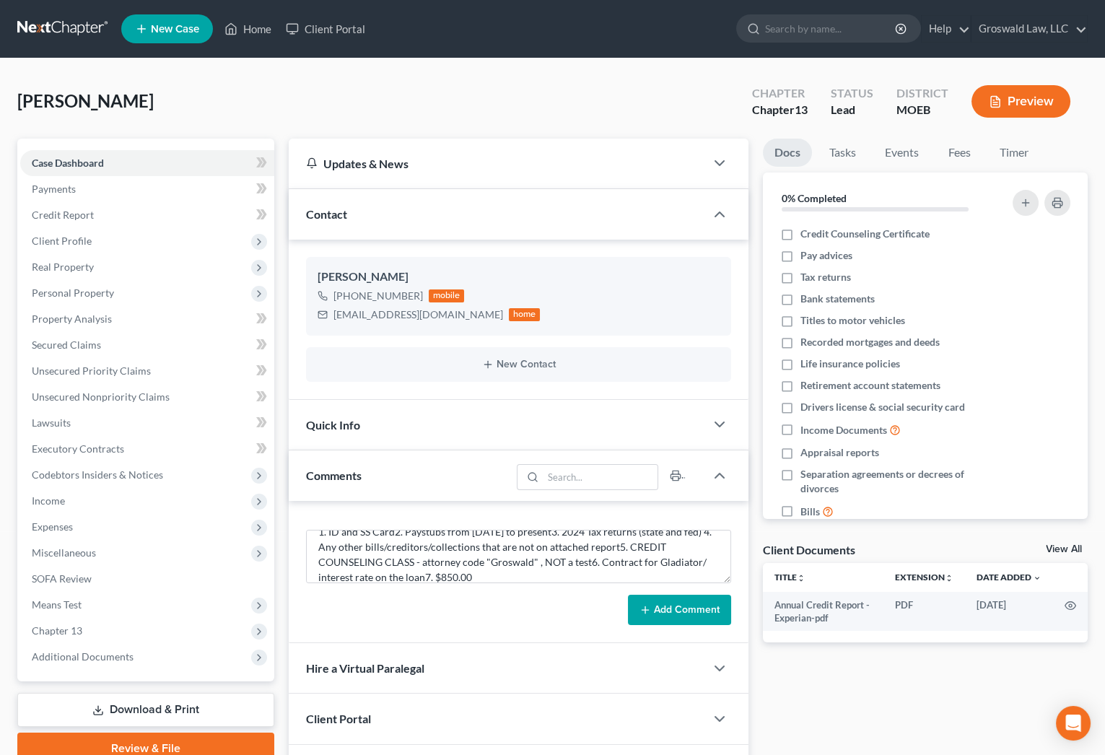
click at [686, 606] on button "Add Comment" at bounding box center [679, 610] width 103 height 30
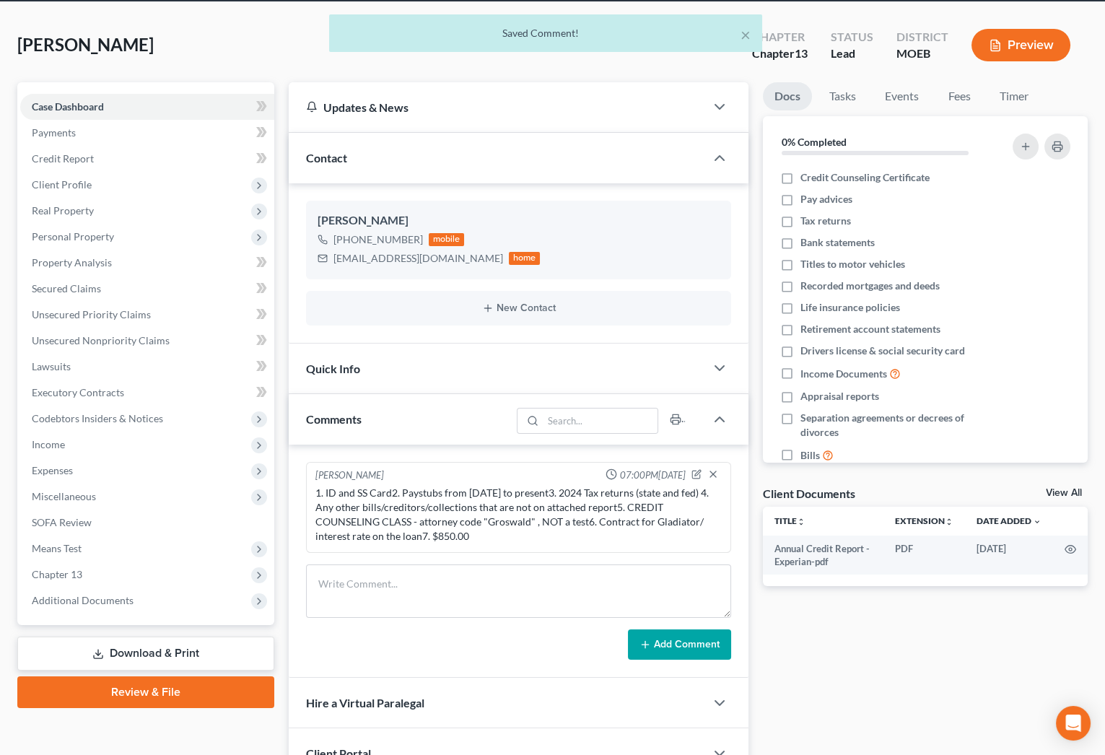
scroll to position [183, 0]
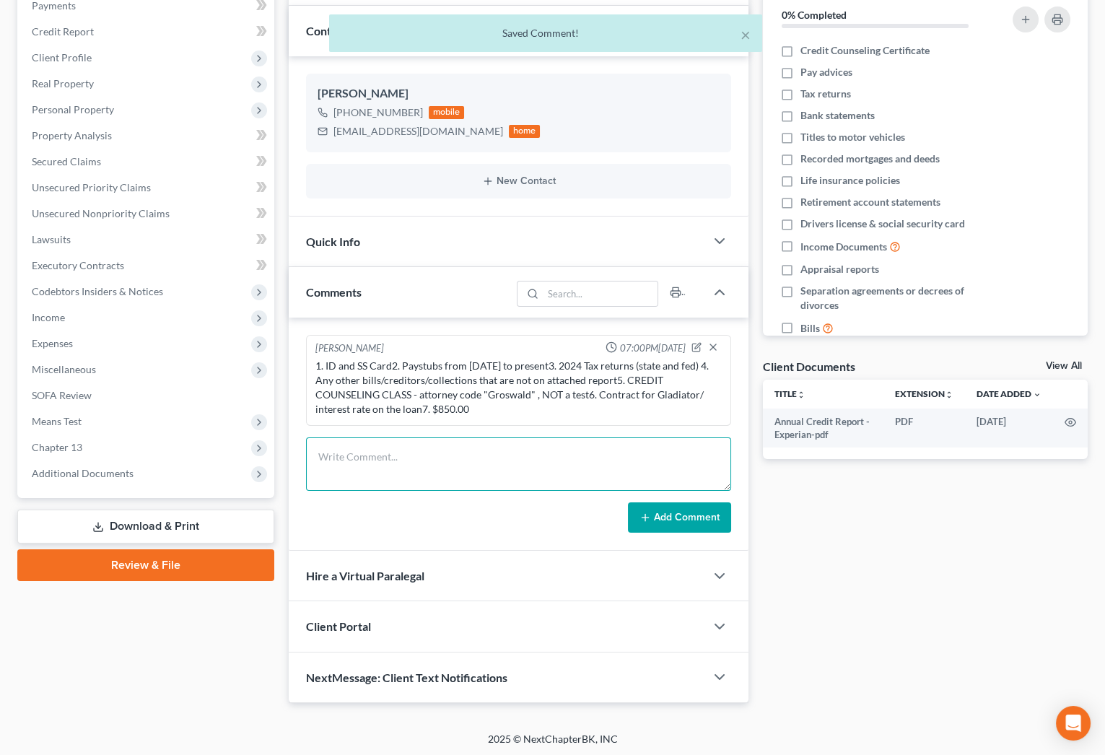
click at [417, 463] on textarea at bounding box center [519, 464] width 426 height 53
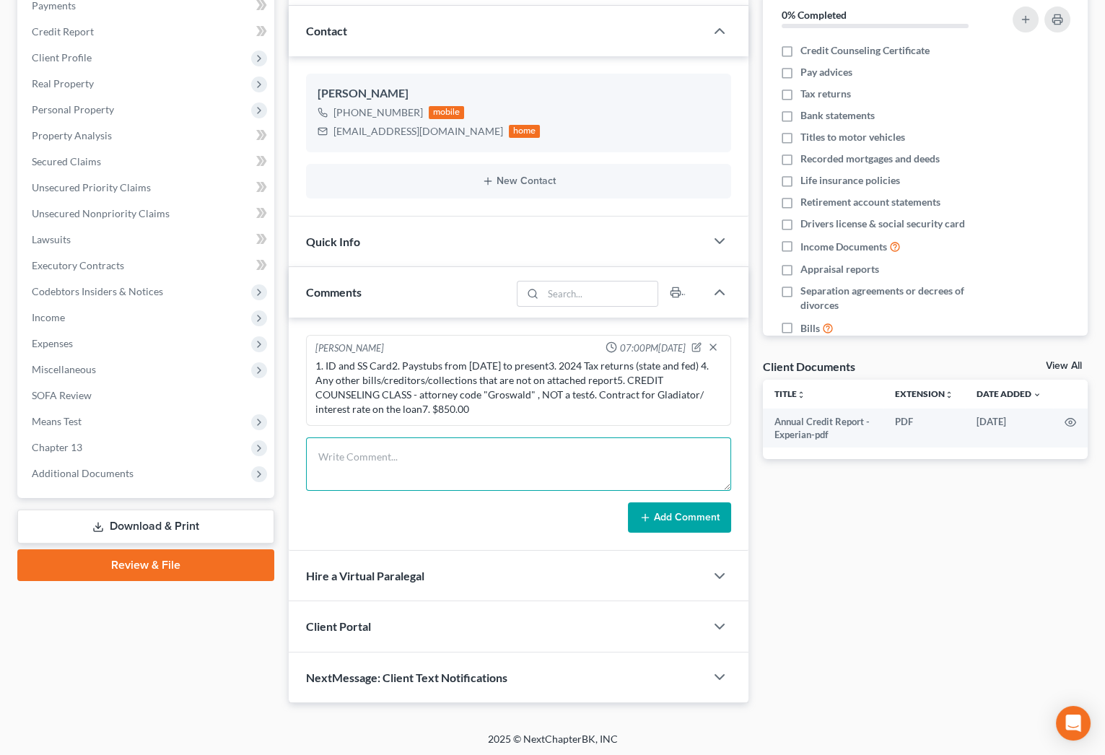
click at [430, 457] on textarea at bounding box center [519, 464] width 426 height 53
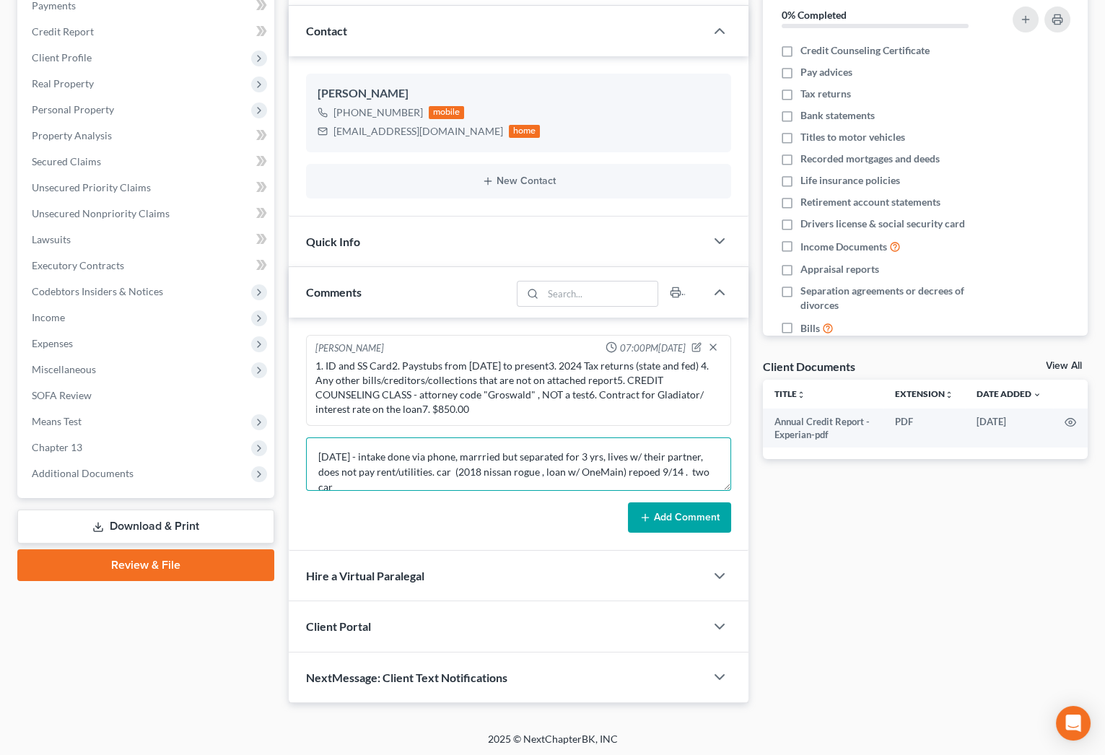
scroll to position [2, 0]
type textarea "[DATE] - intake done via phone, marrried but separated for 3 yrs, lives w/ thei…"
click at [699, 520] on button "Add Comment" at bounding box center [679, 517] width 103 height 30
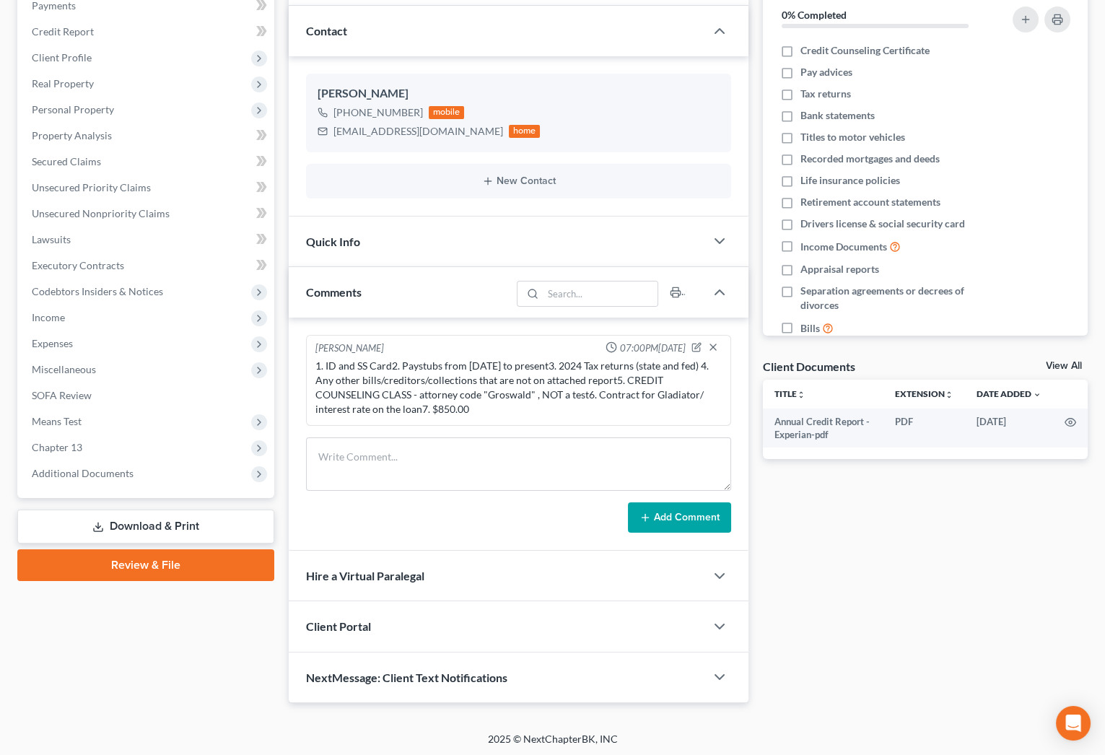
scroll to position [0, 0]
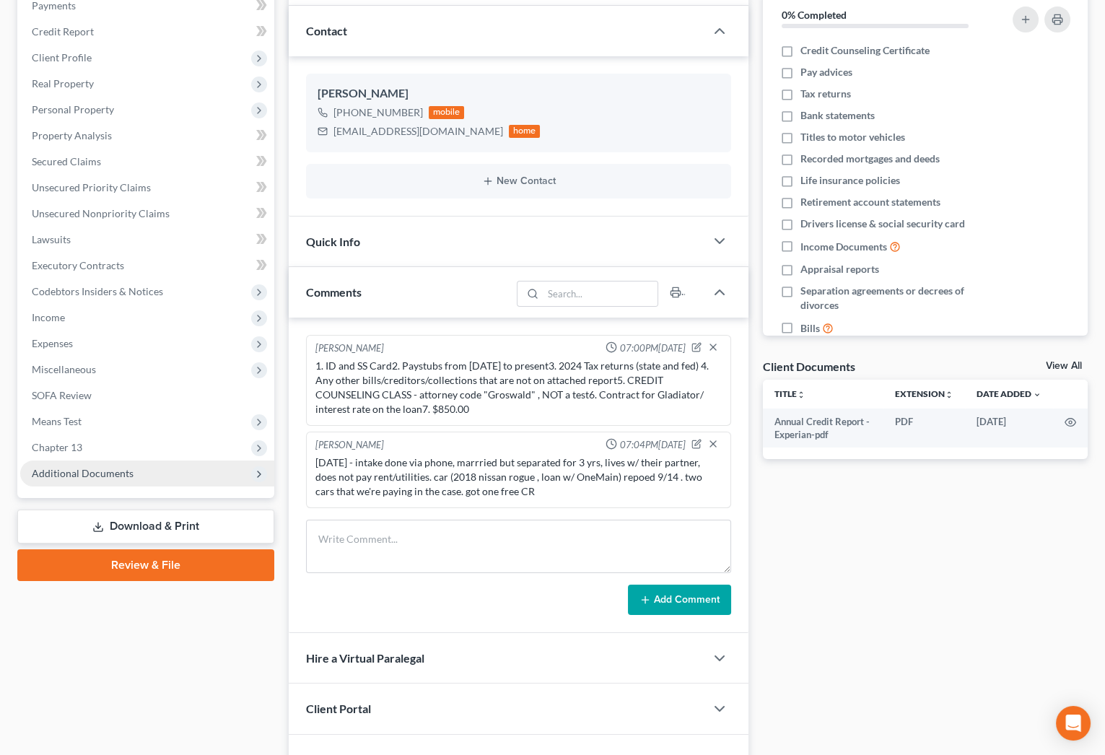
click at [118, 476] on span "Additional Documents" at bounding box center [83, 473] width 102 height 12
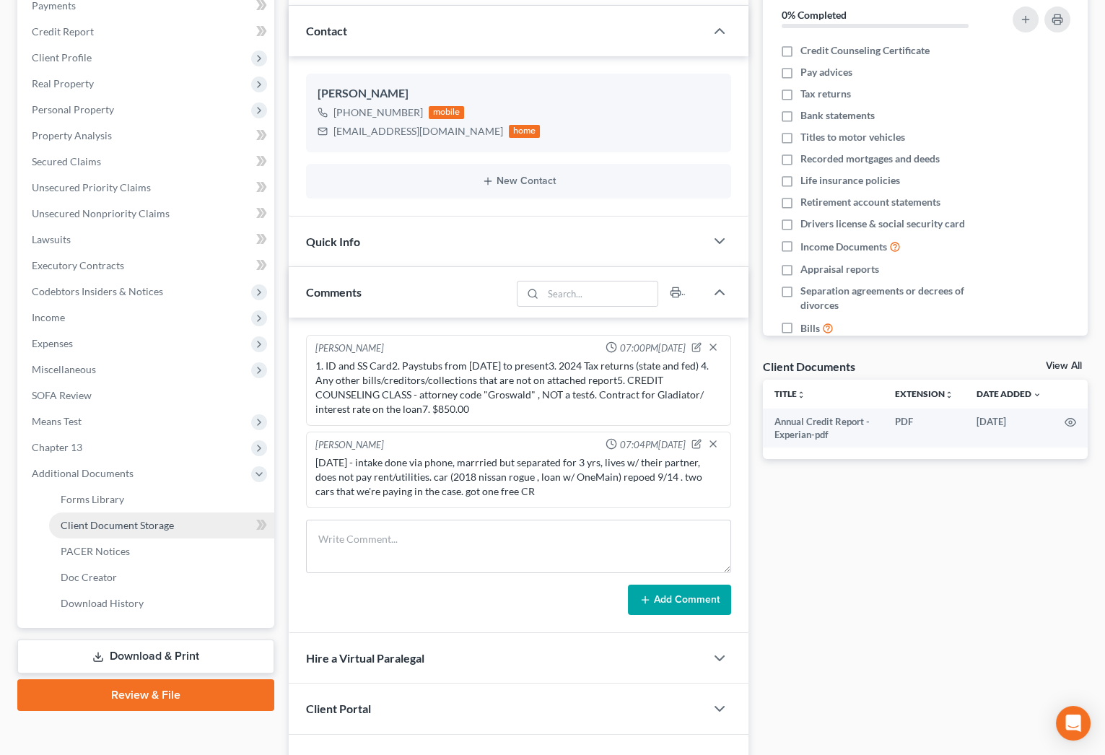
click at [142, 522] on span "Client Document Storage" at bounding box center [117, 525] width 113 height 12
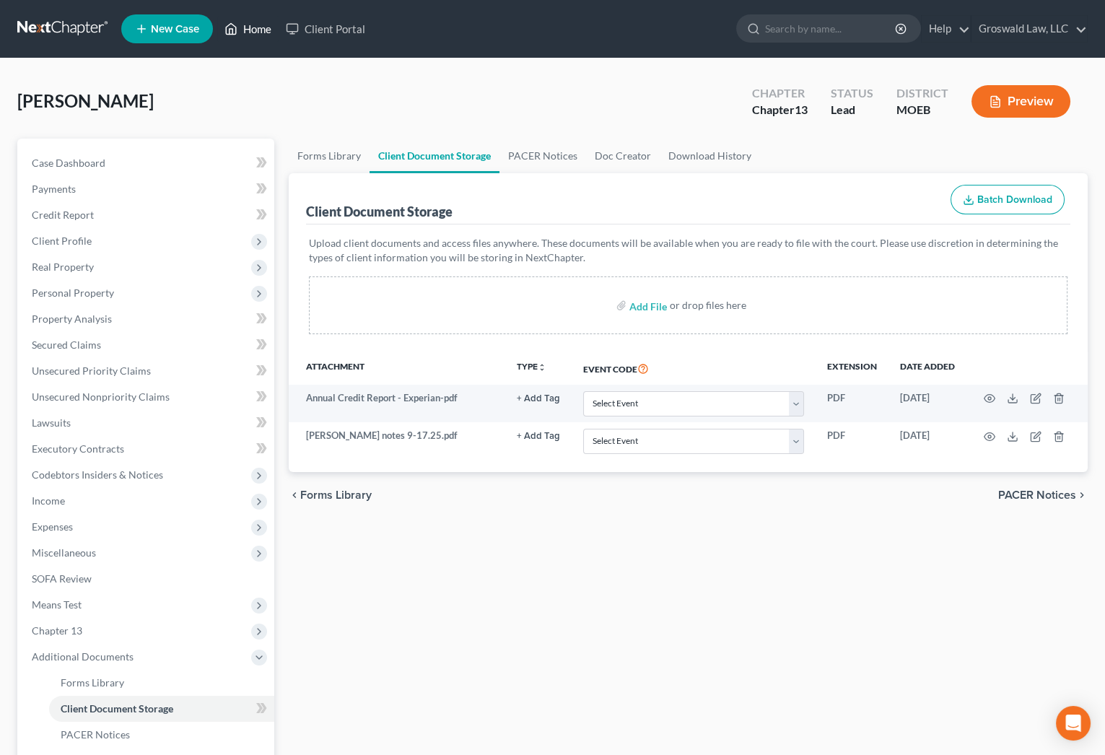
drag, startPoint x: 269, startPoint y: 23, endPoint x: 303, endPoint y: 59, distance: 49.5
click at [269, 23] on link "Home" at bounding box center [247, 29] width 61 height 26
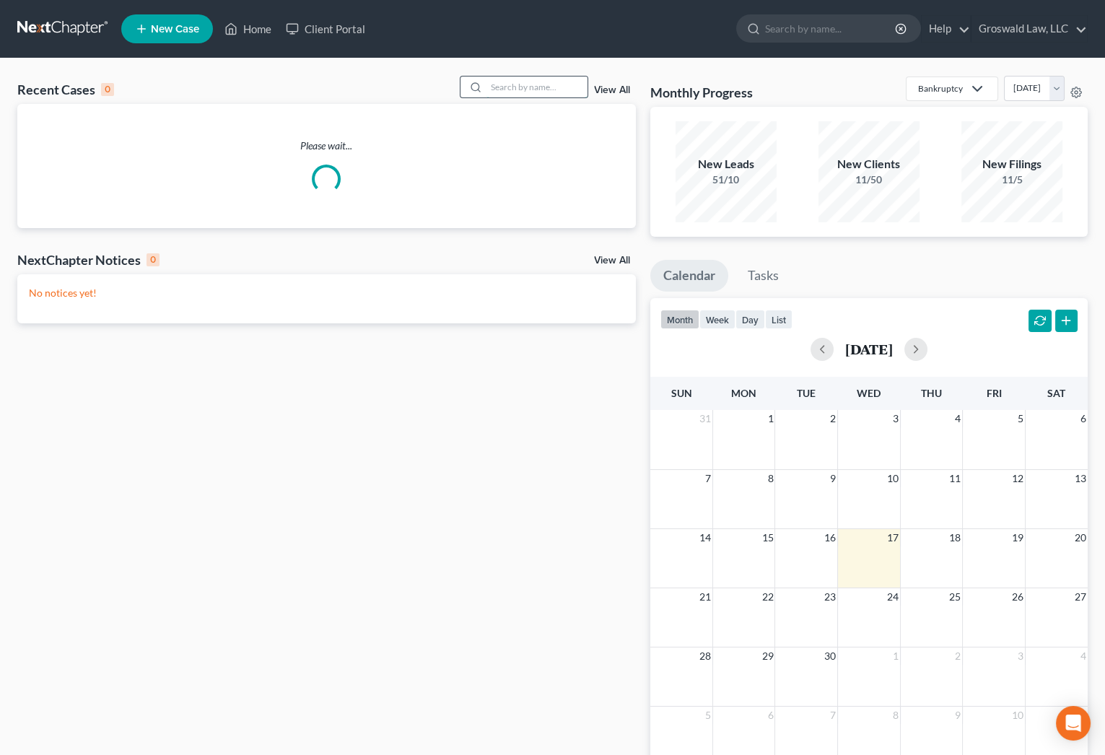
click at [544, 89] on input "search" at bounding box center [537, 87] width 101 height 21
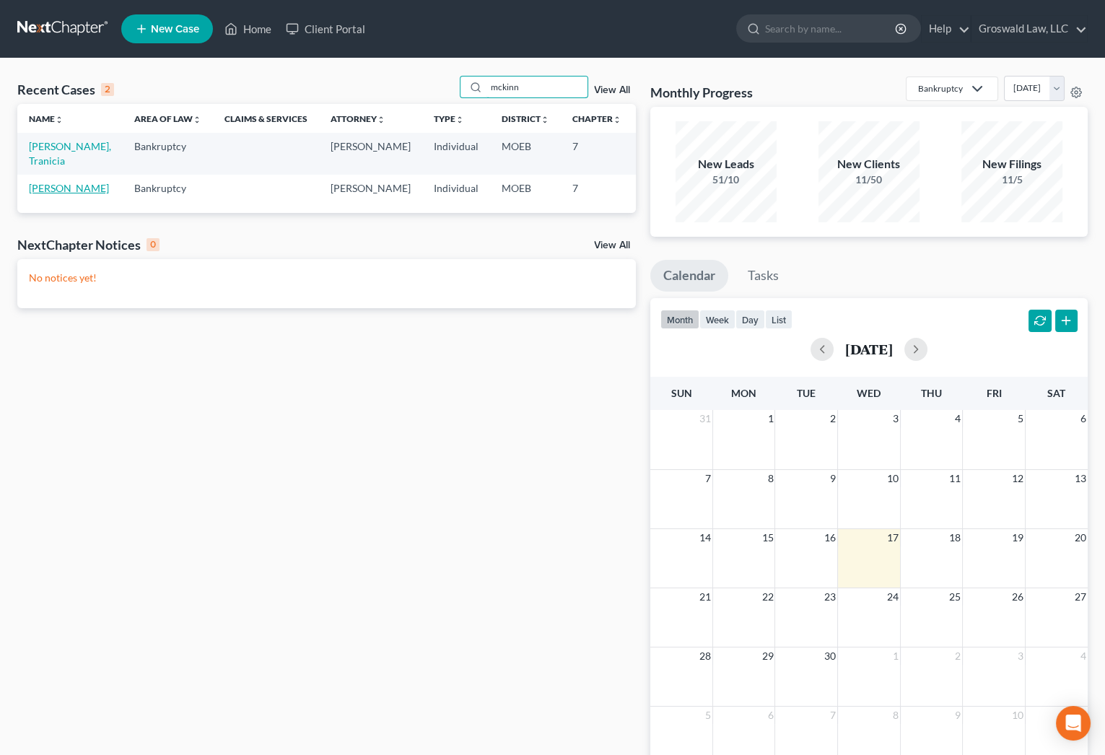
type input "mckinn"
click at [40, 190] on link "[PERSON_NAME]" at bounding box center [69, 188] width 80 height 12
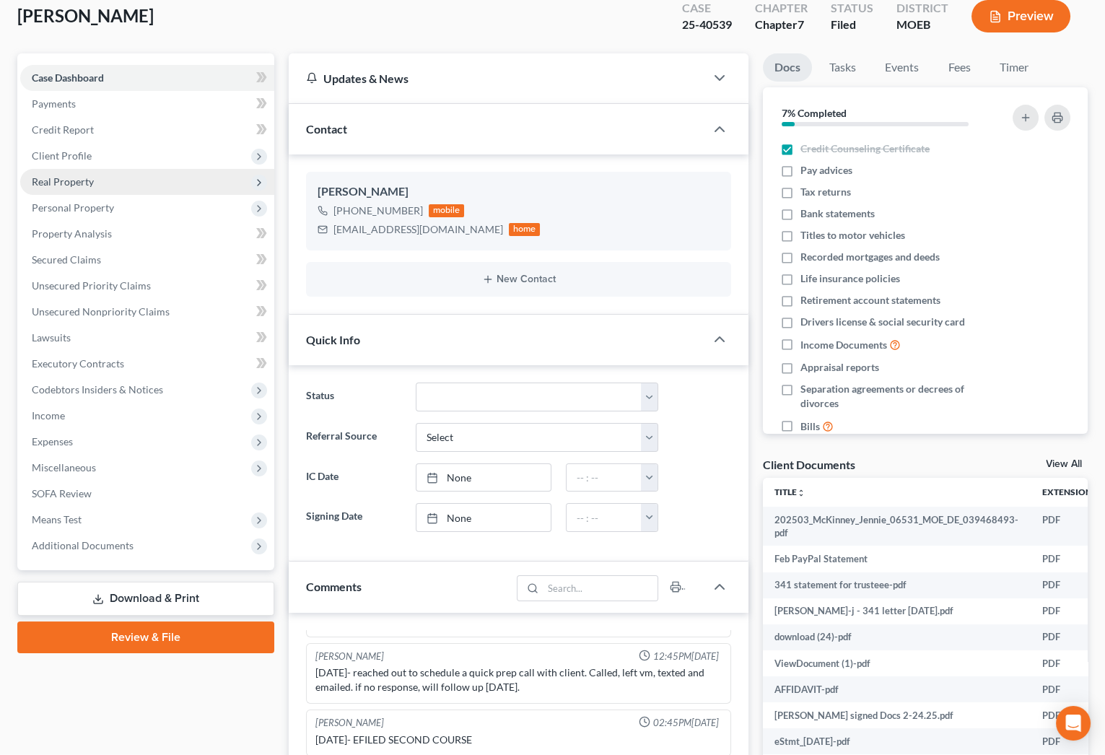
scroll to position [65, 0]
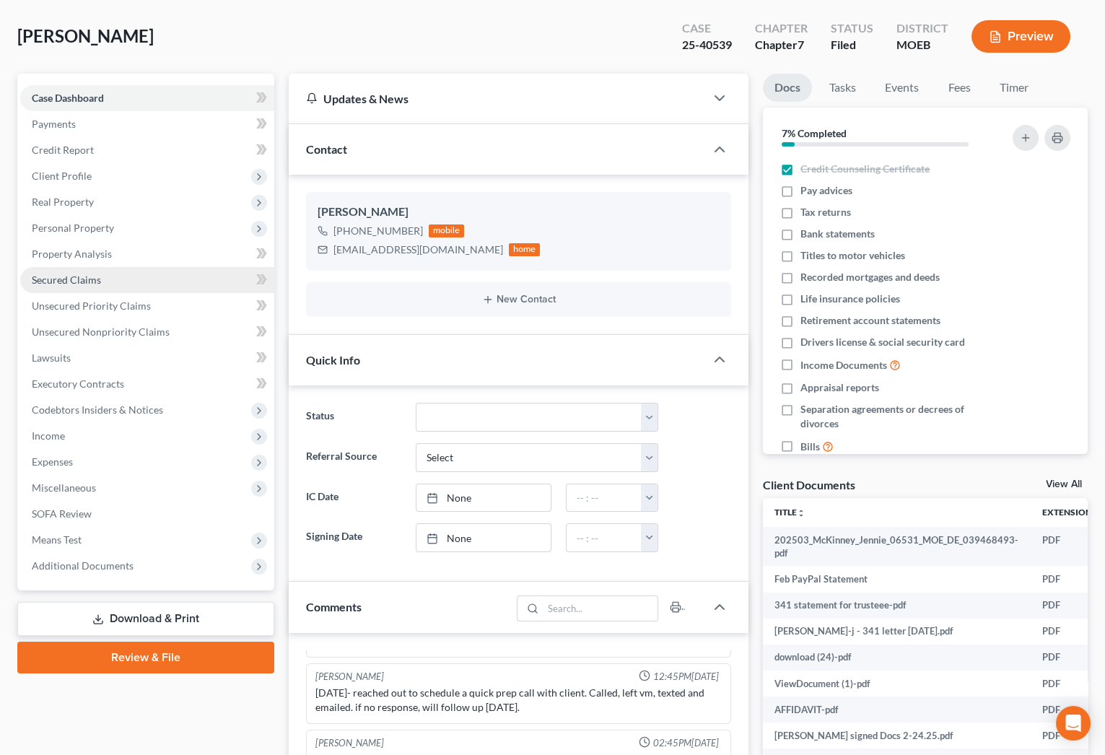
click at [129, 271] on link "Secured Claims" at bounding box center [147, 280] width 254 height 26
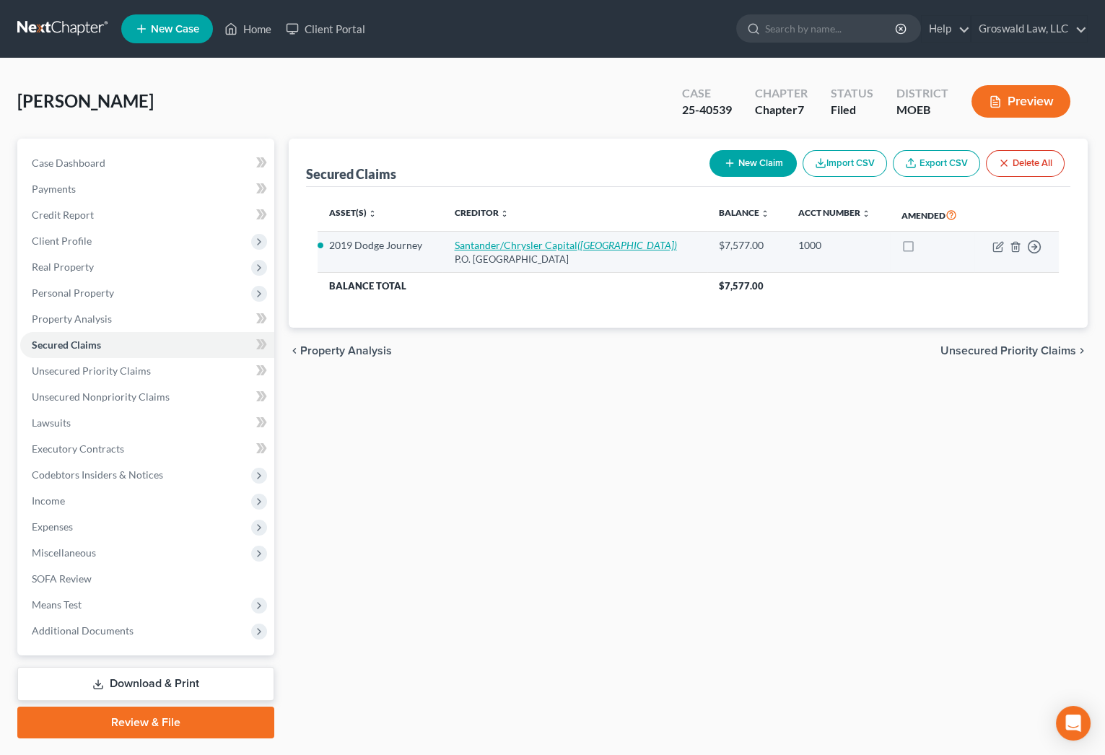
click at [549, 244] on link "Santander/Chrysler Capital ([GEOGRAPHIC_DATA])" at bounding box center [565, 245] width 222 height 12
select select "45"
select select "2"
select select "3"
select select "0"
